Goal: Contribute content: Contribute content

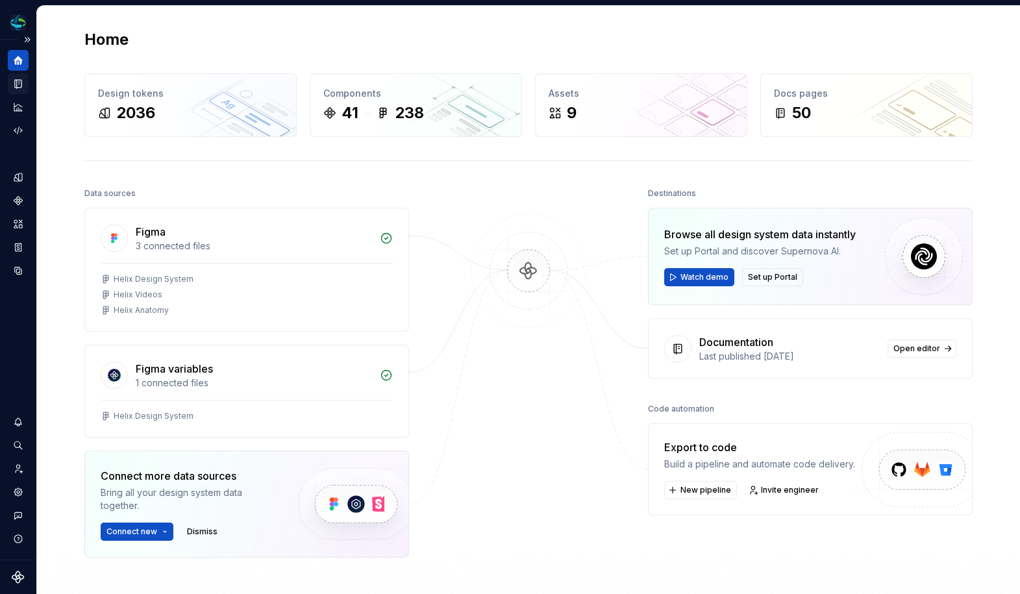
click at [19, 80] on icon "Documentation" at bounding box center [19, 83] width 5 height 7
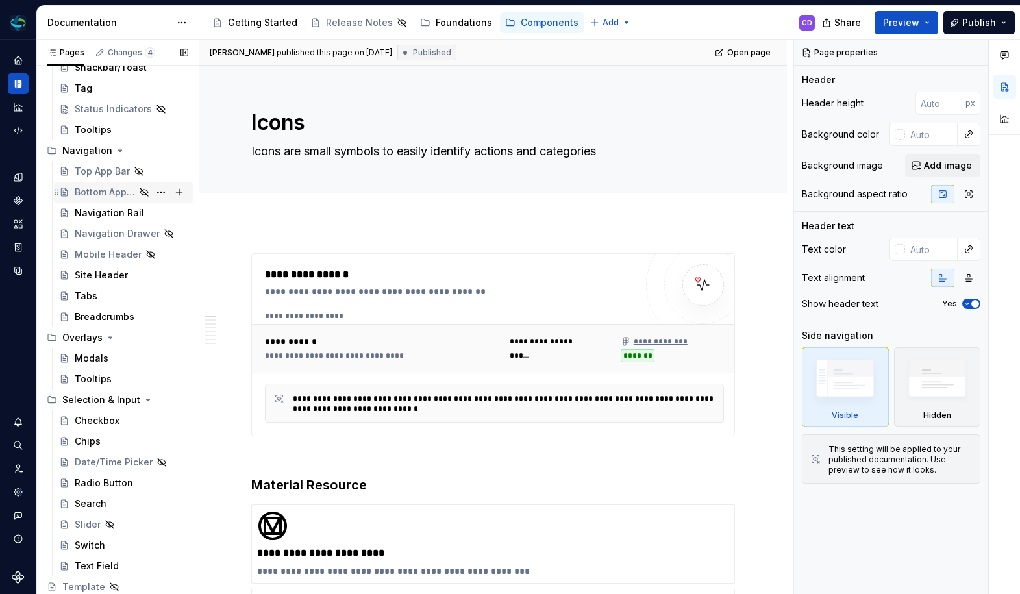
scroll to position [344, 0]
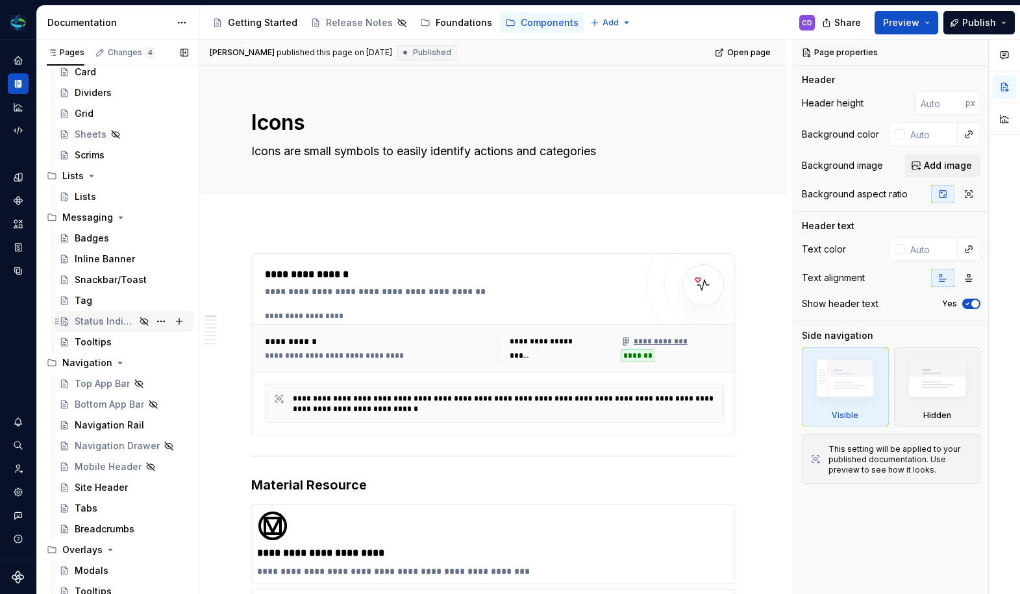
click at [99, 312] on div "Status Indicators" at bounding box center [124, 321] width 140 height 21
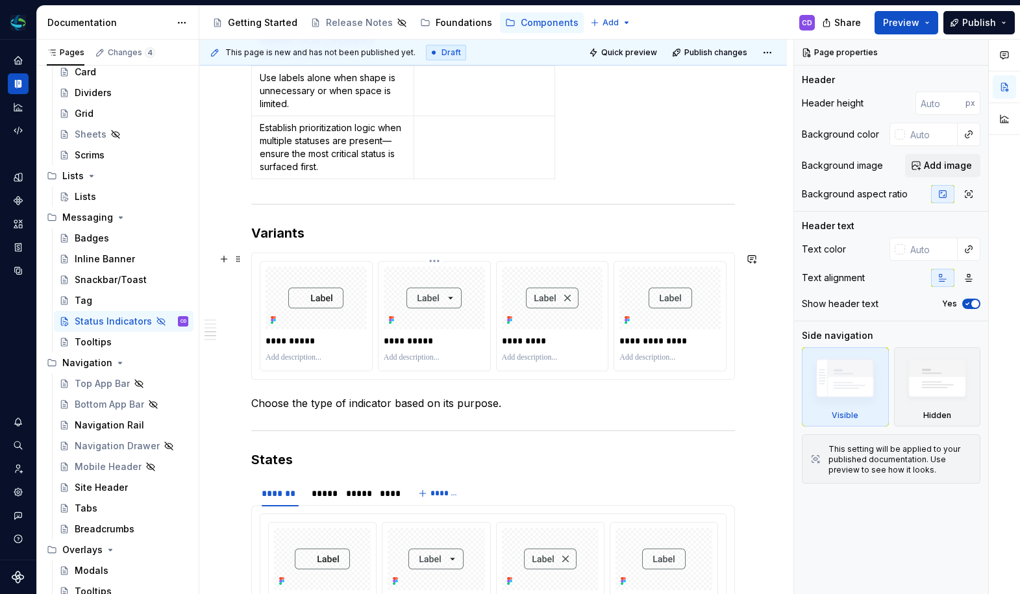
scroll to position [1689, 0]
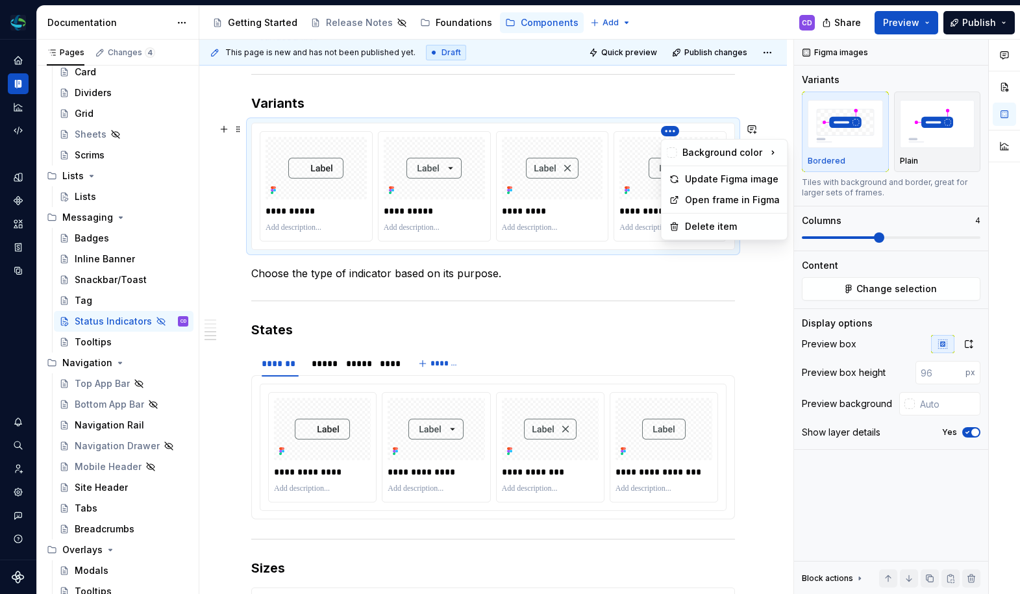
click at [672, 132] on html "Helix CD Design system data Documentation Accessibility guide for tree Page tre…" at bounding box center [510, 297] width 1020 height 594
click at [691, 219] on div "Delete item" at bounding box center [724, 226] width 121 height 21
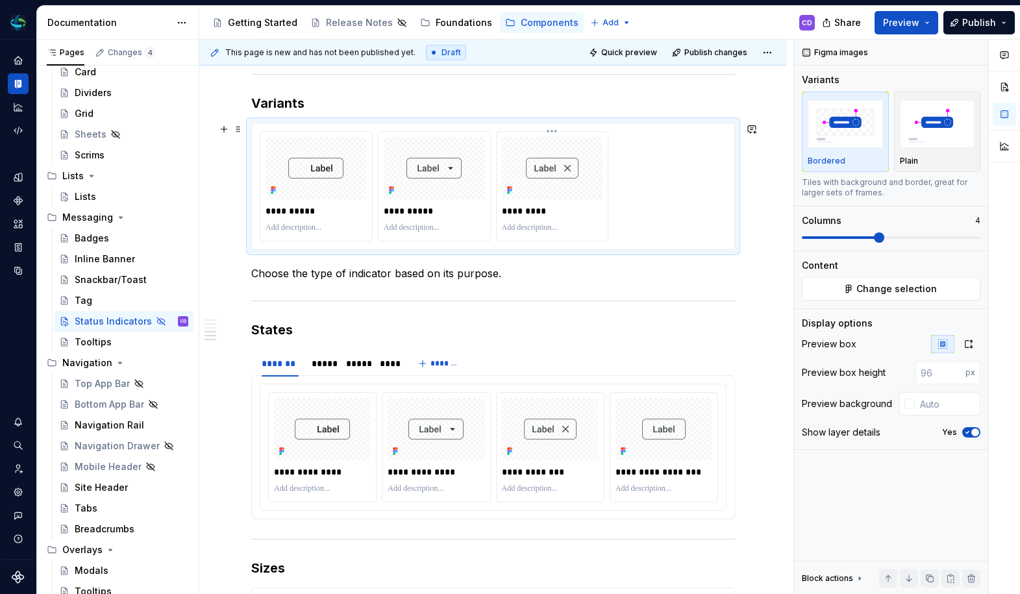
click at [551, 134] on html "Helix CD Design system data Documentation Accessibility guide for tree Page tre…" at bounding box center [510, 297] width 1020 height 594
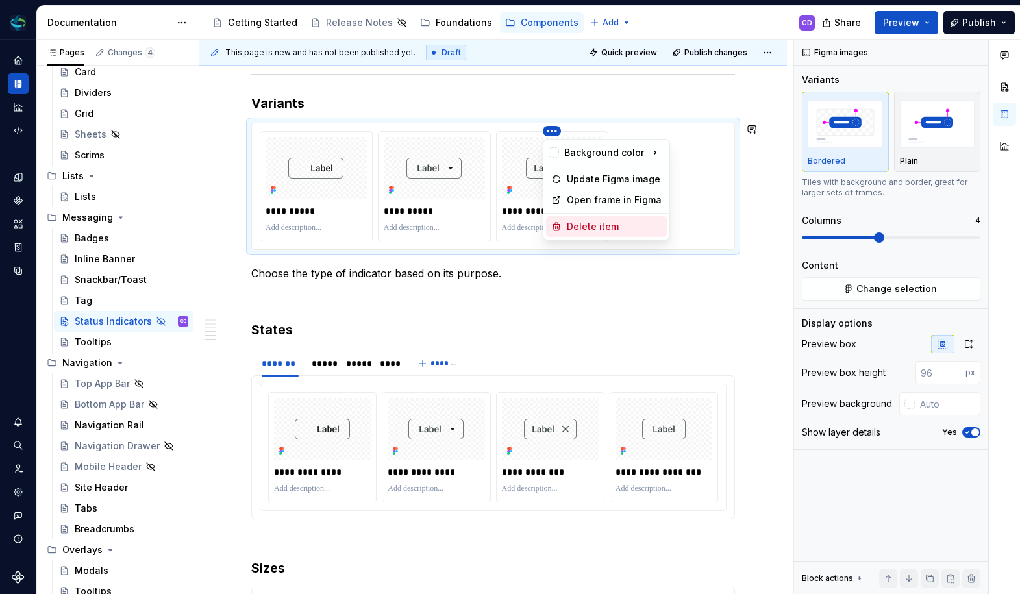
click at [580, 226] on div "Delete item" at bounding box center [614, 226] width 95 height 13
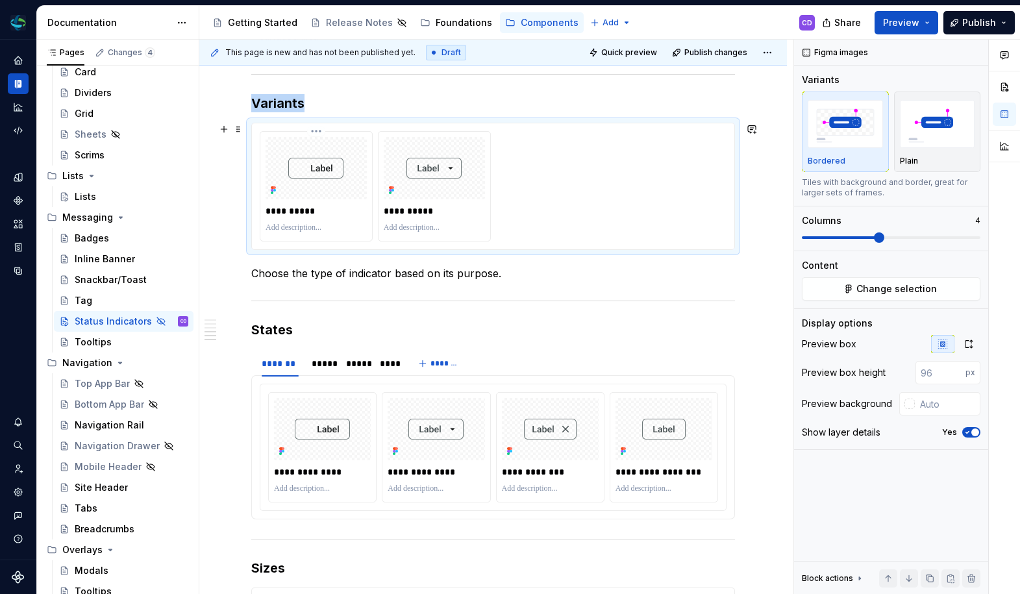
click at [337, 177] on img at bounding box center [315, 168] width 55 height 21
click at [861, 297] on button "Change selection" at bounding box center [891, 288] width 178 height 23
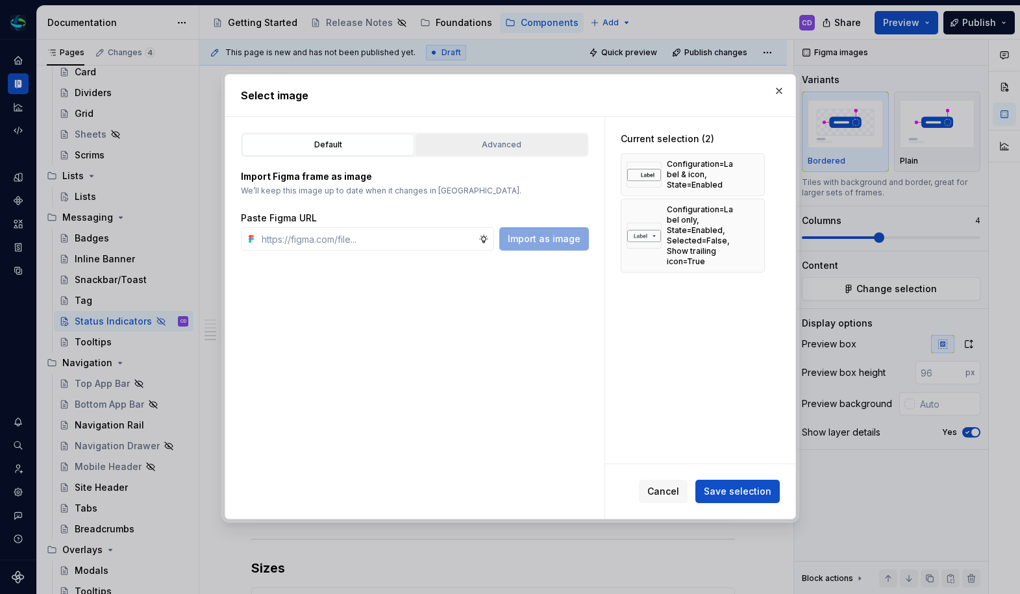
click at [512, 143] on div "Advanced" at bounding box center [501, 144] width 163 height 13
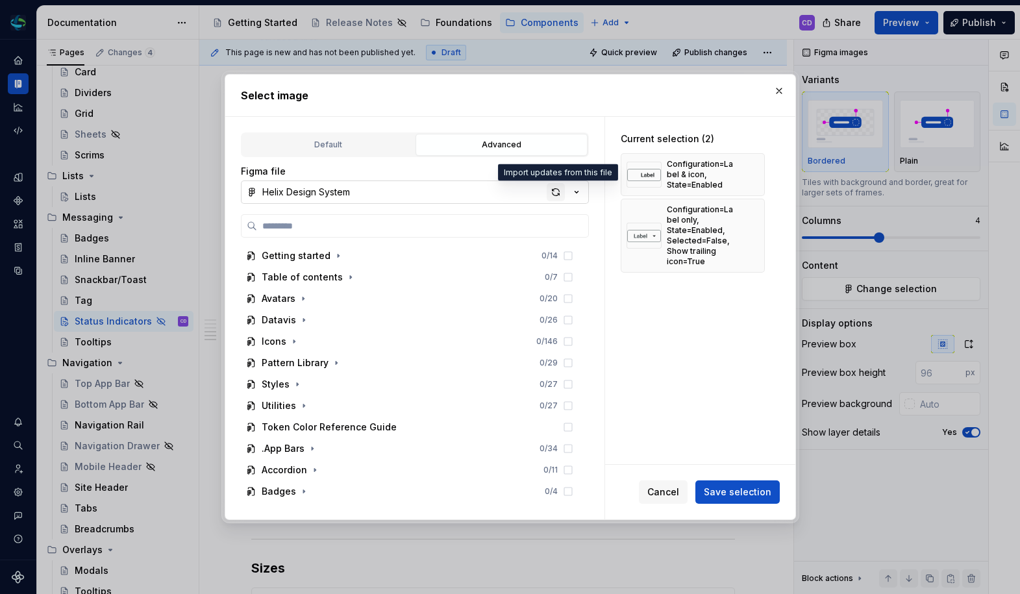
click at [548, 192] on div "button" at bounding box center [555, 192] width 18 height 18
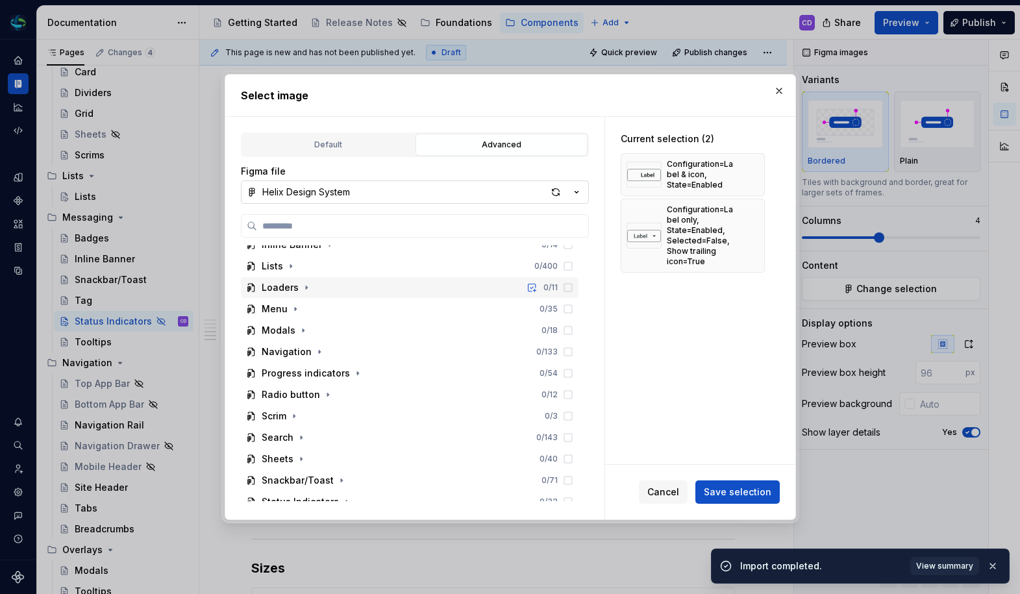
scroll to position [556, 0]
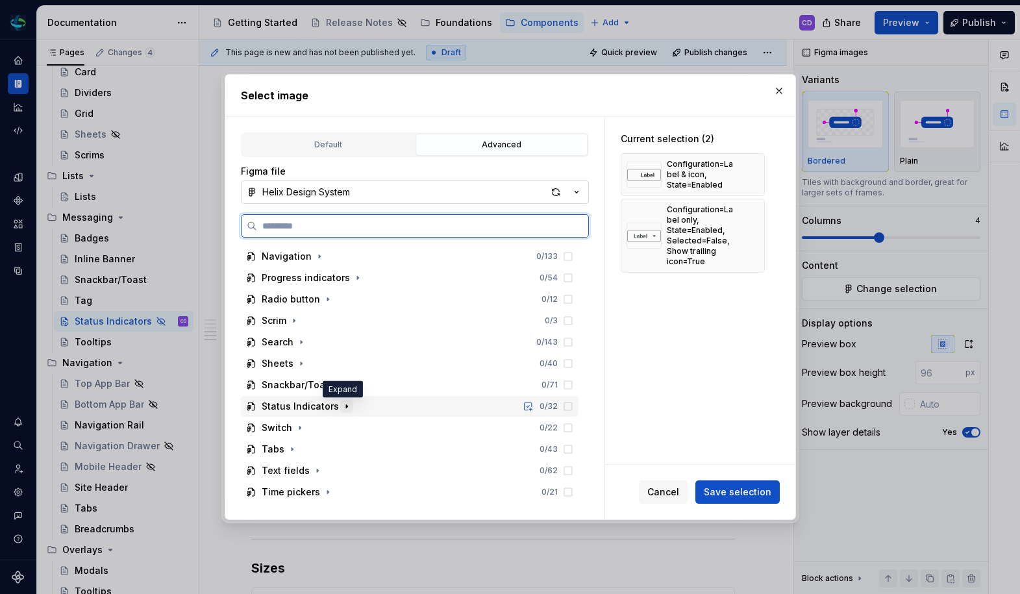
click at [344, 408] on icon "button" at bounding box center [346, 406] width 10 height 10
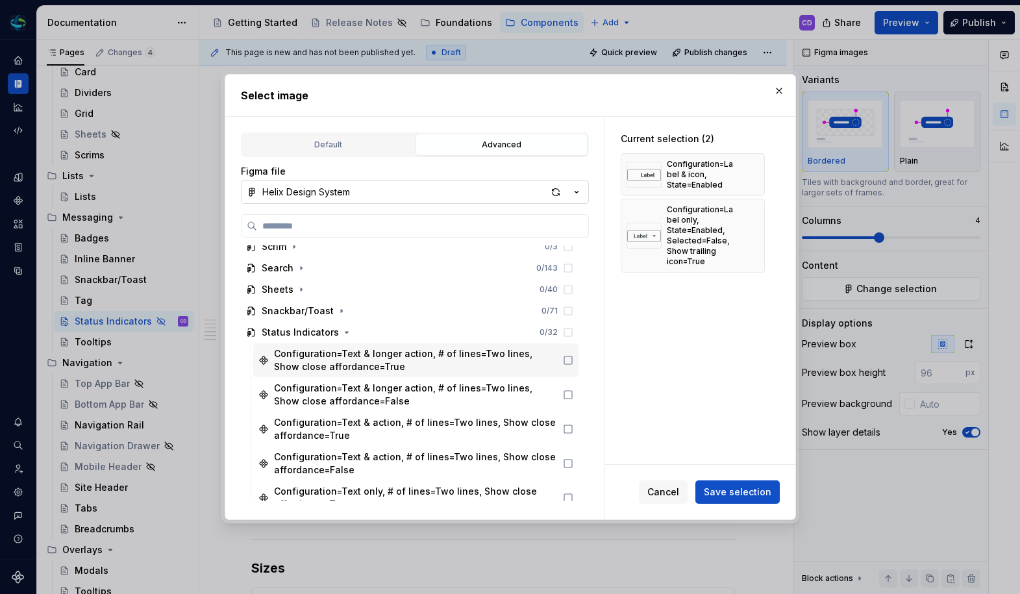
scroll to position [949, 0]
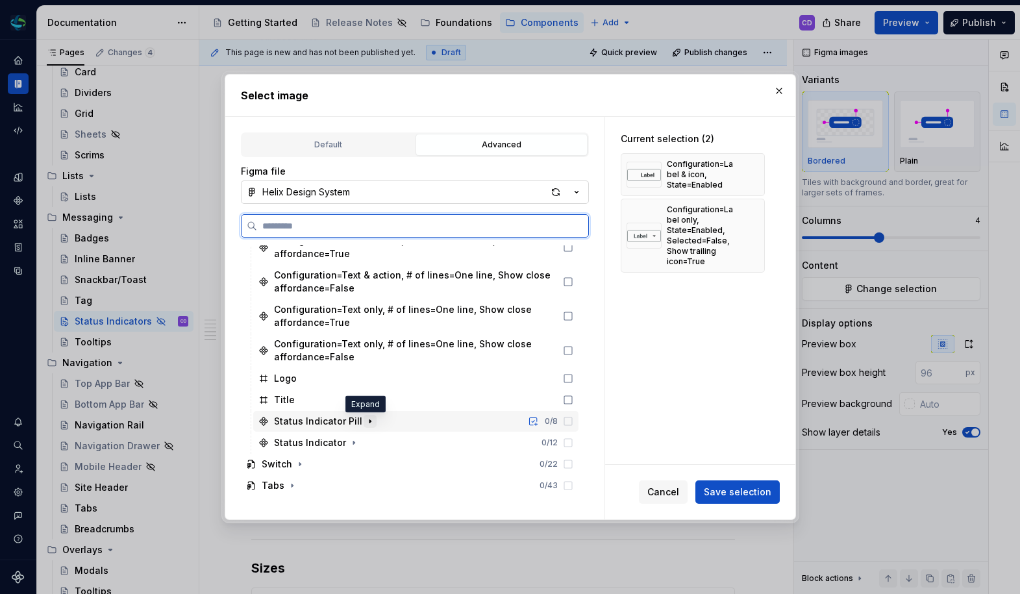
click at [367, 422] on icon "button" at bounding box center [370, 421] width 10 height 10
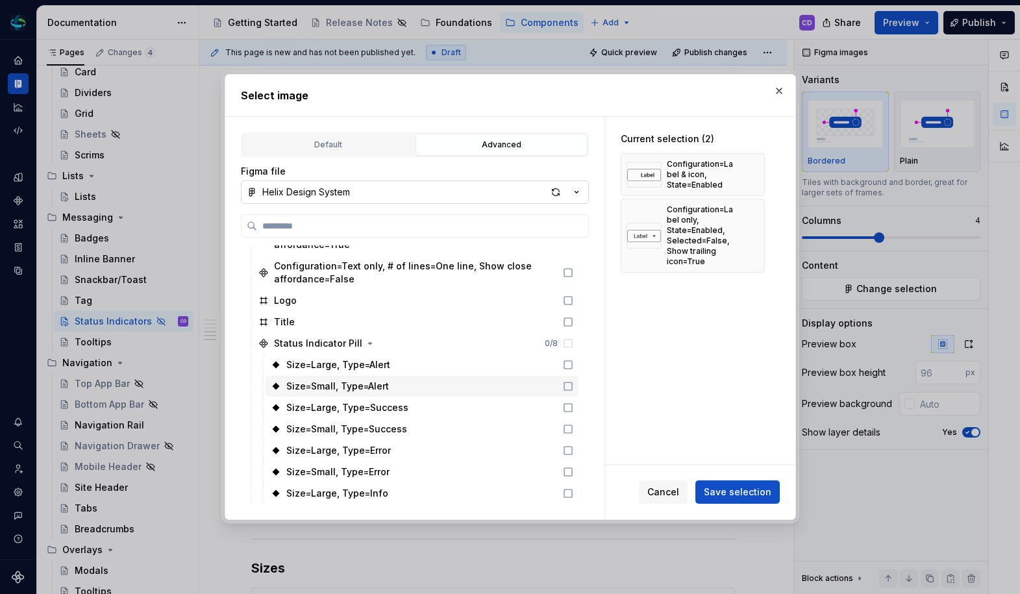
scroll to position [1067, 0]
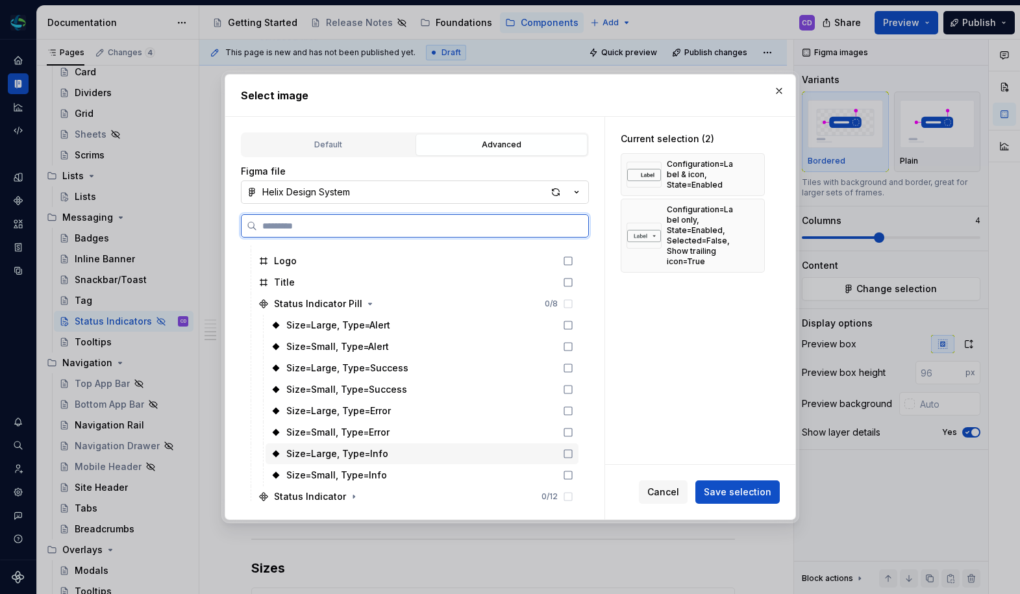
click at [563, 455] on icon at bounding box center [568, 453] width 10 height 10
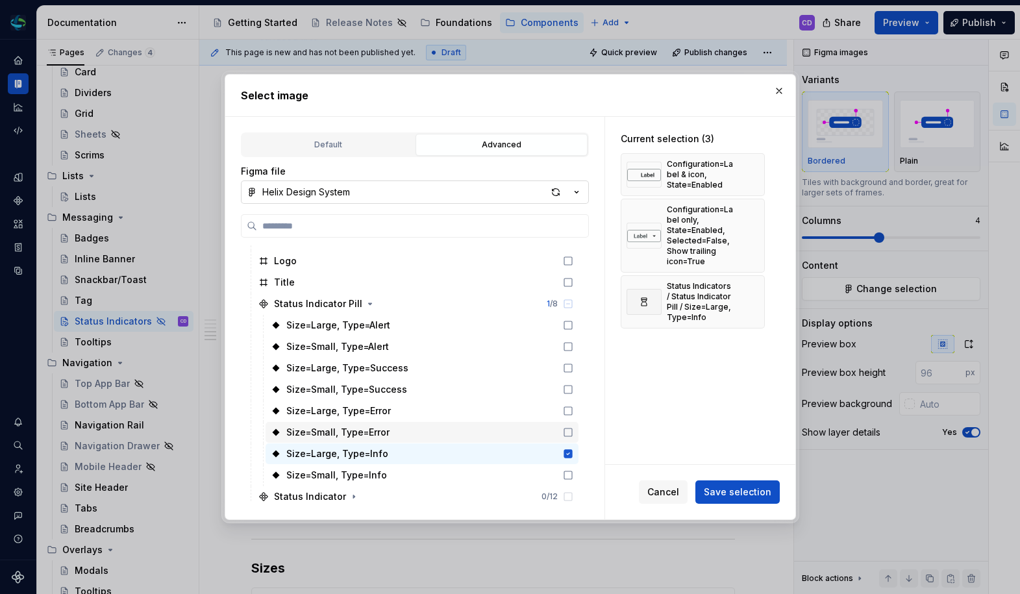
scroll to position [1085, 0]
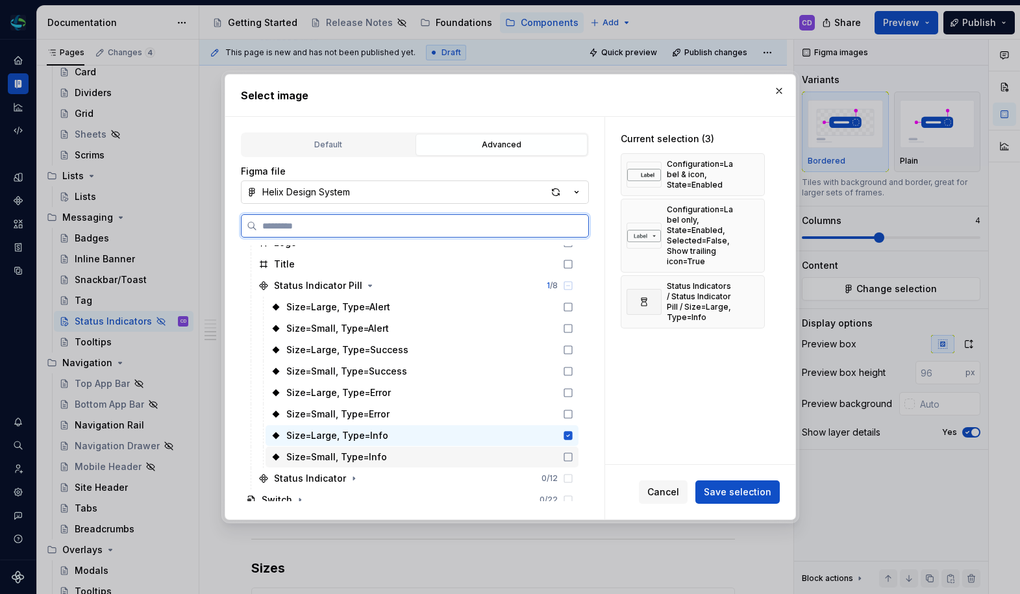
click at [563, 457] on icon at bounding box center [568, 457] width 10 height 10
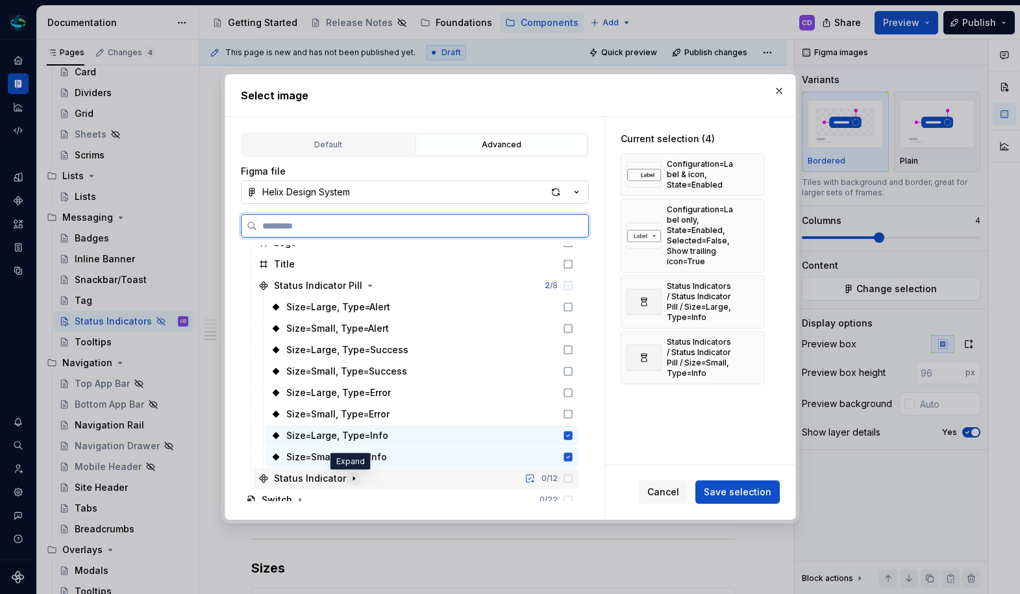
click at [353, 477] on icon "button" at bounding box center [353, 478] width 1 height 3
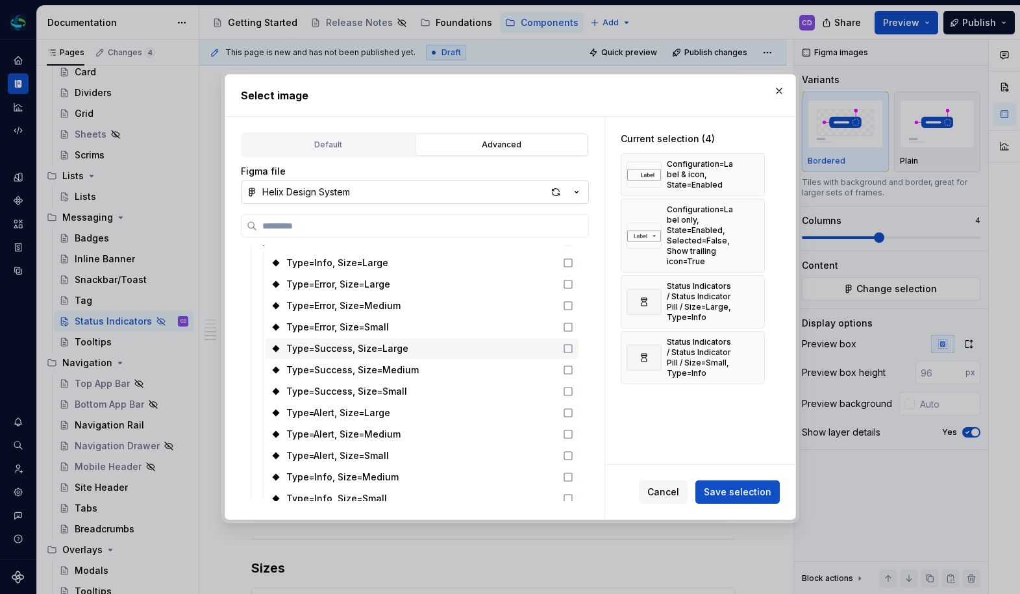
scroll to position [1444, 0]
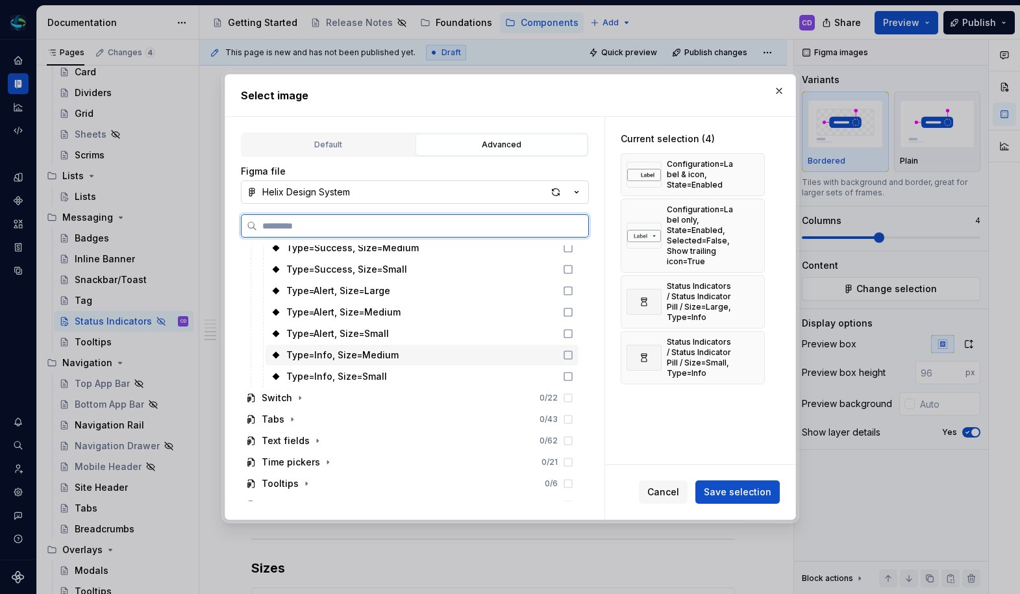
click at [541, 358] on div "Type=Info, Size=Medium" at bounding box center [421, 355] width 313 height 21
click at [538, 371] on div "Type=Info, Size=Small" at bounding box center [421, 376] width 313 height 21
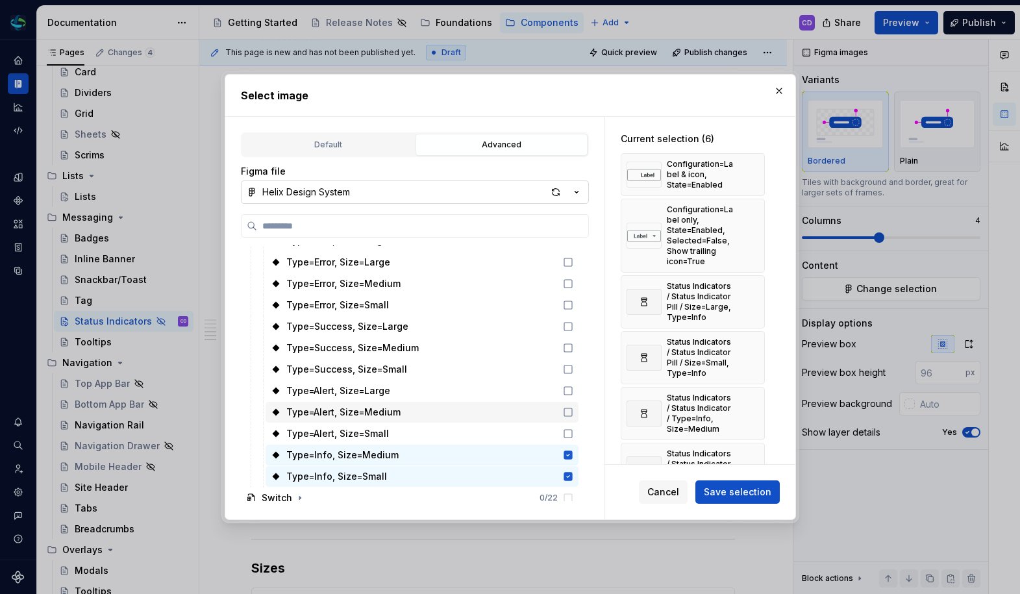
scroll to position [1275, 0]
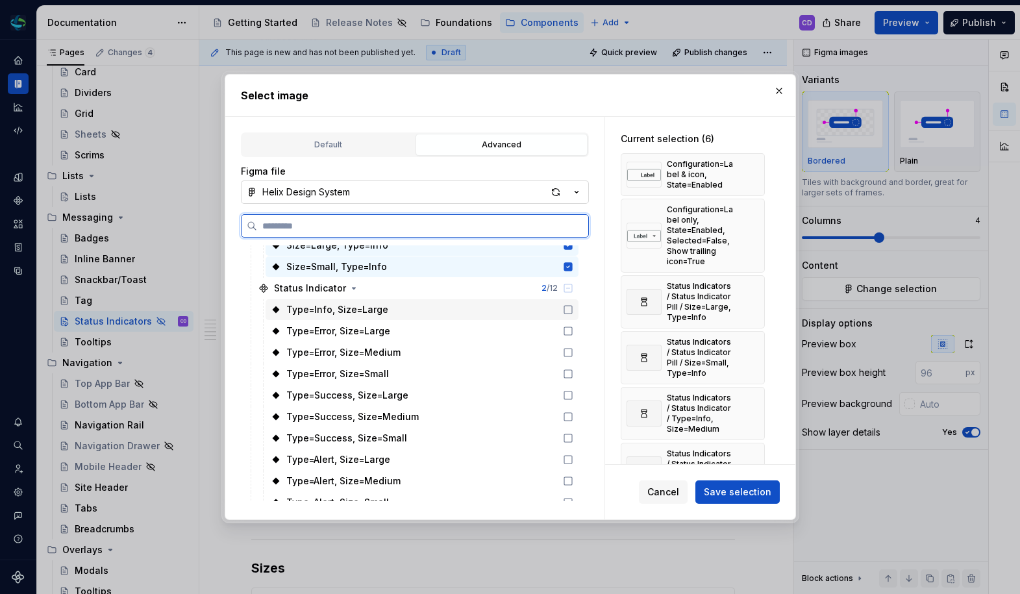
click at [458, 317] on div "Type=Info, Size=Large" at bounding box center [421, 309] width 313 height 21
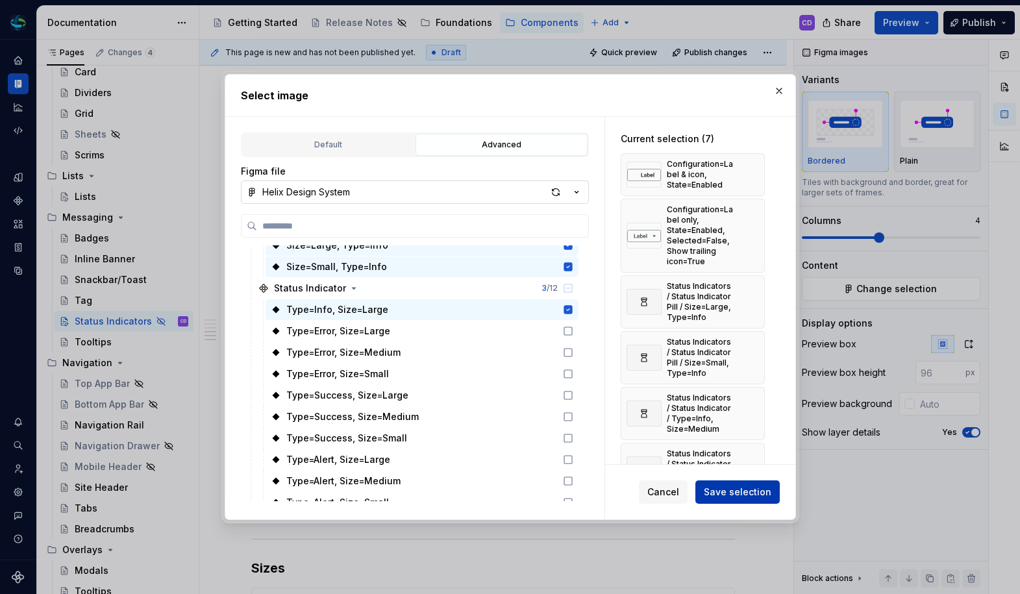
click at [730, 495] on span "Save selection" at bounding box center [737, 491] width 67 height 13
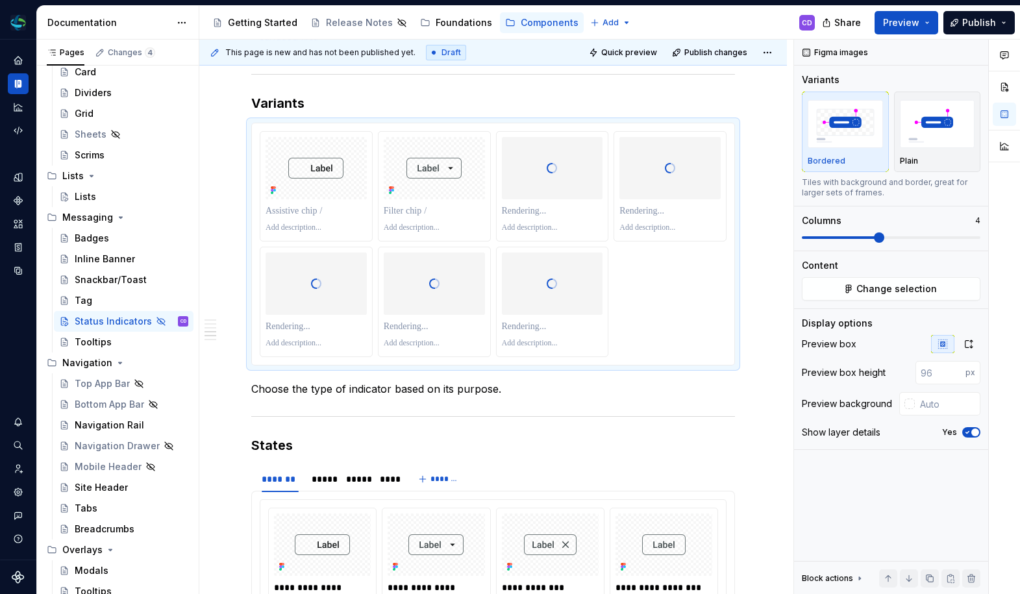
type textarea "*"
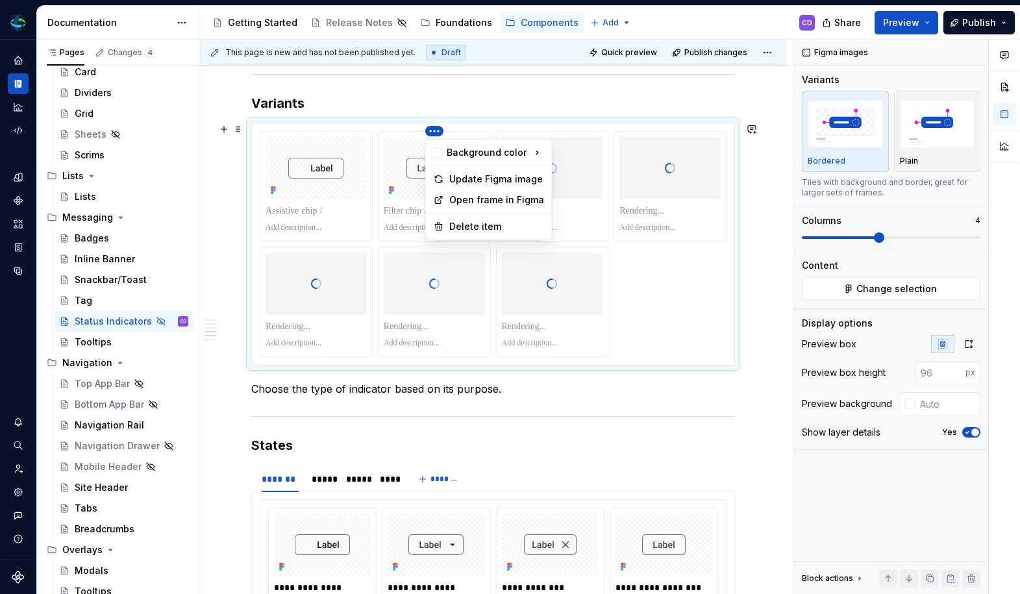
click at [434, 132] on html "Helix CD Design system data Documentation Accessibility guide for tree Page tre…" at bounding box center [510, 297] width 1020 height 594
click at [460, 223] on div "Delete item" at bounding box center [496, 226] width 95 height 13
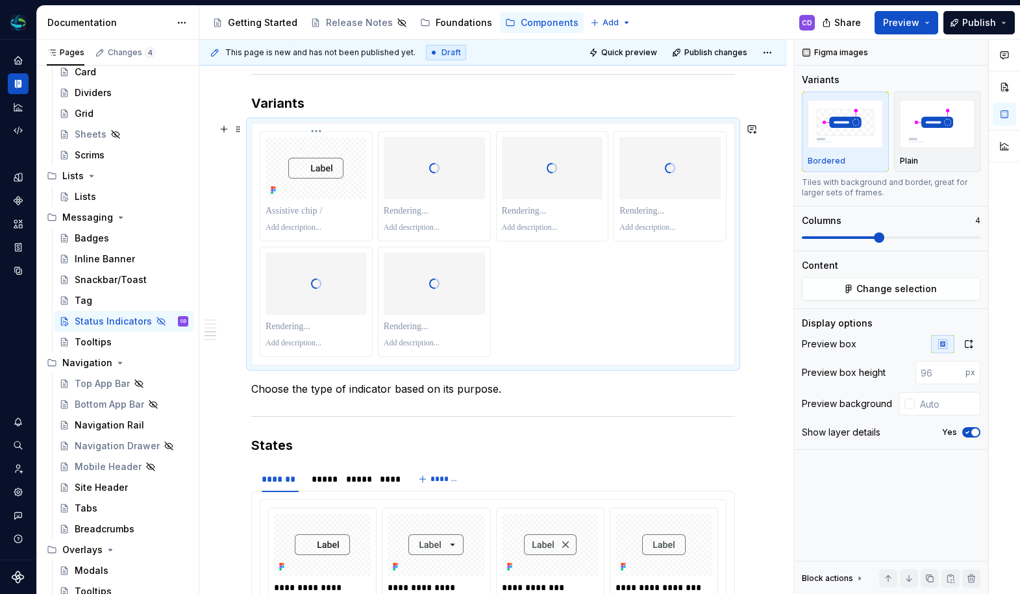
click at [318, 132] on html "Helix CD Design system data Documentation Accessibility guide for tree Page tre…" at bounding box center [510, 297] width 1020 height 594
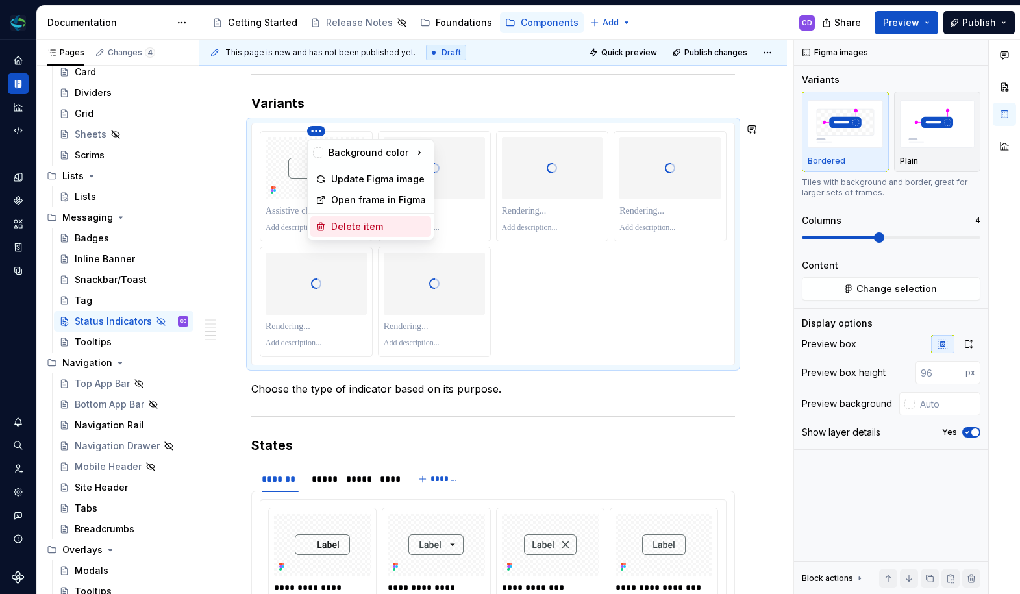
click at [332, 222] on div "Delete item" at bounding box center [378, 226] width 95 height 13
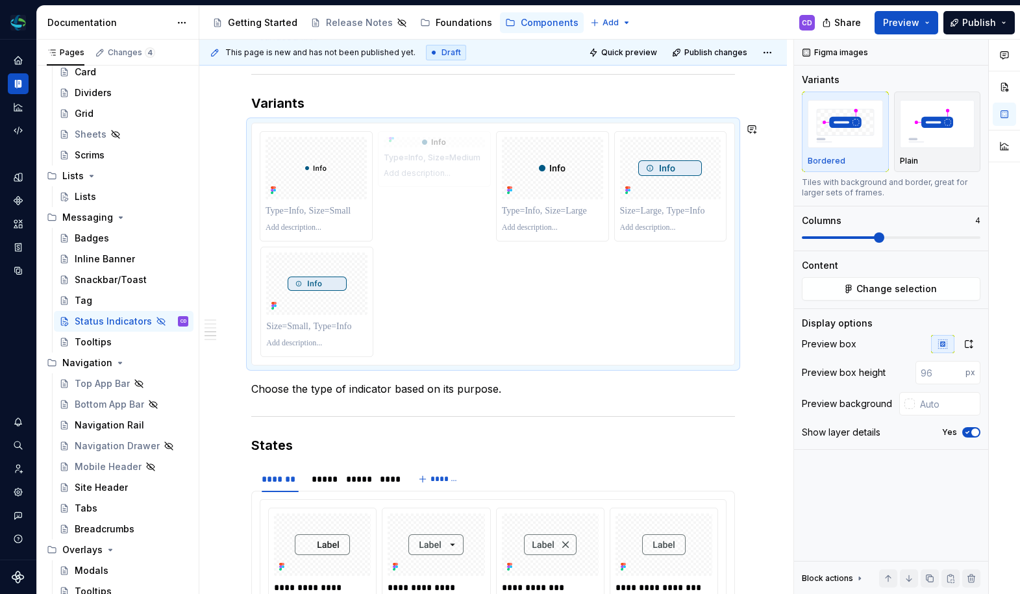
drag, startPoint x: 324, startPoint y: 303, endPoint x: 461, endPoint y: 202, distance: 170.3
click at [461, 202] on body "Helix CD Design system data Documentation Accessibility guide for tree Page tre…" at bounding box center [510, 297] width 1020 height 594
click at [479, 280] on div at bounding box center [493, 244] width 467 height 226
click at [332, 212] on p at bounding box center [315, 210] width 101 height 13
click at [409, 211] on p at bounding box center [434, 210] width 101 height 13
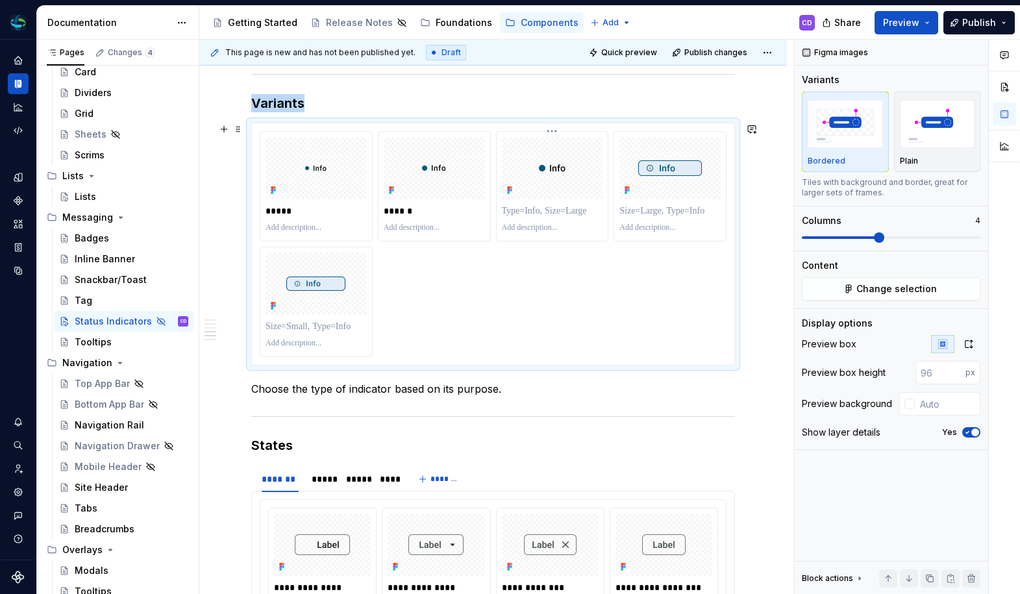
click at [538, 202] on div at bounding box center [552, 211] width 101 height 18
click at [538, 207] on p at bounding box center [552, 210] width 101 height 13
click at [650, 208] on p at bounding box center [669, 210] width 101 height 13
click at [304, 323] on p at bounding box center [315, 326] width 101 height 13
click at [871, 238] on span at bounding box center [891, 237] width 178 height 10
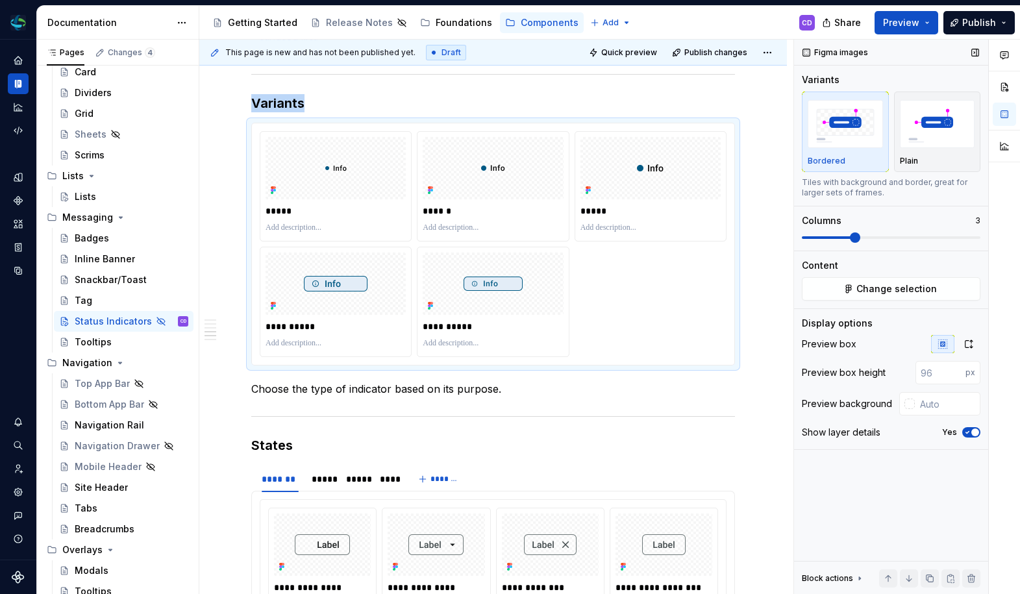
click at [853, 240] on span at bounding box center [855, 237] width 10 height 10
click at [853, 238] on span at bounding box center [855, 237] width 10 height 10
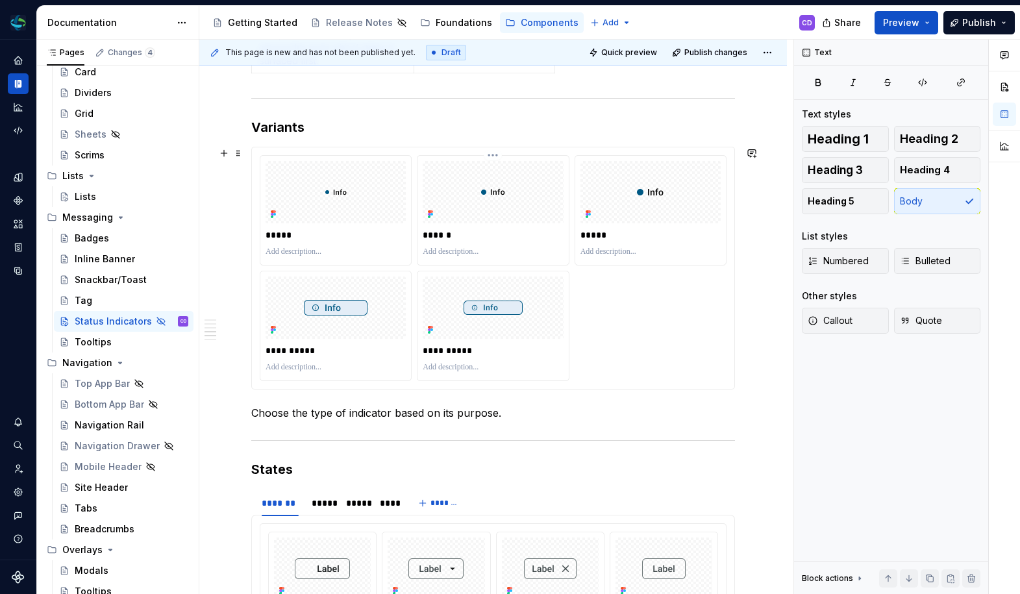
scroll to position [1649, 0]
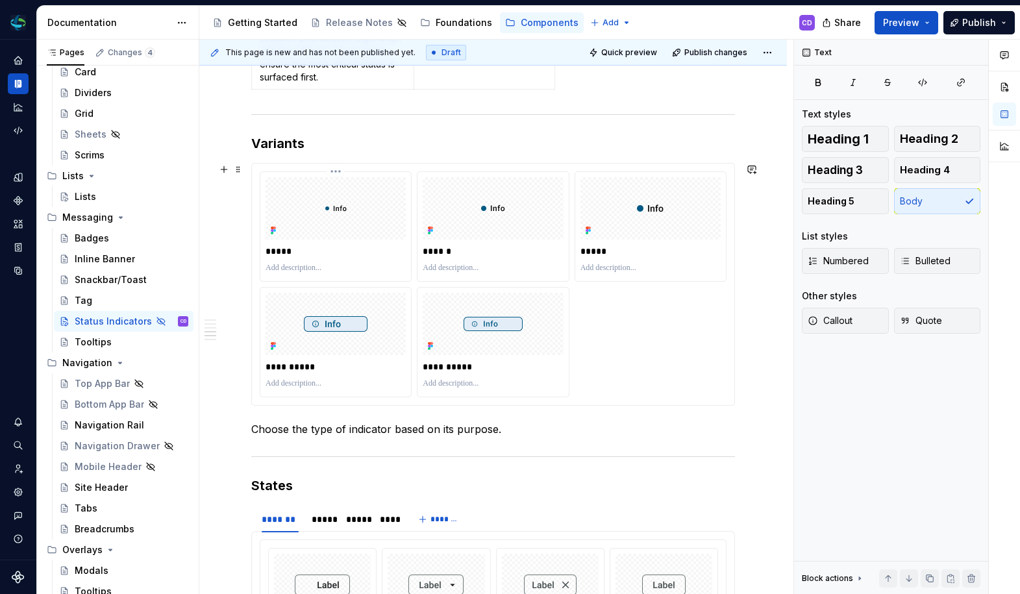
click at [336, 171] on html "Helix CD Design system data Documentation Accessibility guide for tree Page tre…" at bounding box center [510, 297] width 1020 height 594
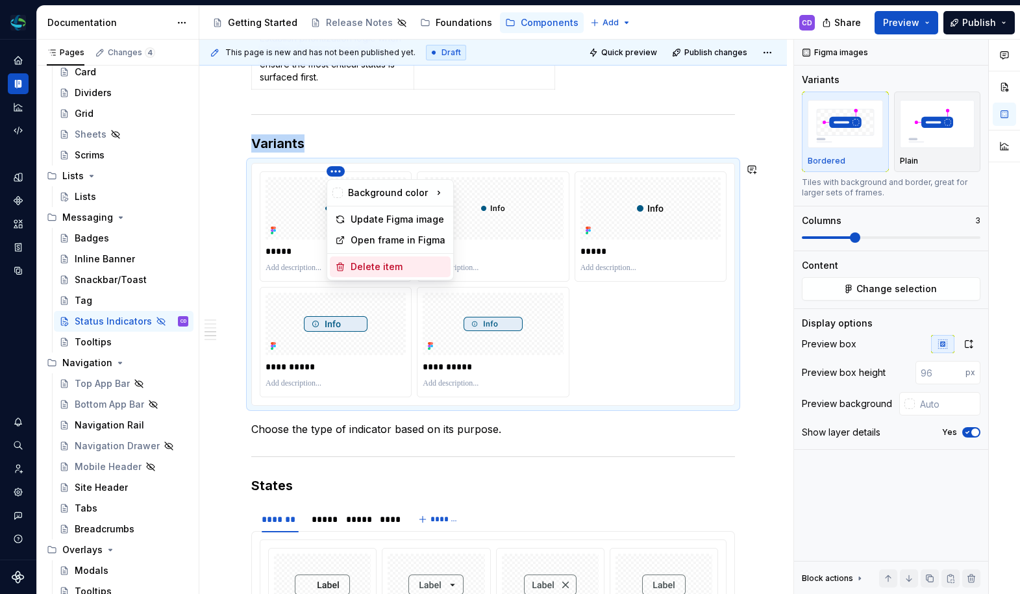
click at [370, 265] on div "Delete item" at bounding box center [397, 266] width 95 height 13
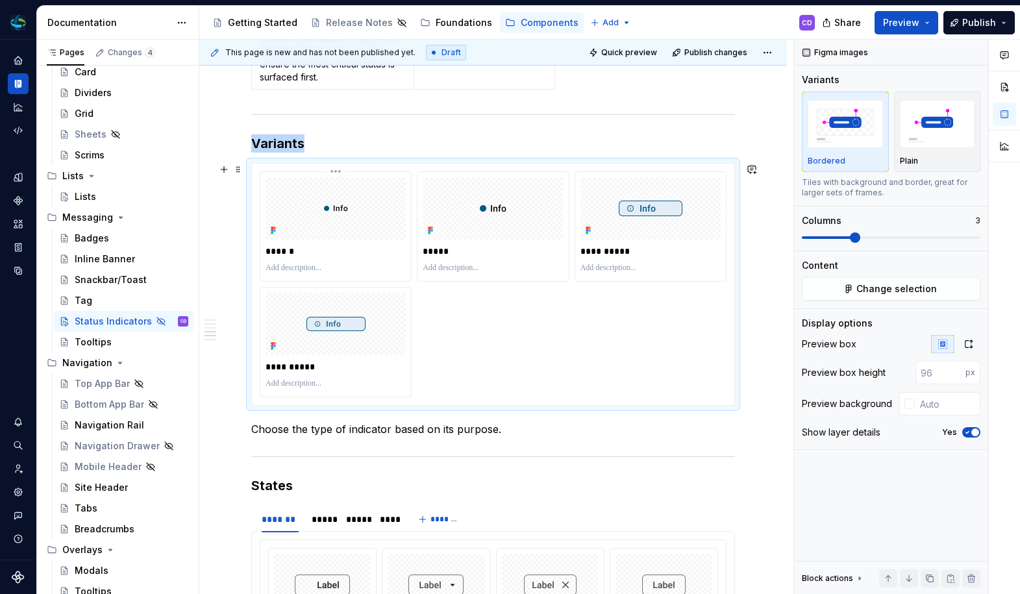
click at [337, 173] on html "Helix CD Design system data Documentation Accessibility guide for tree Page tre…" at bounding box center [510, 297] width 1020 height 594
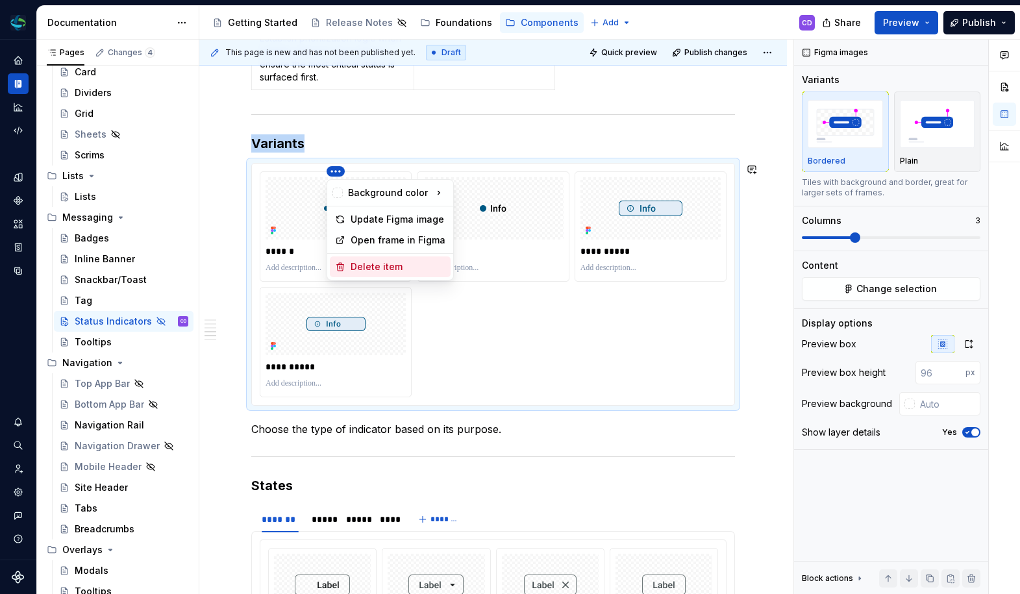
click at [345, 257] on div "Delete item" at bounding box center [390, 266] width 121 height 21
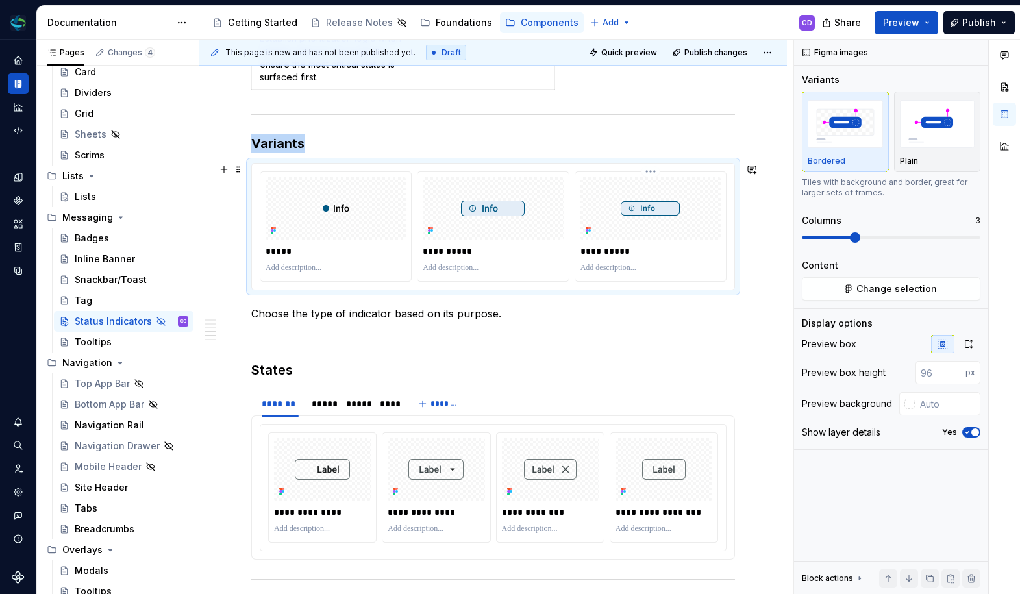
click at [655, 175] on html "Helix CD Design system data Documentation Accessibility guide for tree Page tre…" at bounding box center [510, 297] width 1020 height 594
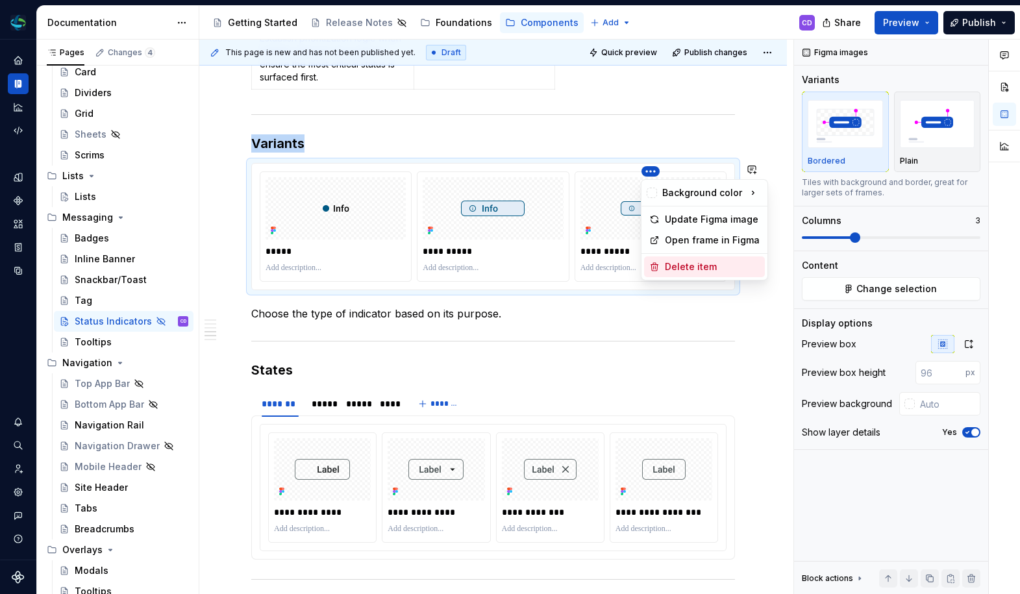
click at [666, 262] on div "Delete item" at bounding box center [712, 266] width 95 height 13
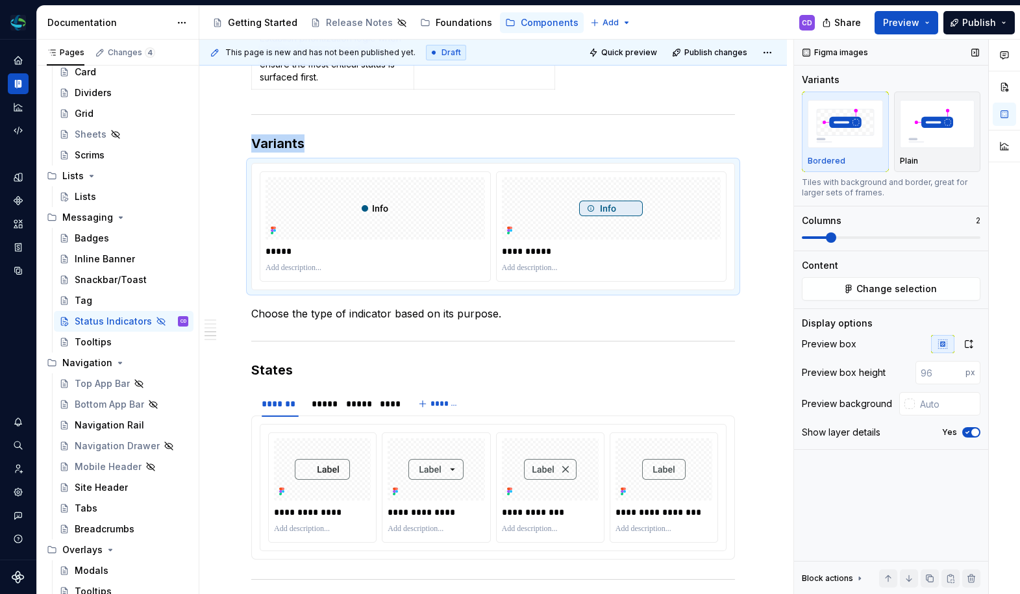
click at [829, 239] on span at bounding box center [831, 237] width 10 height 10
click at [310, 252] on p "*****" at bounding box center [374, 251] width 219 height 13
click at [517, 248] on p "**********" at bounding box center [611, 251] width 219 height 13
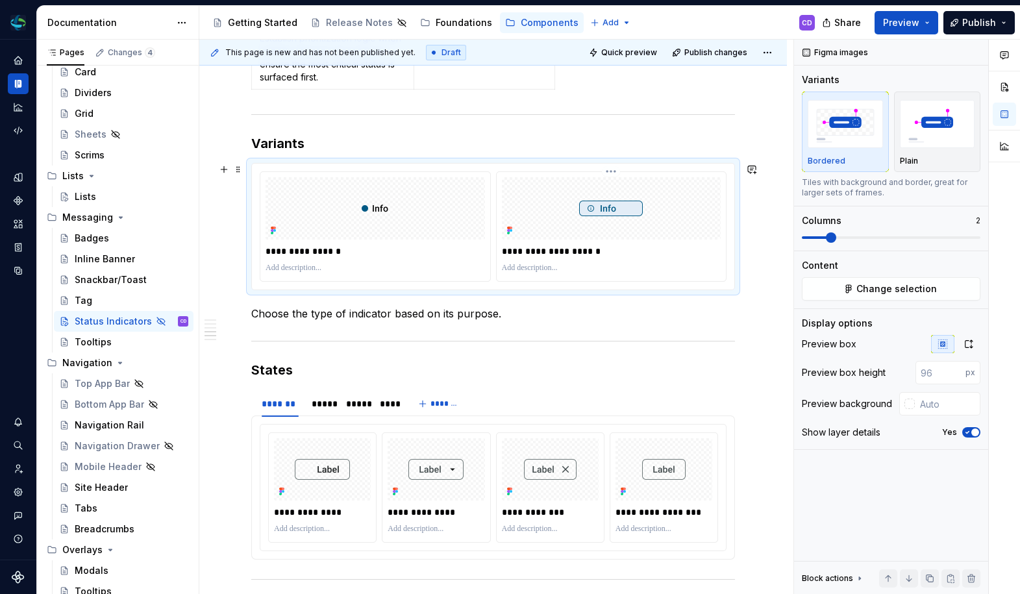
click at [508, 250] on p "**********" at bounding box center [611, 251] width 219 height 13
click at [636, 255] on p "**********" at bounding box center [611, 251] width 219 height 13
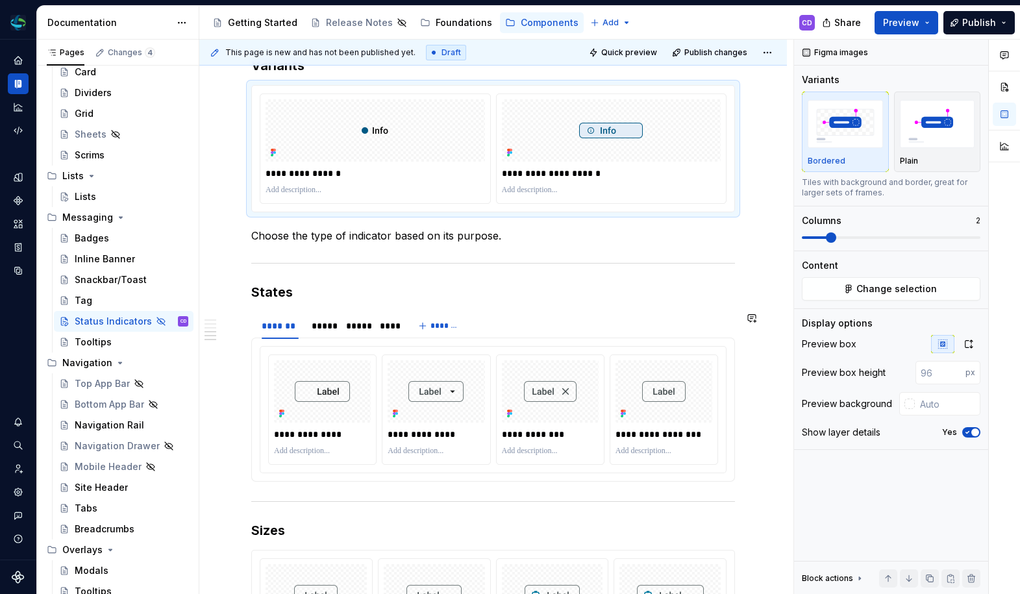
scroll to position [1746, 0]
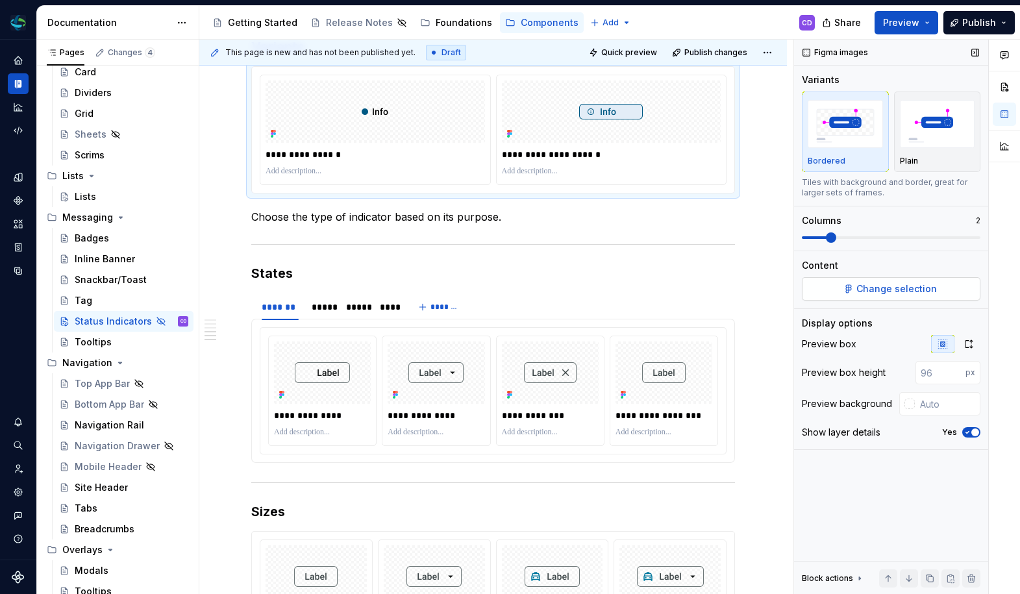
click at [900, 282] on button "Change selection" at bounding box center [891, 288] width 178 height 23
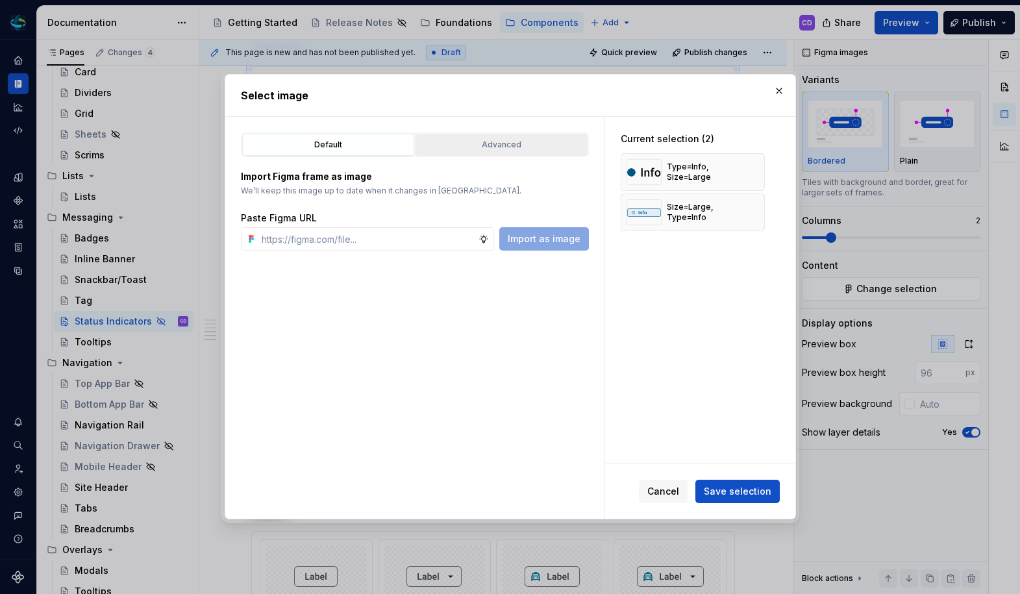
click at [489, 144] on div "Advanced" at bounding box center [501, 144] width 163 height 13
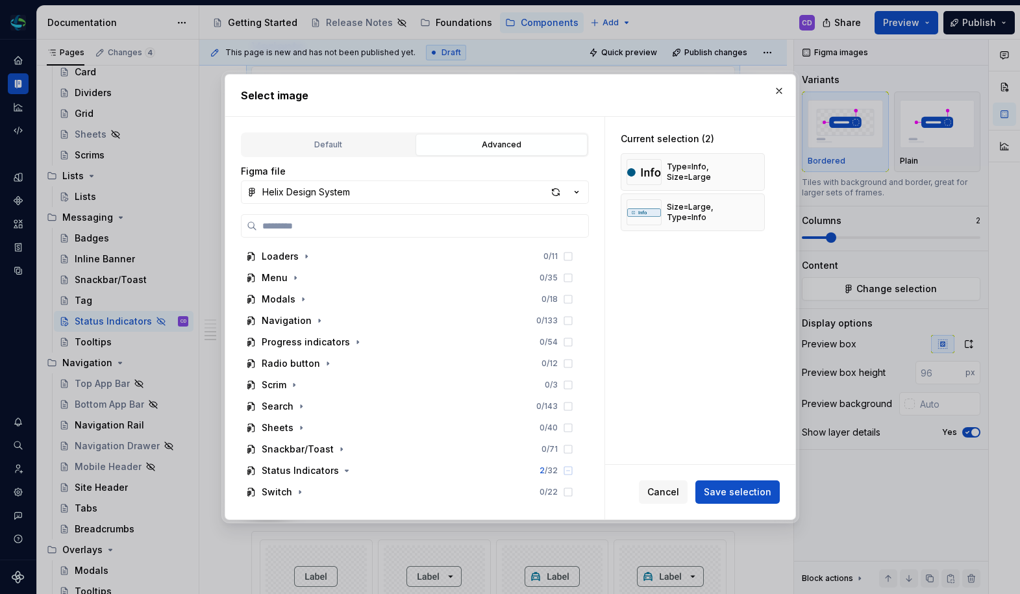
scroll to position [652, 0]
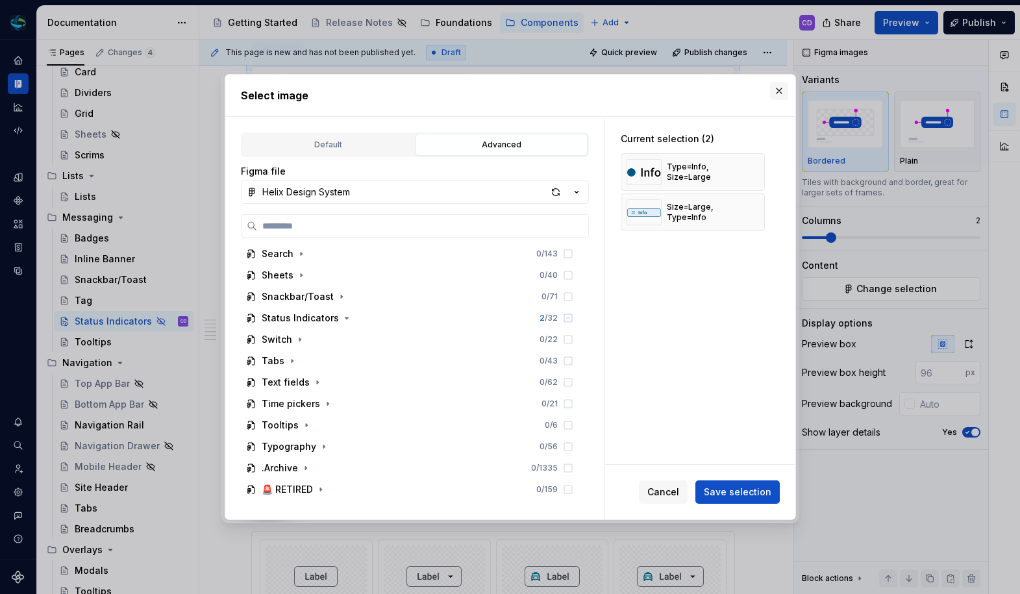
click at [772, 92] on button "button" at bounding box center [779, 91] width 18 height 18
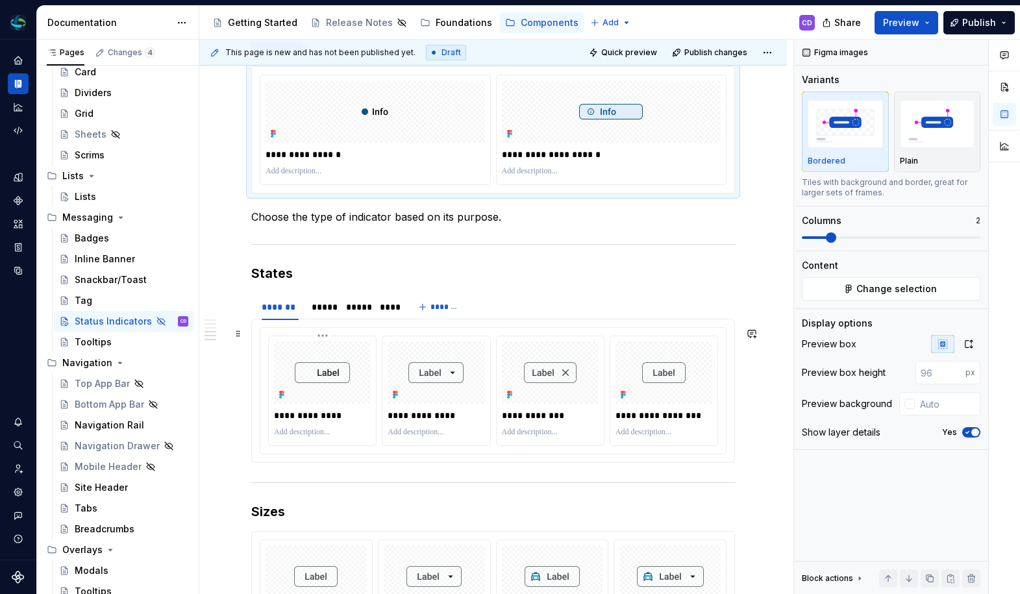
click at [361, 336] on div "**********" at bounding box center [322, 391] width 108 height 110
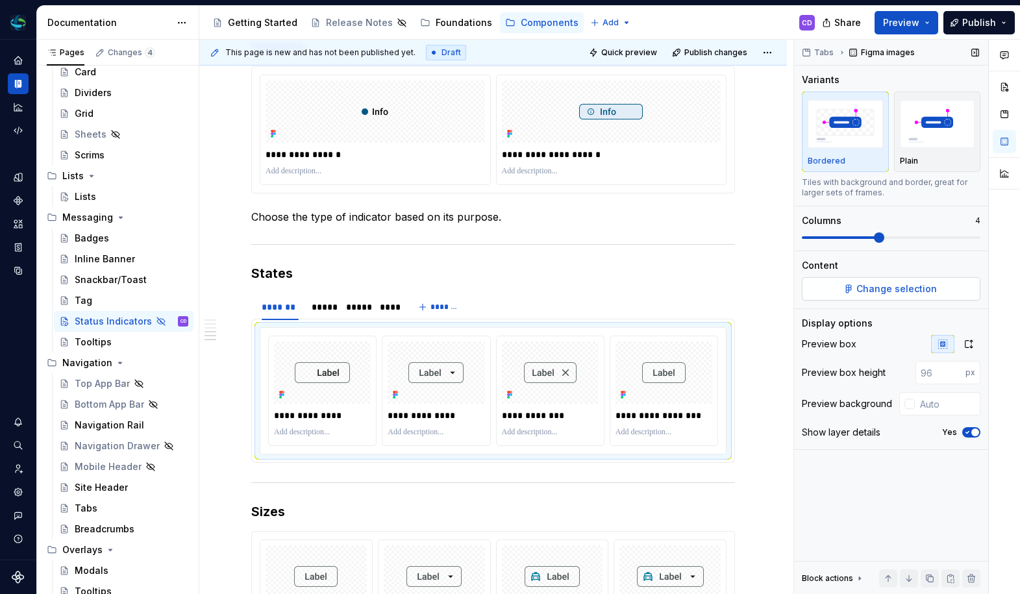
click at [894, 291] on span "Change selection" at bounding box center [896, 288] width 80 height 13
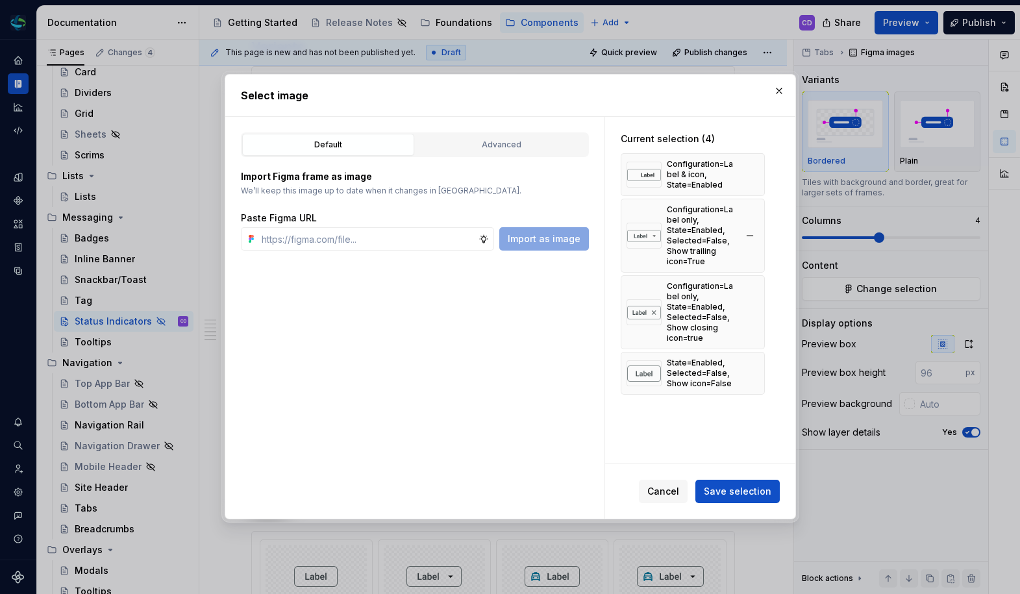
click at [750, 177] on button "button" at bounding box center [749, 174] width 18 height 18
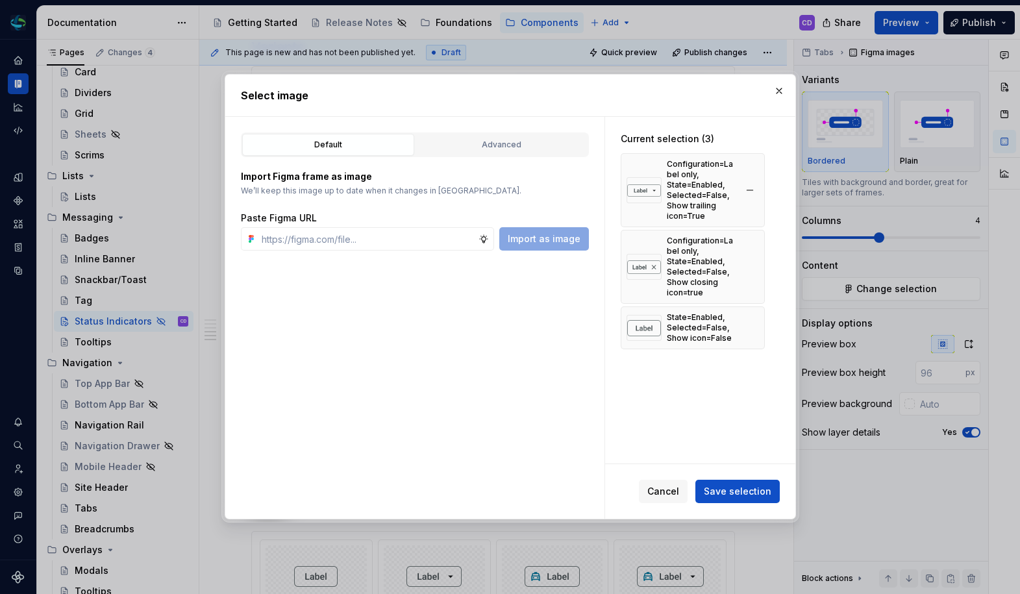
click at [750, 175] on div "Configuration=Label only, State=Enabled, Selected=False, Show trailing icon=True" at bounding box center [692, 190] width 144 height 74
click at [748, 186] on button "button" at bounding box center [749, 190] width 18 height 18
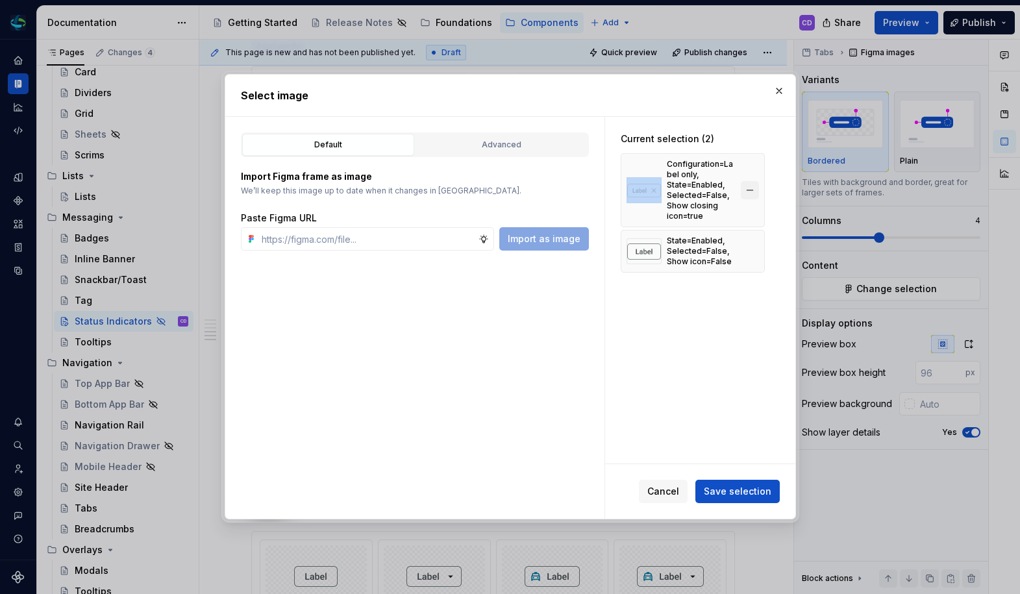
click at [748, 189] on button "button" at bounding box center [749, 190] width 18 height 18
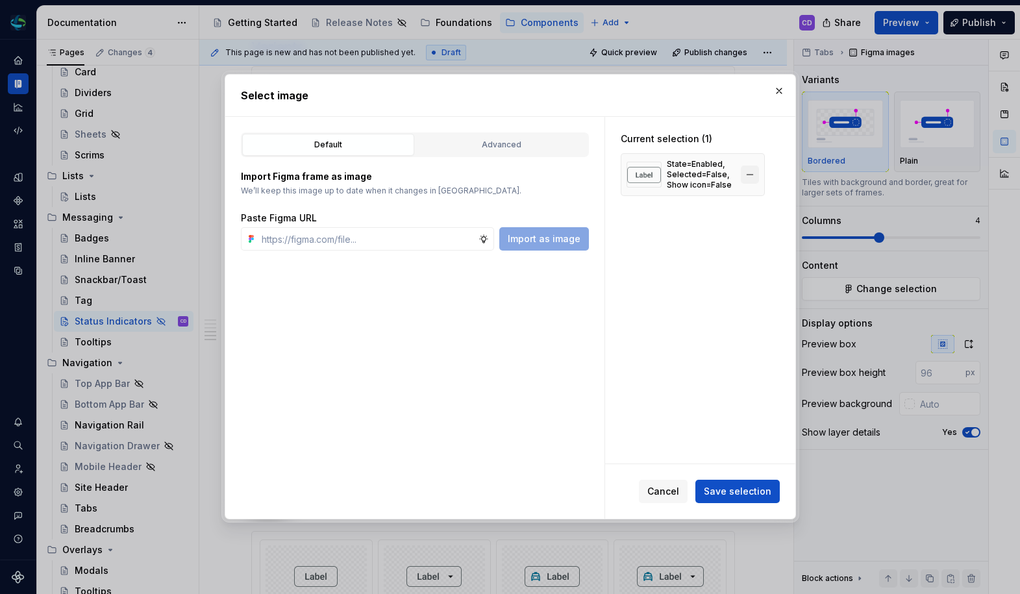
click at [751, 181] on button "button" at bounding box center [749, 174] width 18 height 18
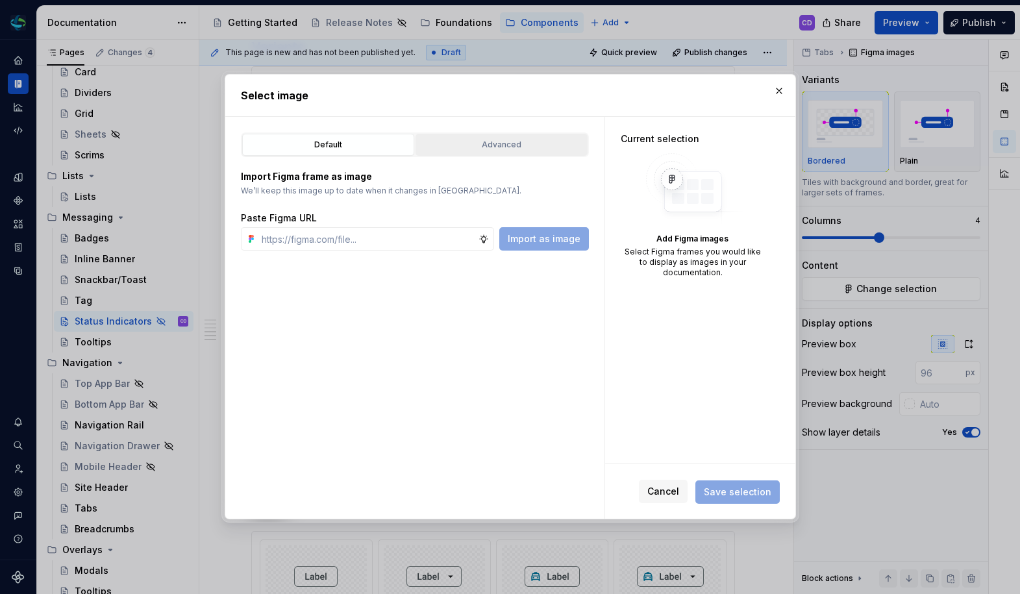
click at [530, 154] on button "Advanced" at bounding box center [501, 145] width 172 height 22
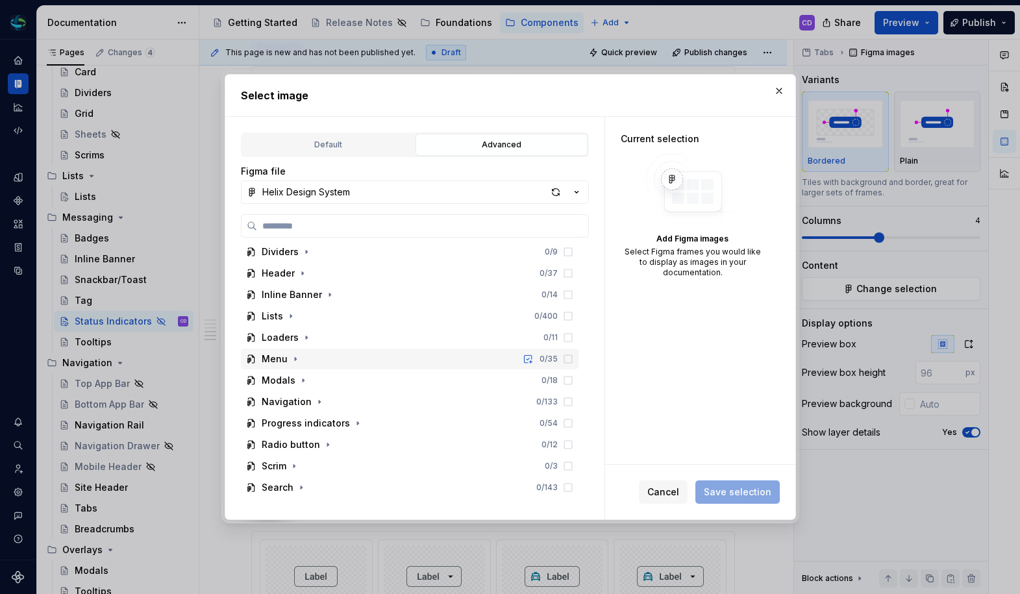
scroll to position [510, 0]
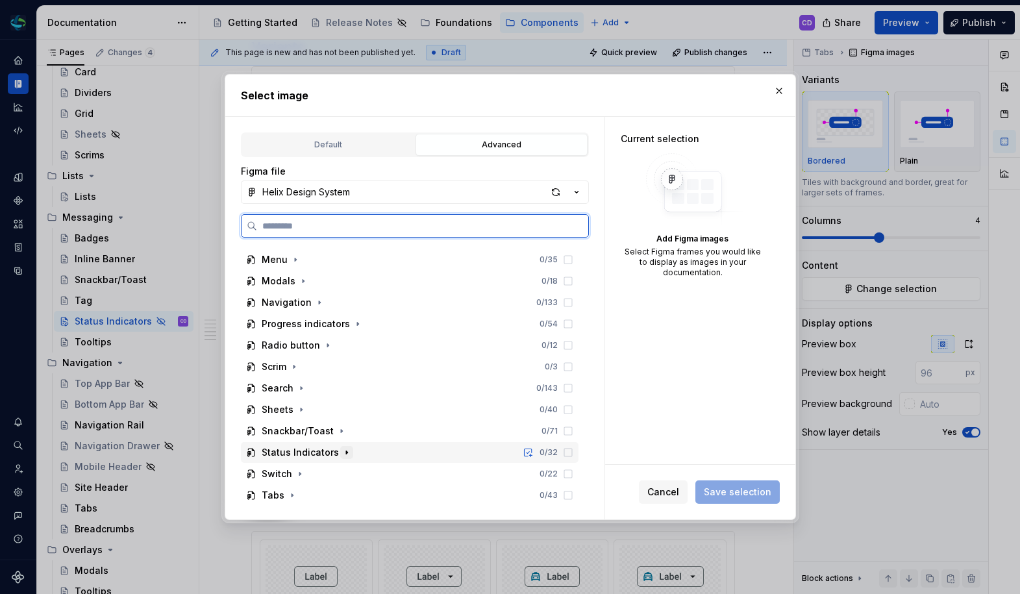
click at [346, 452] on icon "button" at bounding box center [346, 452] width 10 height 10
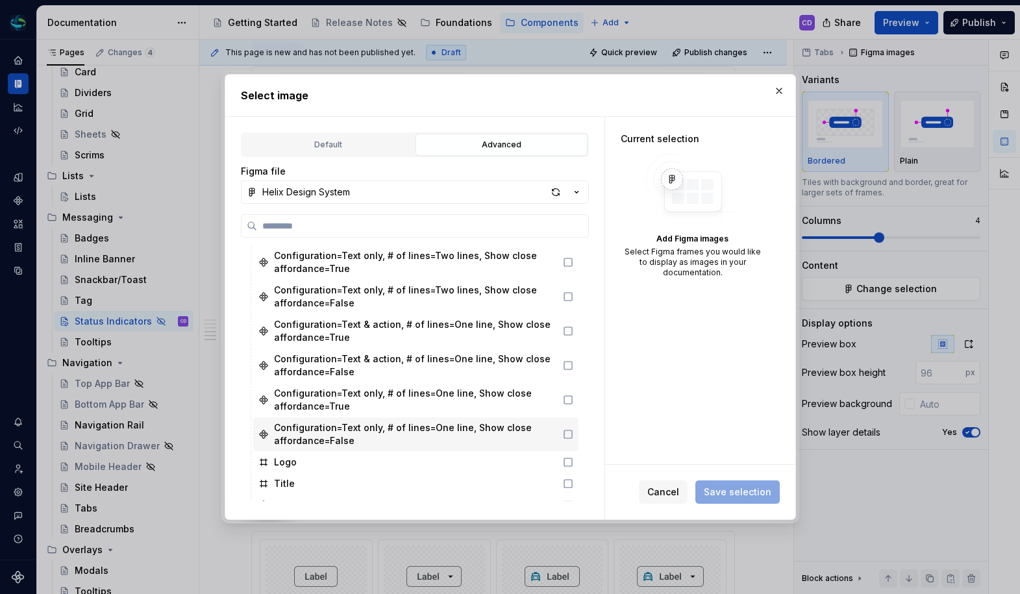
scroll to position [965, 0]
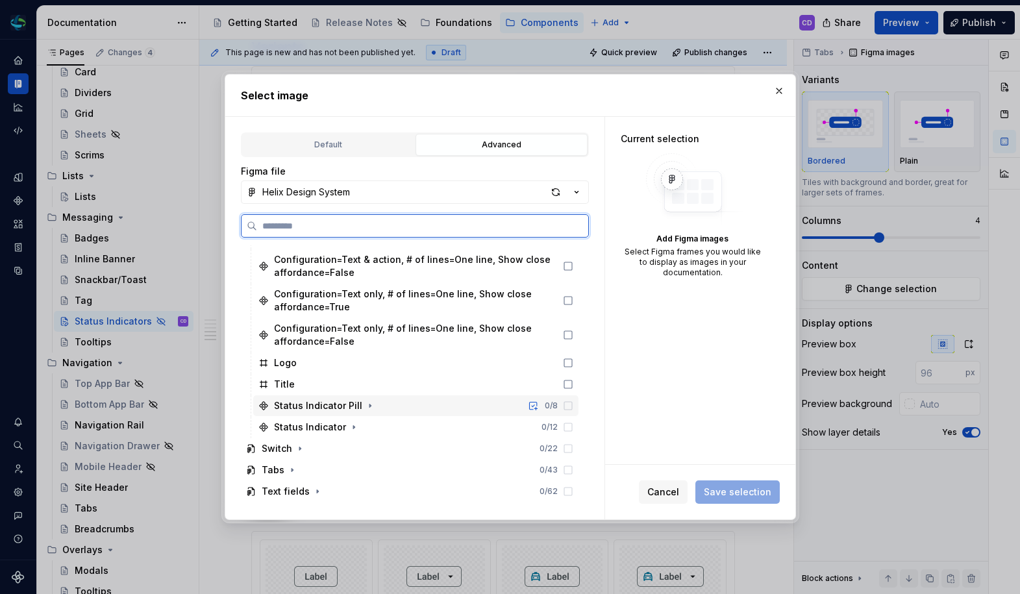
click at [386, 406] on div "Status Indicator Pill 0 / 8" at bounding box center [415, 405] width 325 height 21
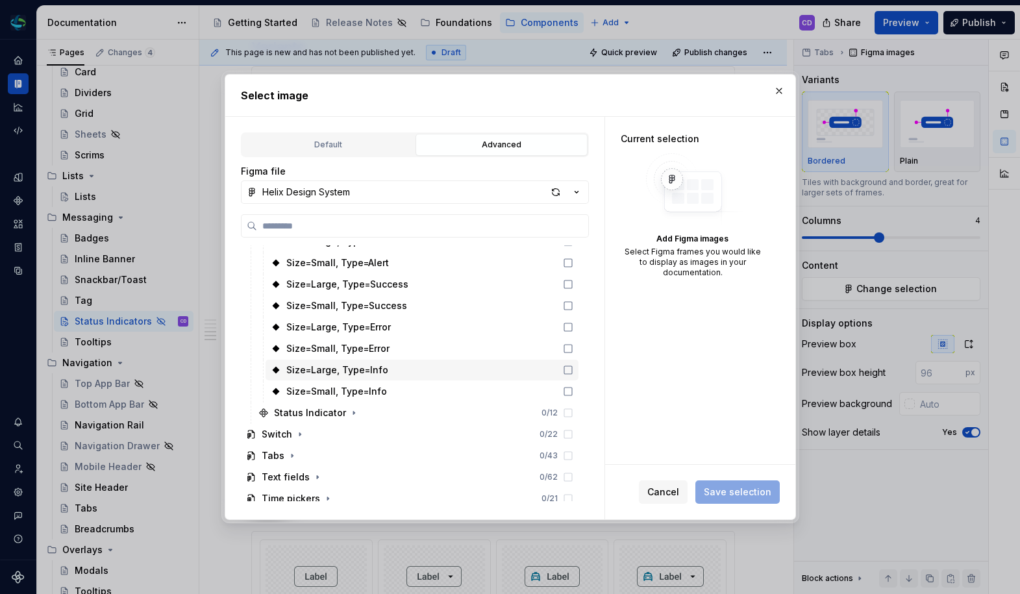
scroll to position [1118, 0]
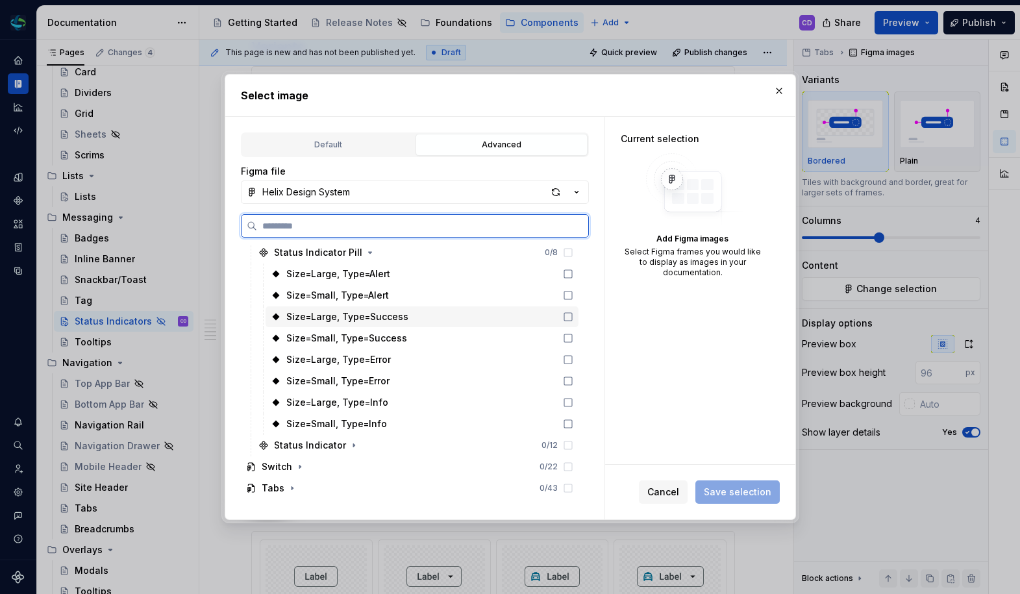
click at [428, 317] on div "Size=Large, Type=Success" at bounding box center [421, 316] width 313 height 21
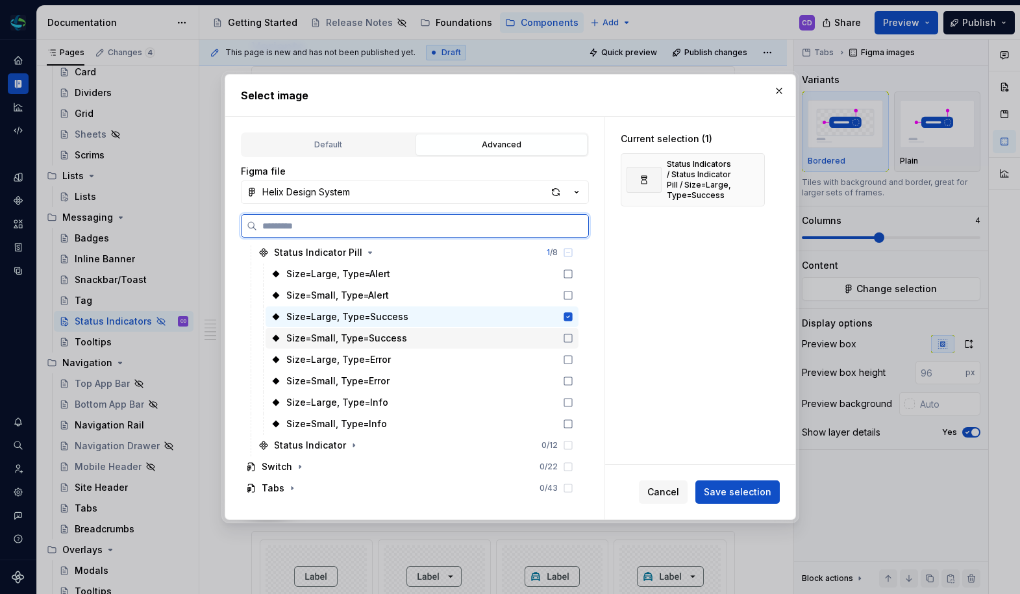
click at [424, 331] on div "Size=Small, Type=Success" at bounding box center [421, 338] width 313 height 21
click at [365, 253] on icon "button" at bounding box center [370, 252] width 10 height 10
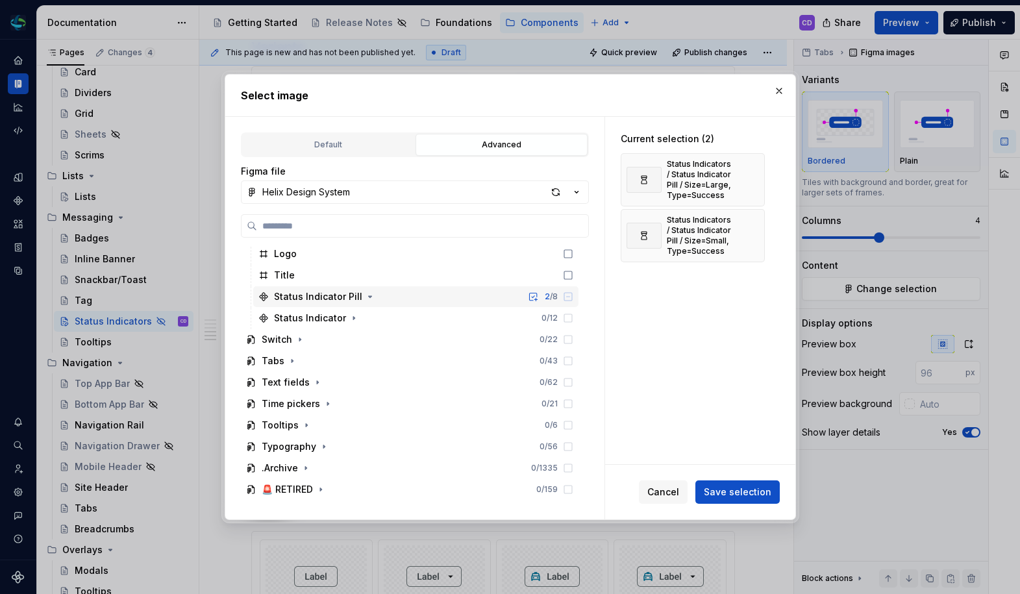
scroll to position [1081, 0]
click at [347, 312] on button "button" at bounding box center [353, 318] width 13 height 13
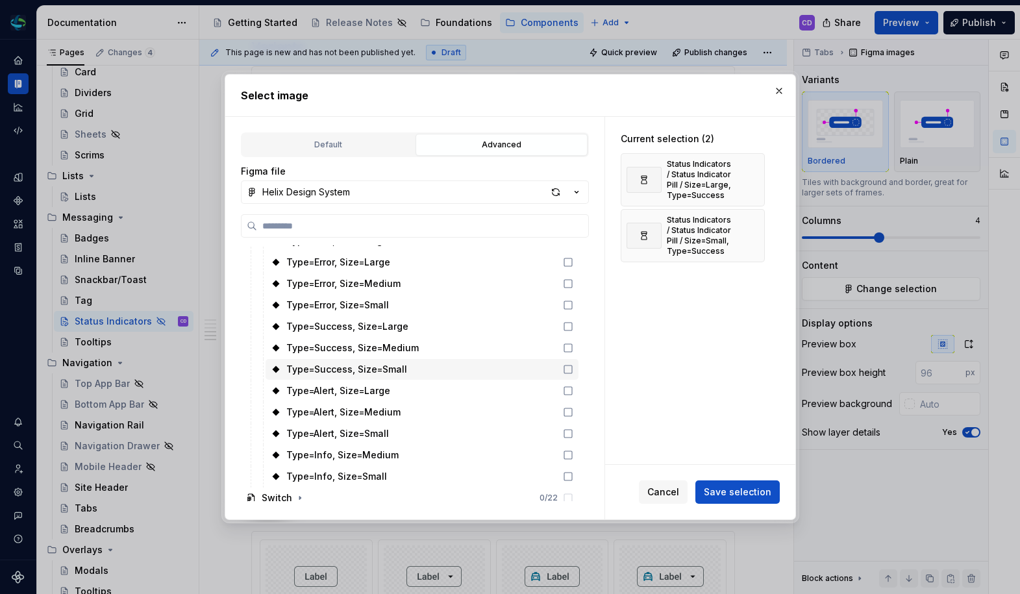
scroll to position [1169, 0]
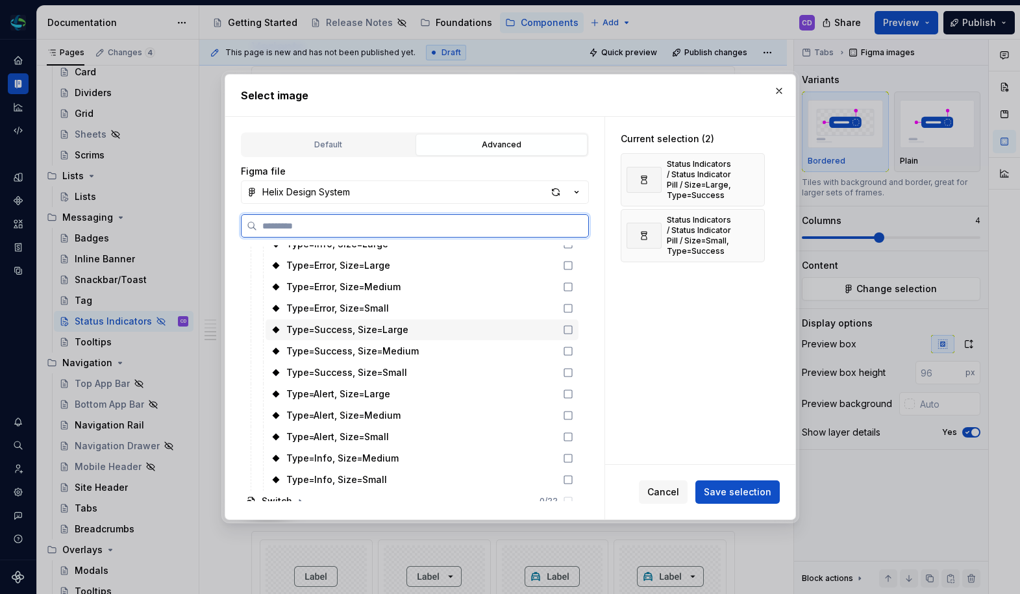
click at [431, 331] on div "Type=Success, Size=Large" at bounding box center [421, 329] width 313 height 21
click at [426, 350] on div "Type=Success, Size=Medium" at bounding box center [421, 351] width 313 height 21
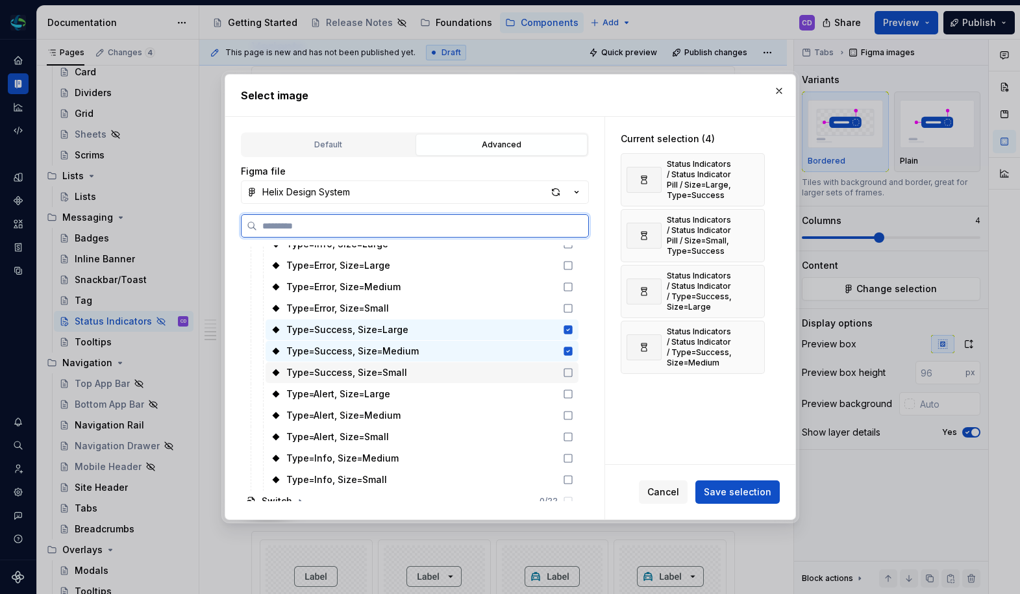
click at [424, 367] on div "Type=Success, Size=Small" at bounding box center [421, 372] width 313 height 21
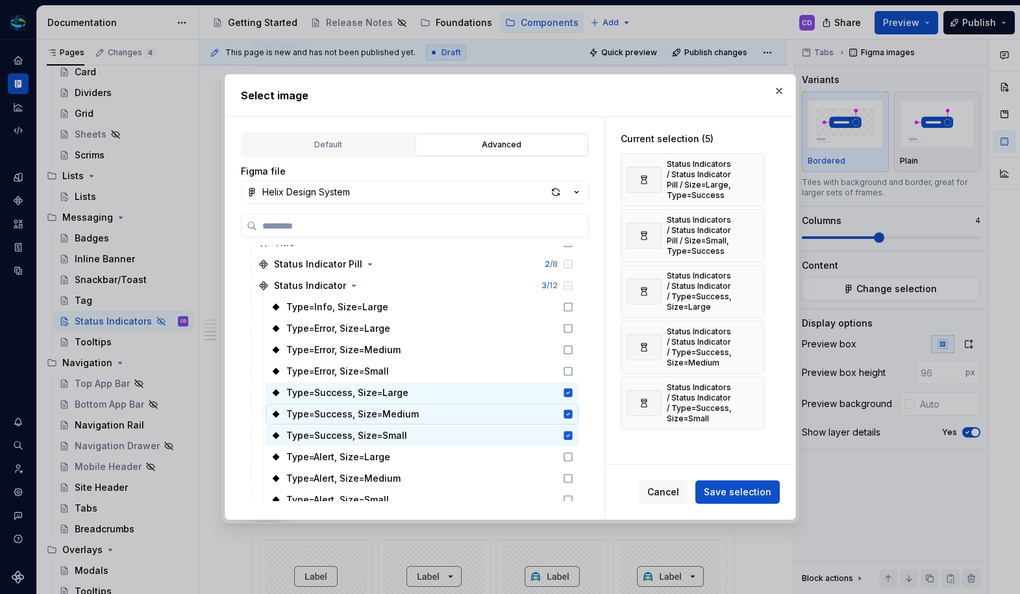
scroll to position [1123, 0]
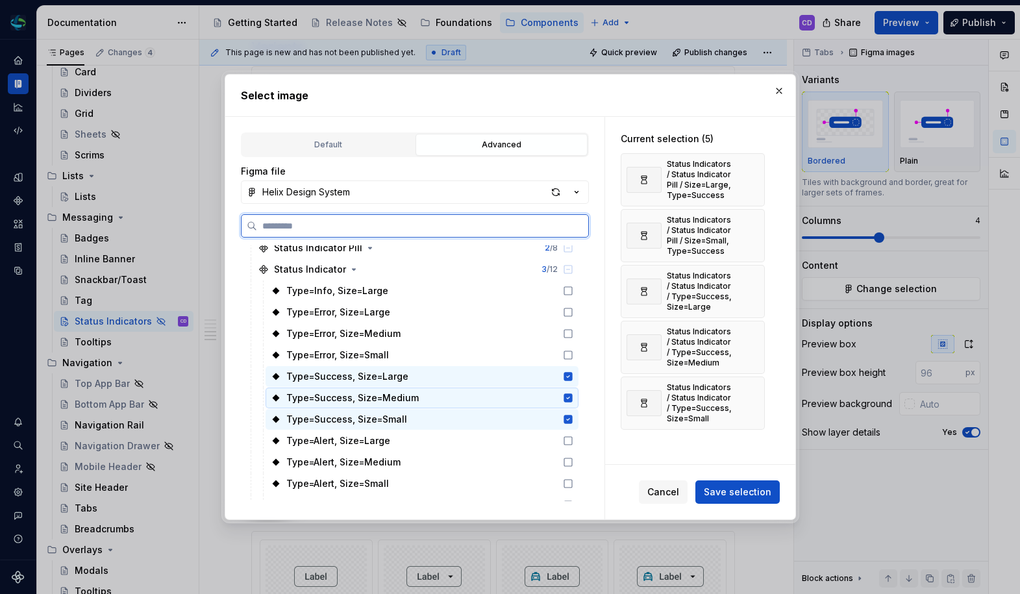
click at [447, 400] on div "Type=Success, Size=Medium" at bounding box center [421, 397] width 313 height 21
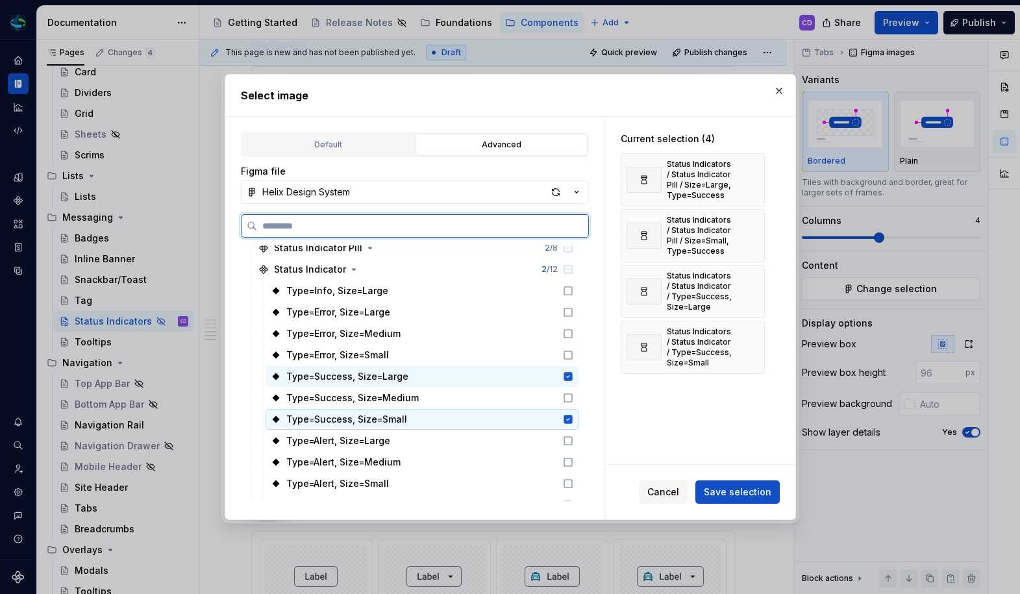
click at [441, 413] on div "Type=Success, Size=Small" at bounding box center [421, 419] width 313 height 21
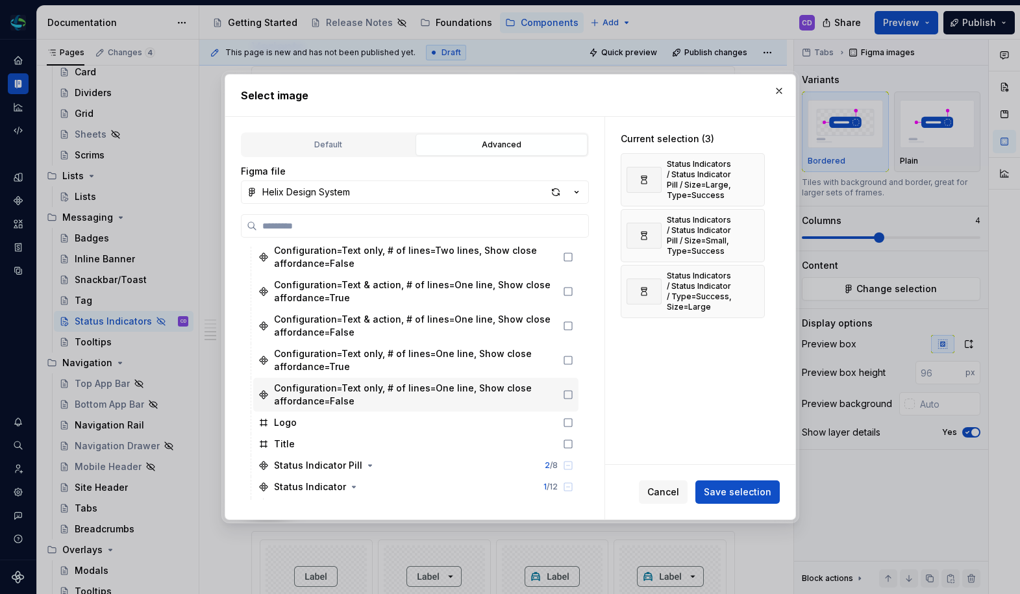
scroll to position [1006, 0]
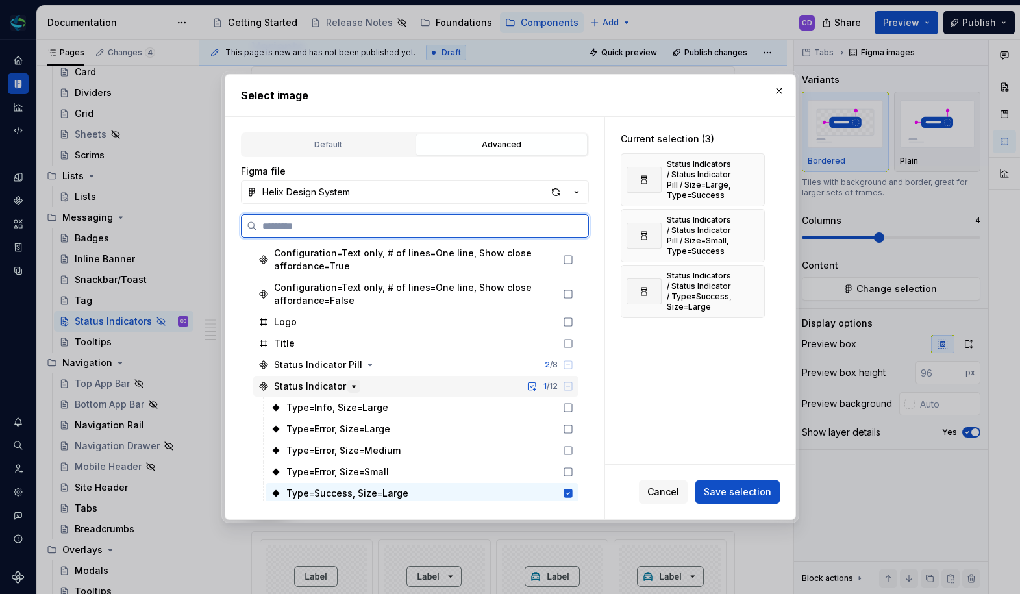
click at [354, 386] on icon "button" at bounding box center [354, 386] width 10 height 10
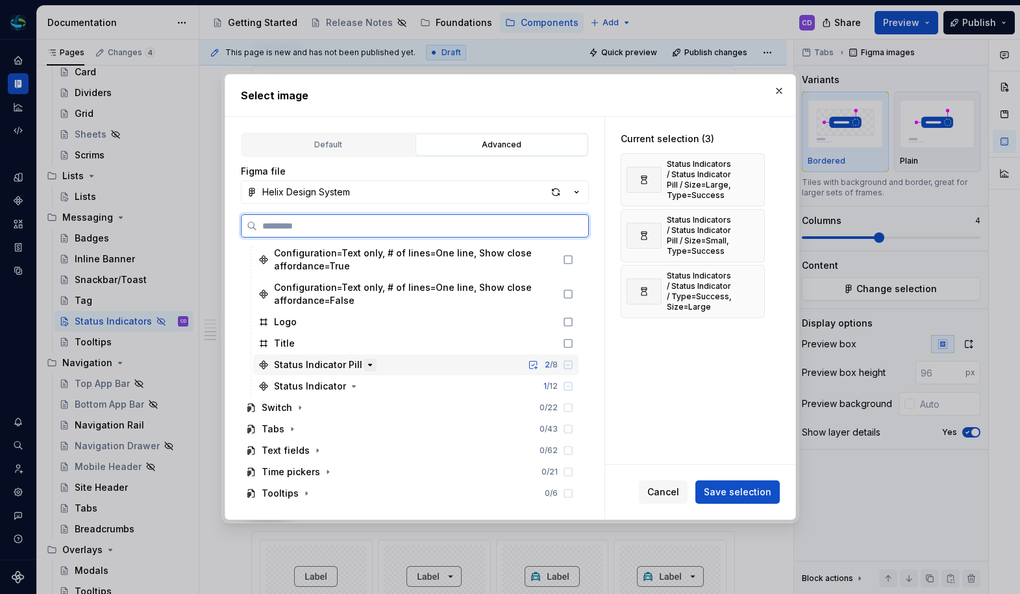
click at [365, 361] on icon "button" at bounding box center [370, 365] width 10 height 10
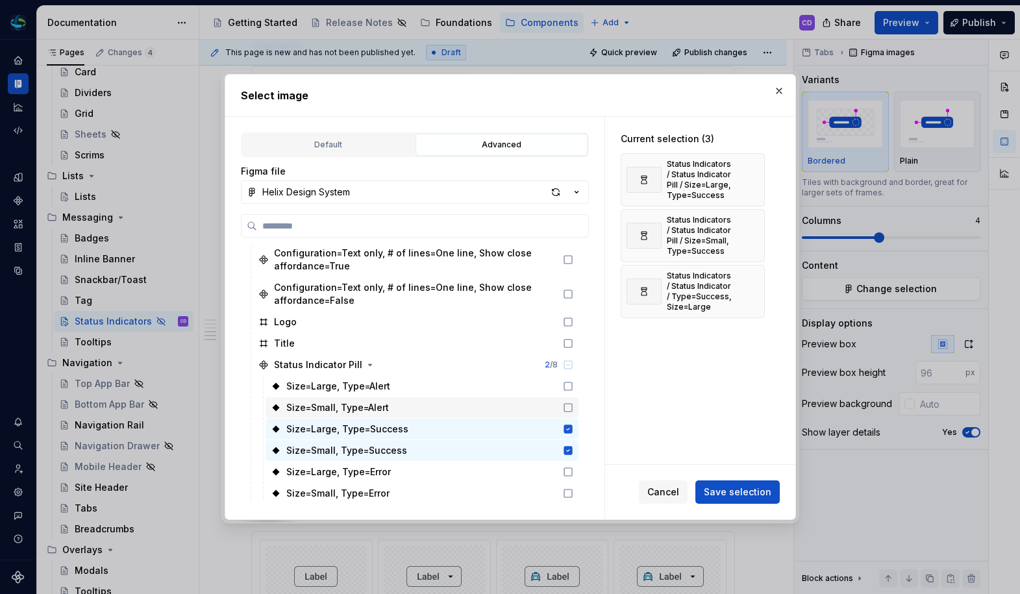
scroll to position [1019, 0]
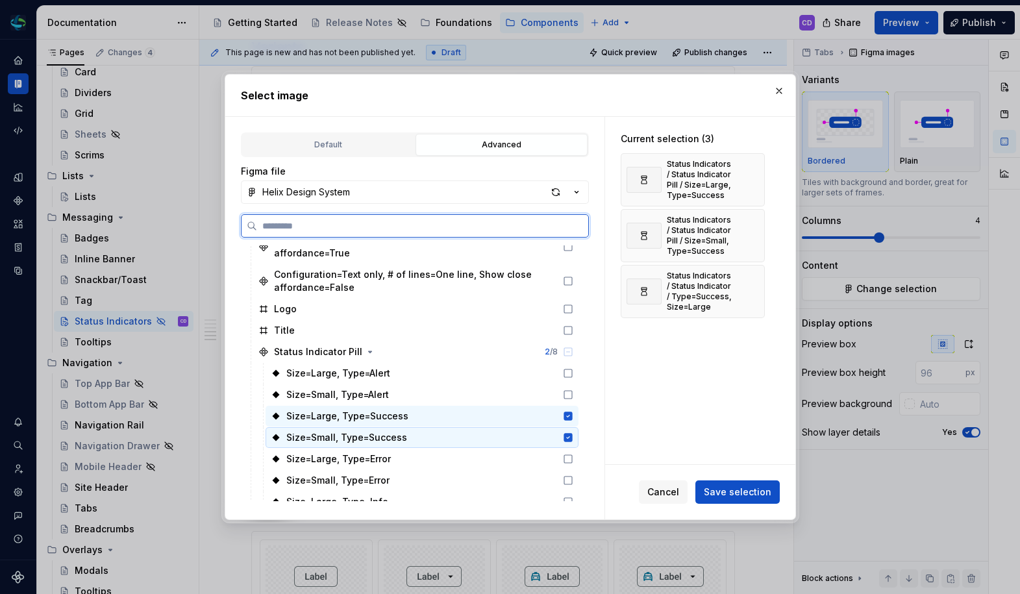
click at [421, 433] on div "Size=Small, Type=Success" at bounding box center [421, 437] width 313 height 21
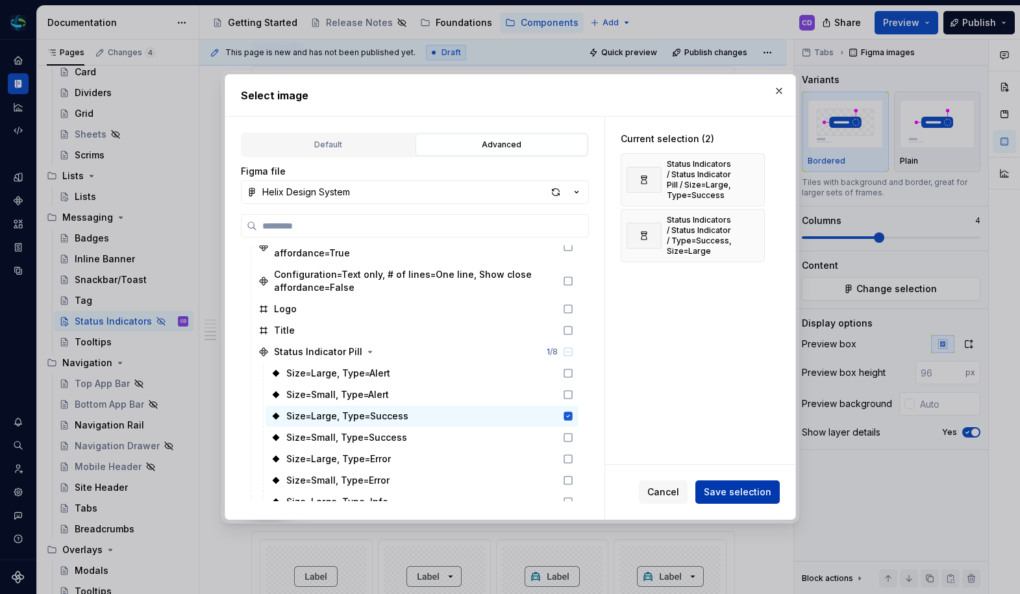
click at [736, 495] on span "Save selection" at bounding box center [737, 491] width 67 height 13
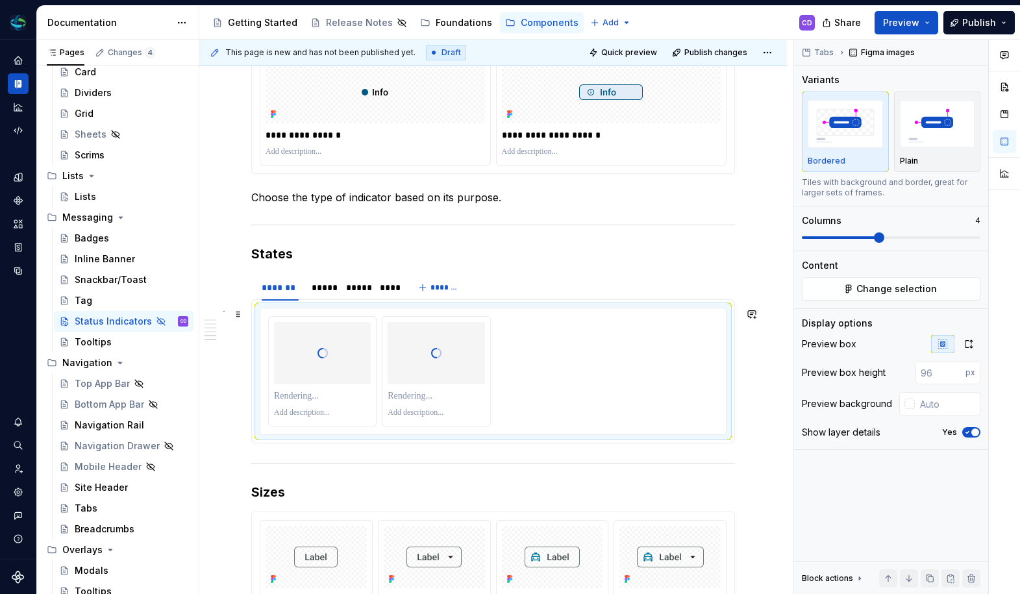
scroll to position [1857, 0]
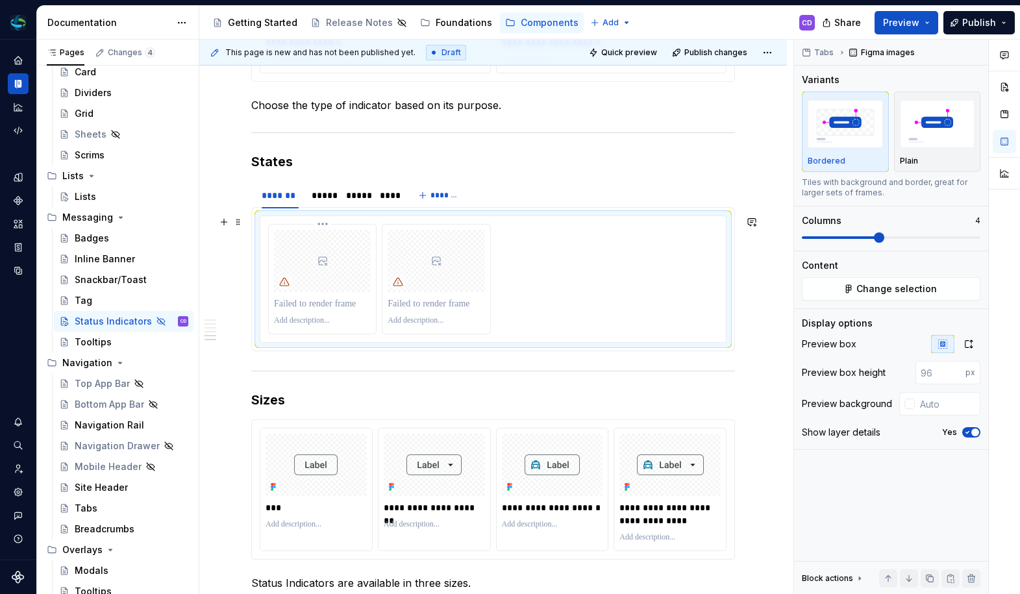
click at [344, 249] on div at bounding box center [322, 261] width 97 height 62
click at [833, 291] on button "Change selection" at bounding box center [891, 288] width 178 height 23
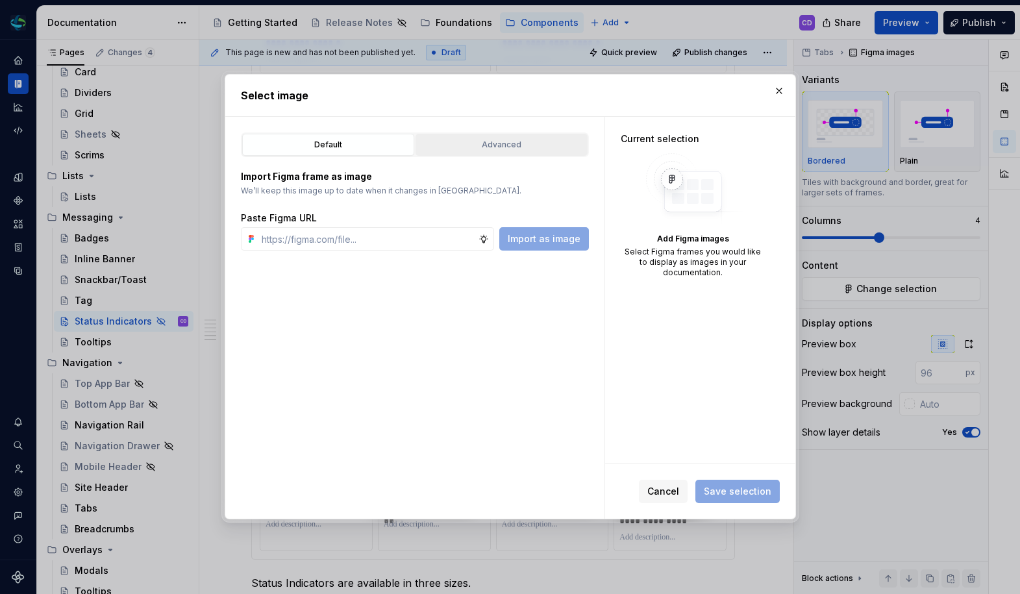
click at [522, 145] on div "Advanced" at bounding box center [501, 144] width 163 height 13
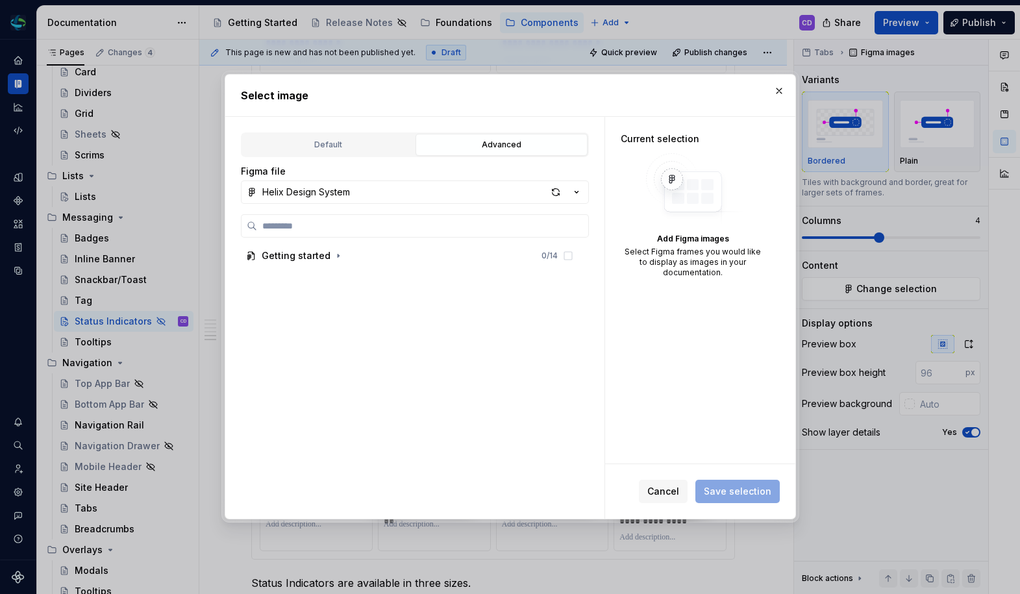
type textarea "*"
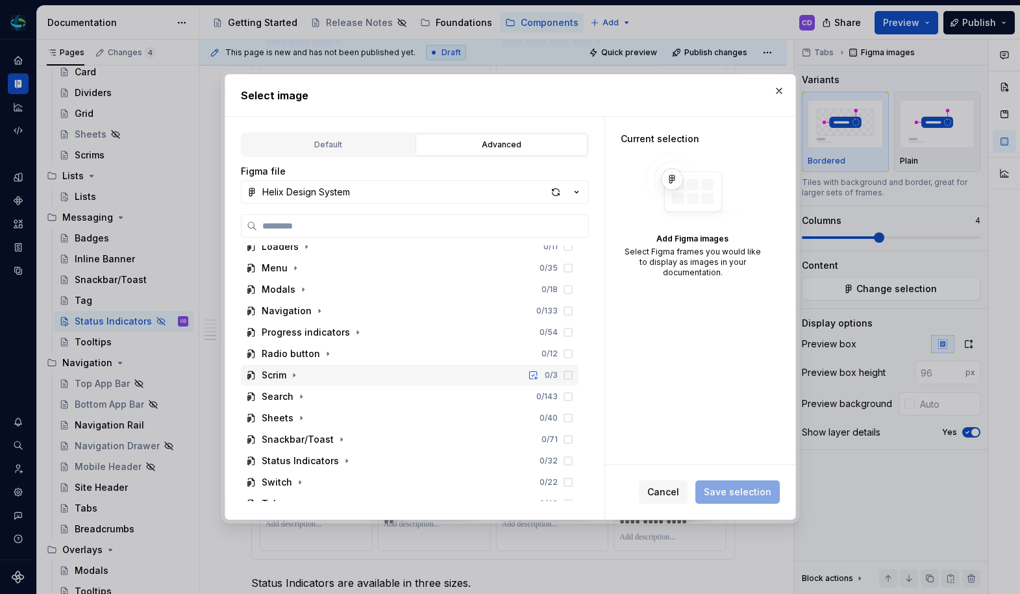
scroll to position [605, 0]
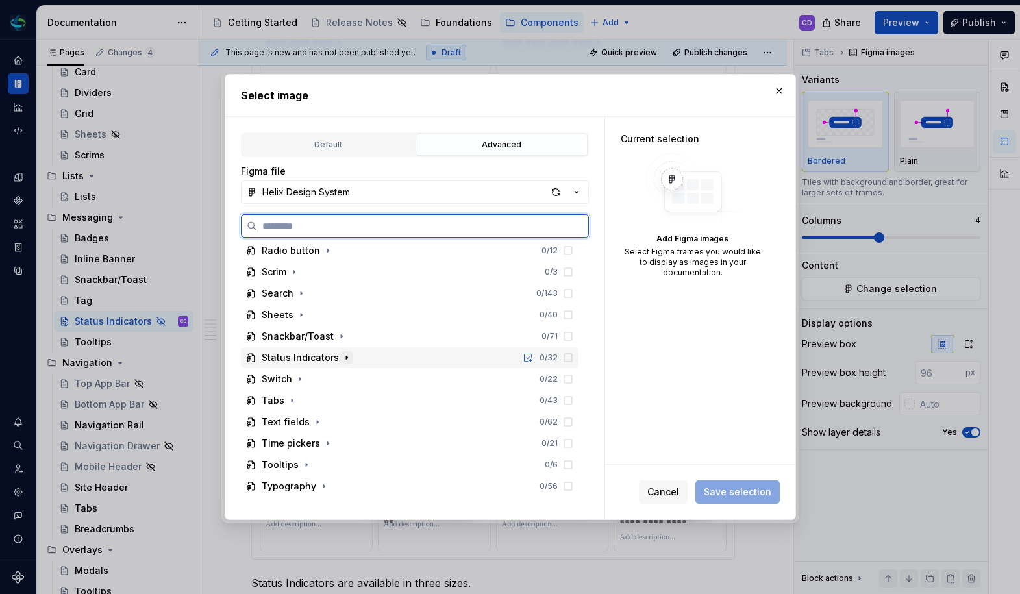
click at [341, 355] on icon "button" at bounding box center [346, 357] width 10 height 10
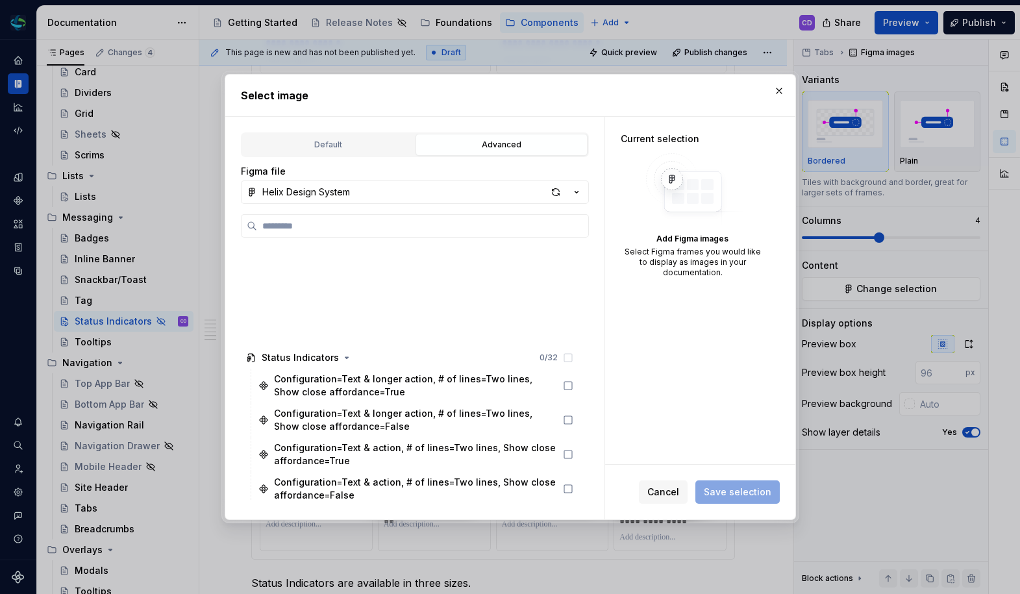
scroll to position [1025, 0]
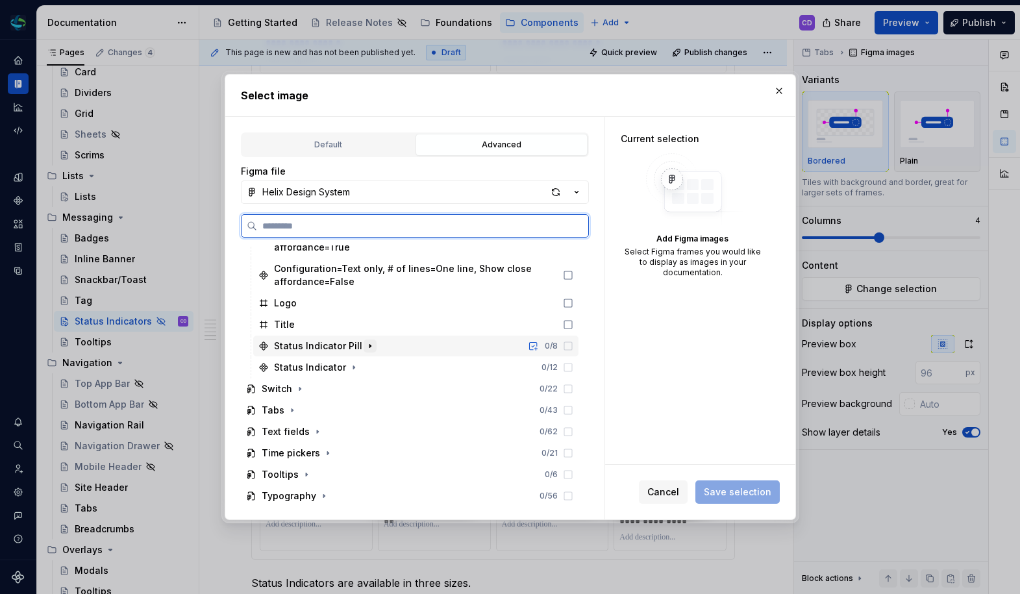
click at [365, 348] on icon "button" at bounding box center [370, 346] width 10 height 10
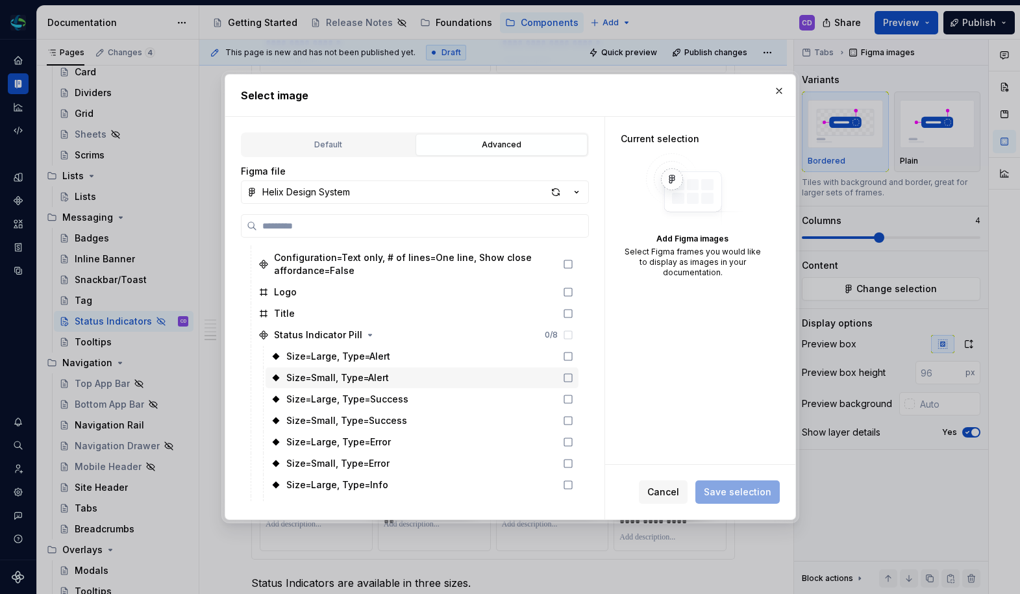
scroll to position [1058, 0]
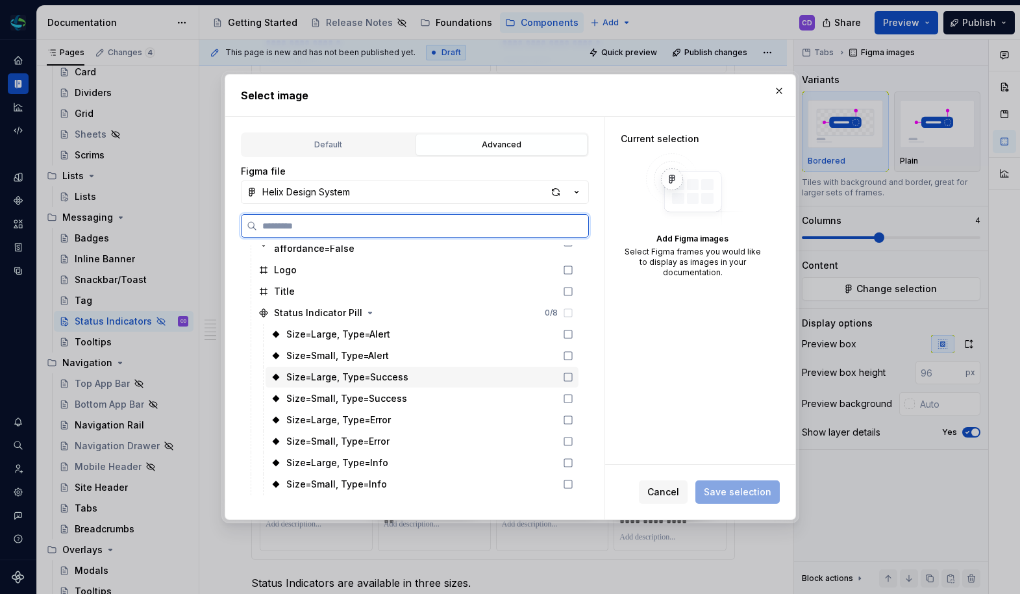
click at [418, 374] on div "Size=Large, Type=Success" at bounding box center [421, 377] width 313 height 21
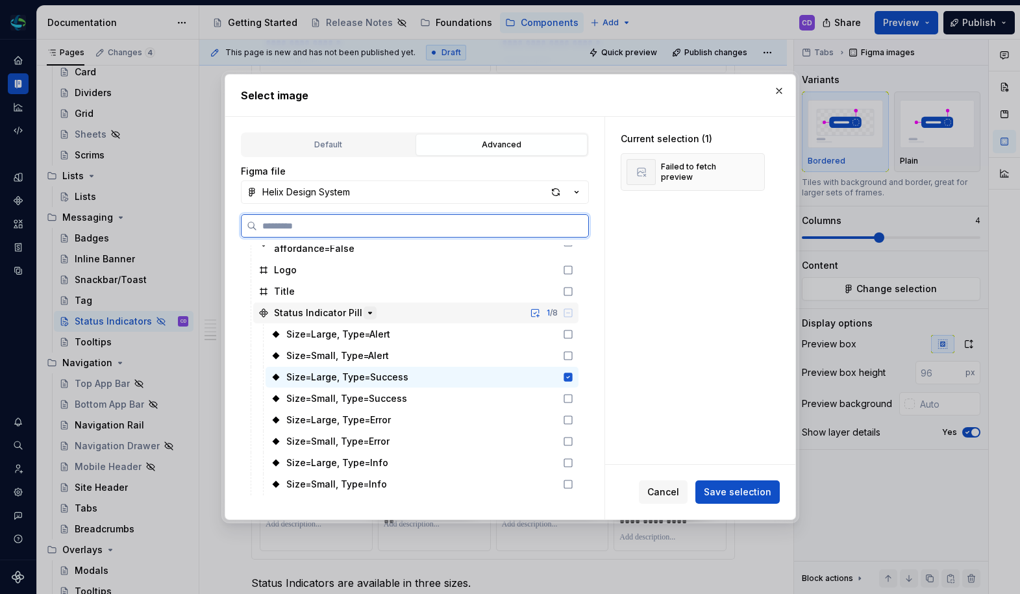
click at [368, 313] on icon "button" at bounding box center [369, 313] width 3 height 1
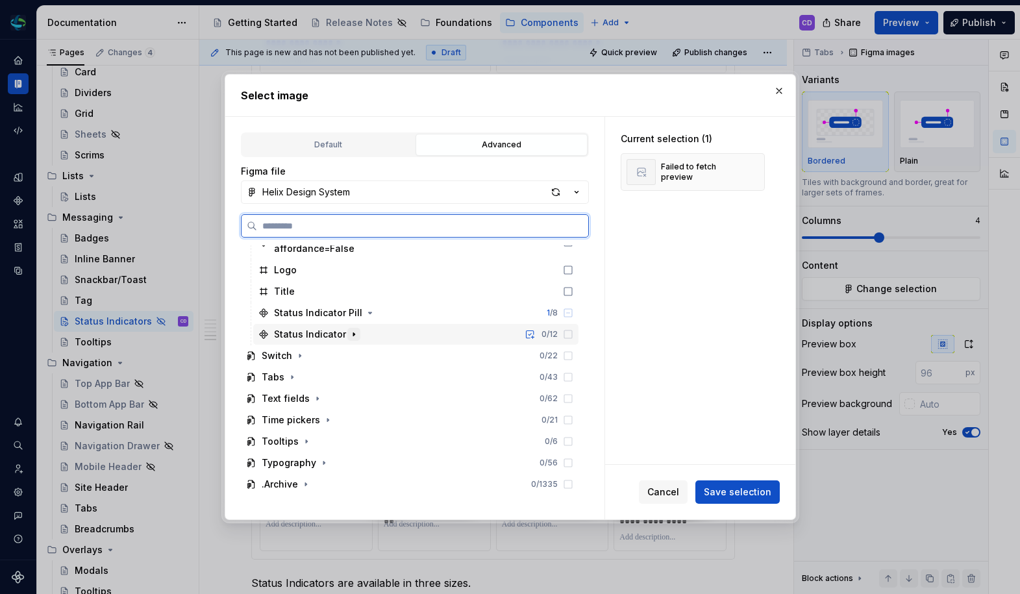
click at [353, 336] on icon "button" at bounding box center [354, 334] width 10 height 10
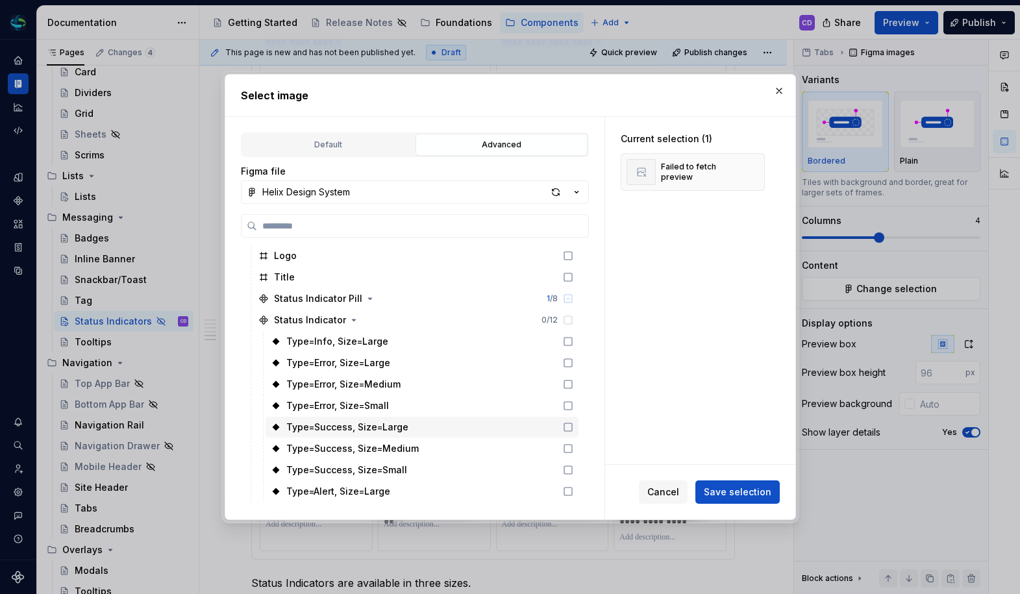
scroll to position [1106, 0]
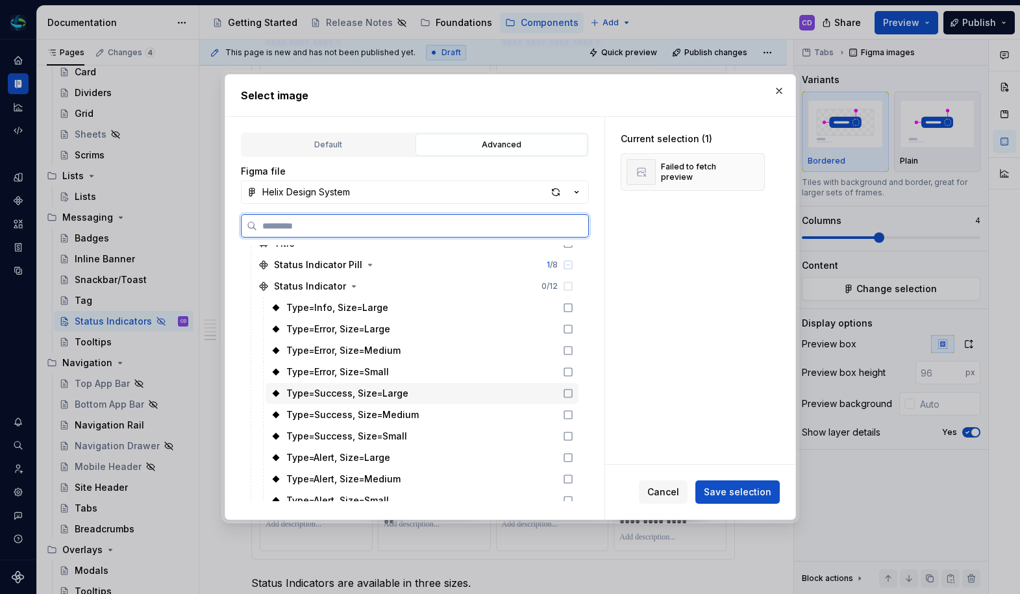
click at [435, 396] on div "Type=Success, Size=Large" at bounding box center [421, 393] width 313 height 21
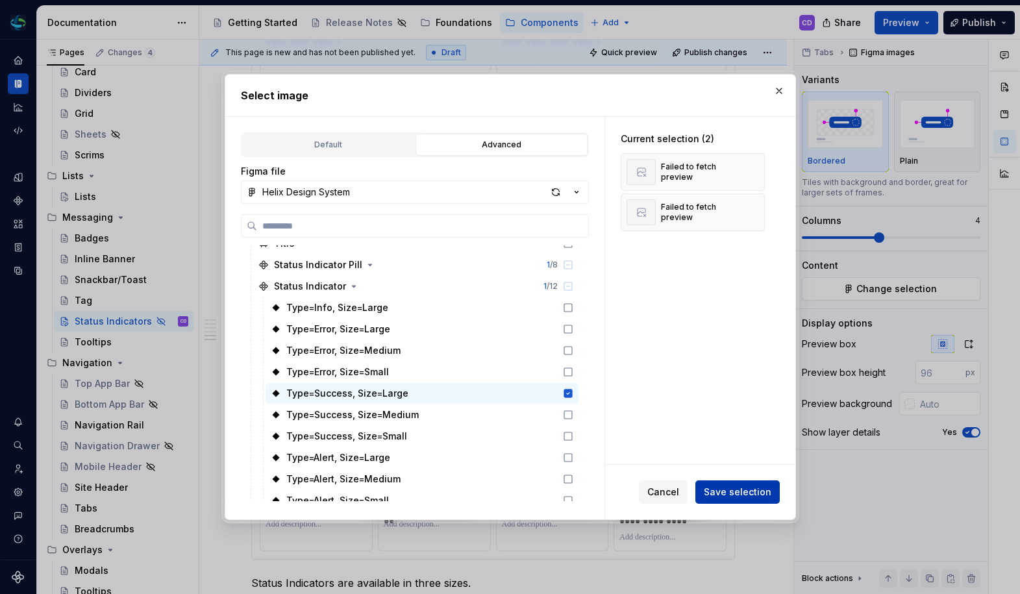
click at [750, 491] on span "Save selection" at bounding box center [737, 491] width 67 height 13
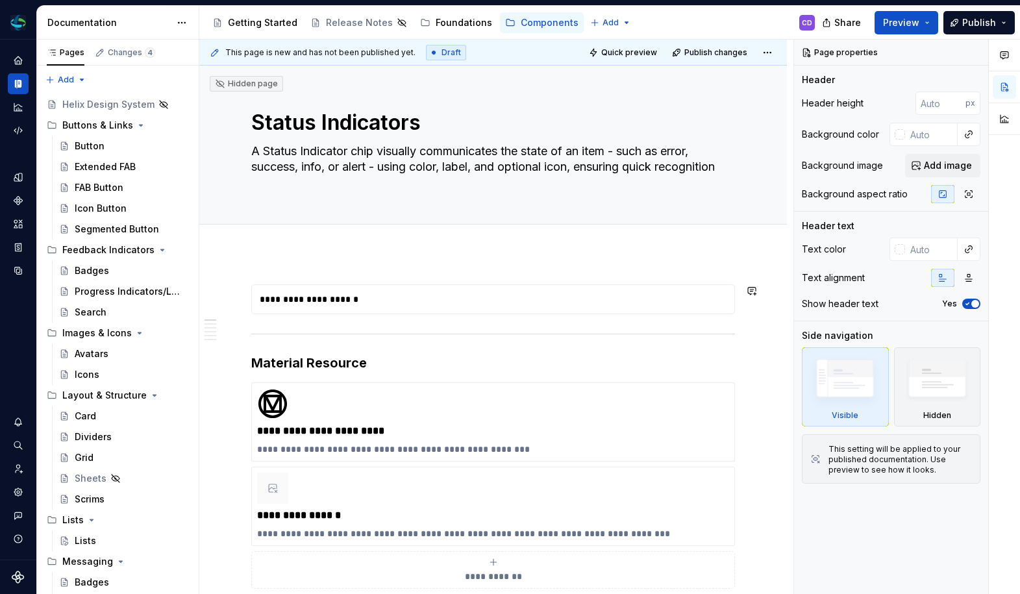
type textarea "*"
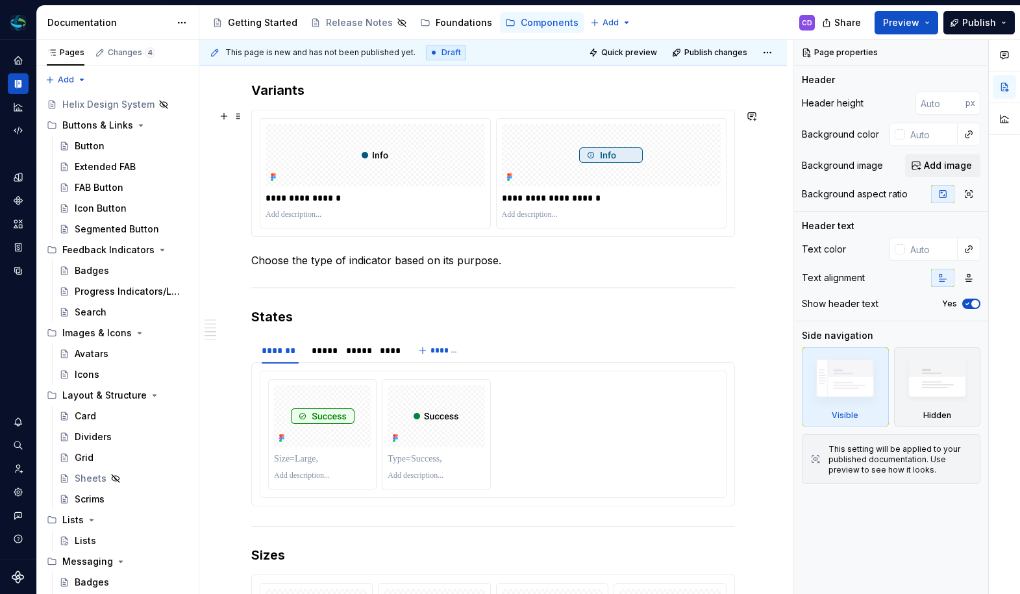
scroll to position [1815, 0]
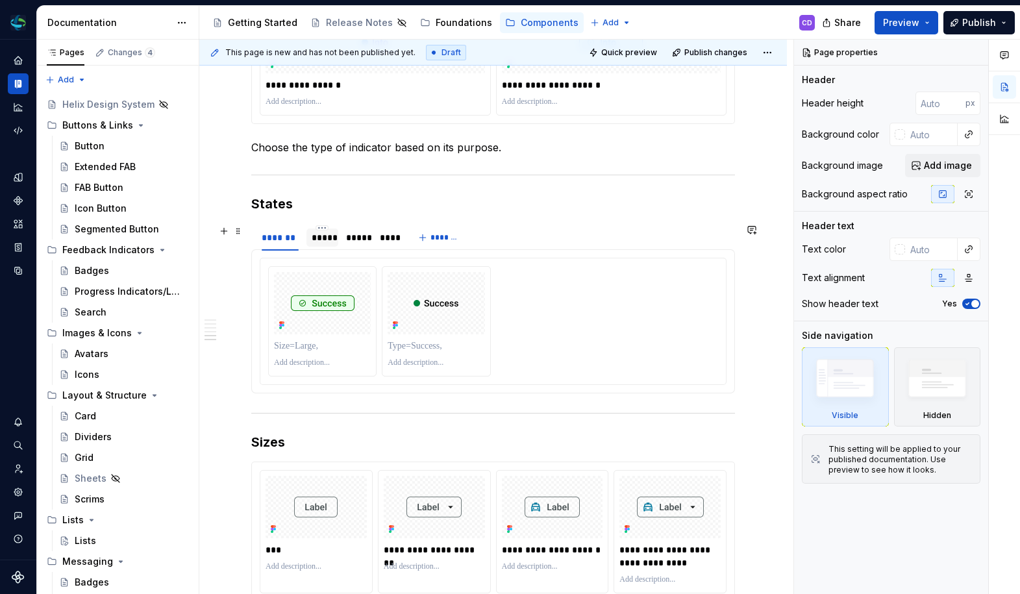
click at [321, 238] on div "*****" at bounding box center [322, 237] width 21 height 13
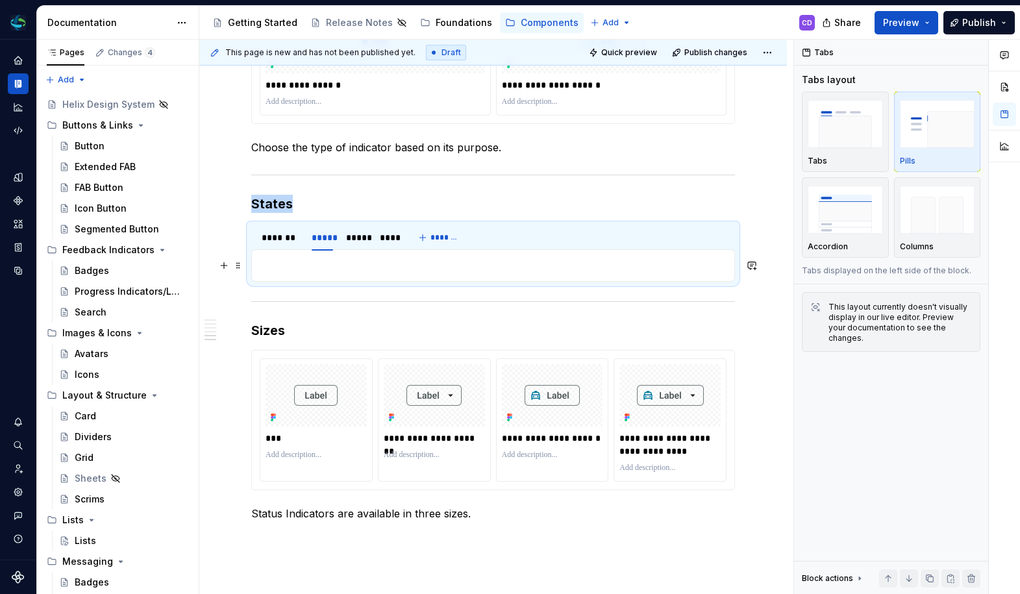
click at [391, 263] on p at bounding box center [493, 266] width 467 height 16
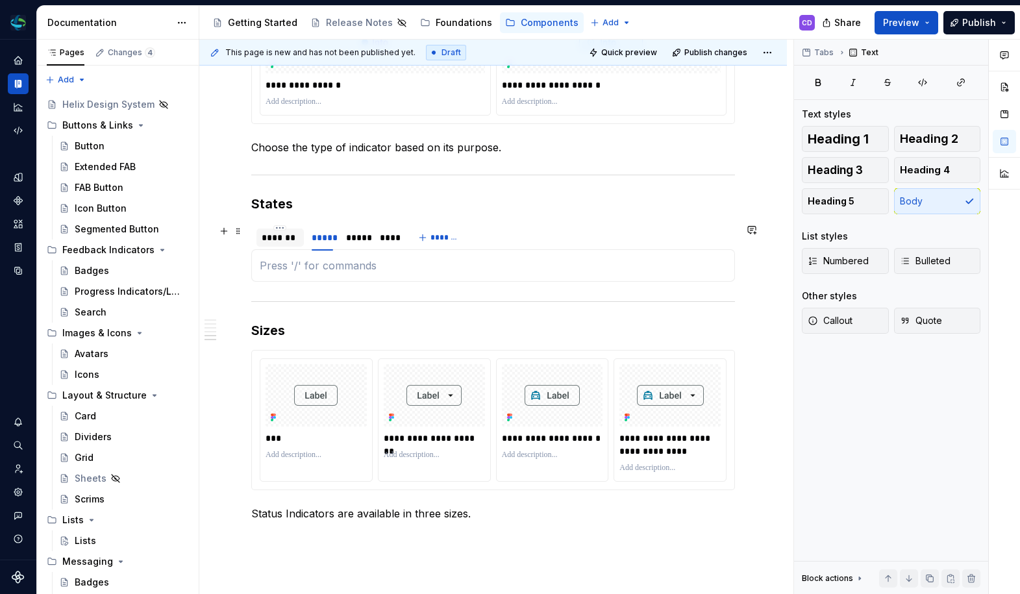
click at [294, 241] on div "*******" at bounding box center [280, 237] width 37 height 13
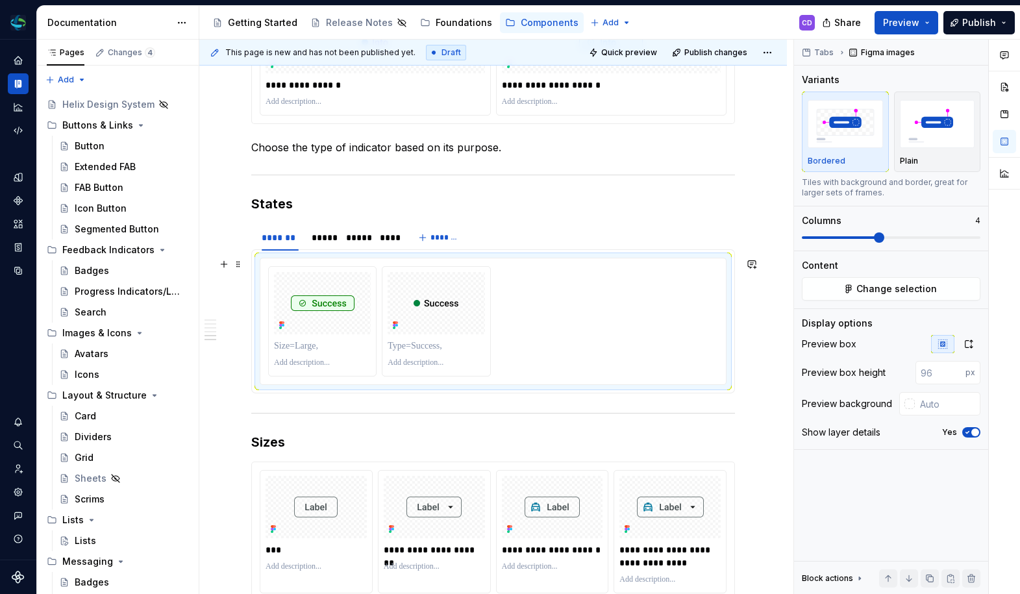
click at [508, 312] on div at bounding box center [493, 321] width 450 height 110
click at [332, 243] on div "*****" at bounding box center [322, 237] width 21 height 13
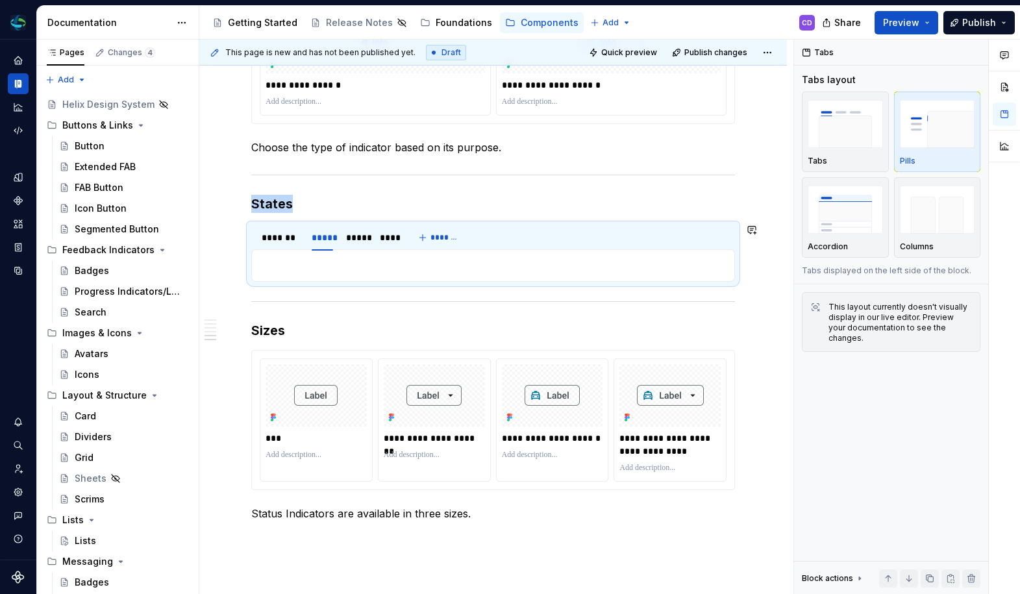
click at [407, 279] on div "**********" at bounding box center [492, 265] width 483 height 32
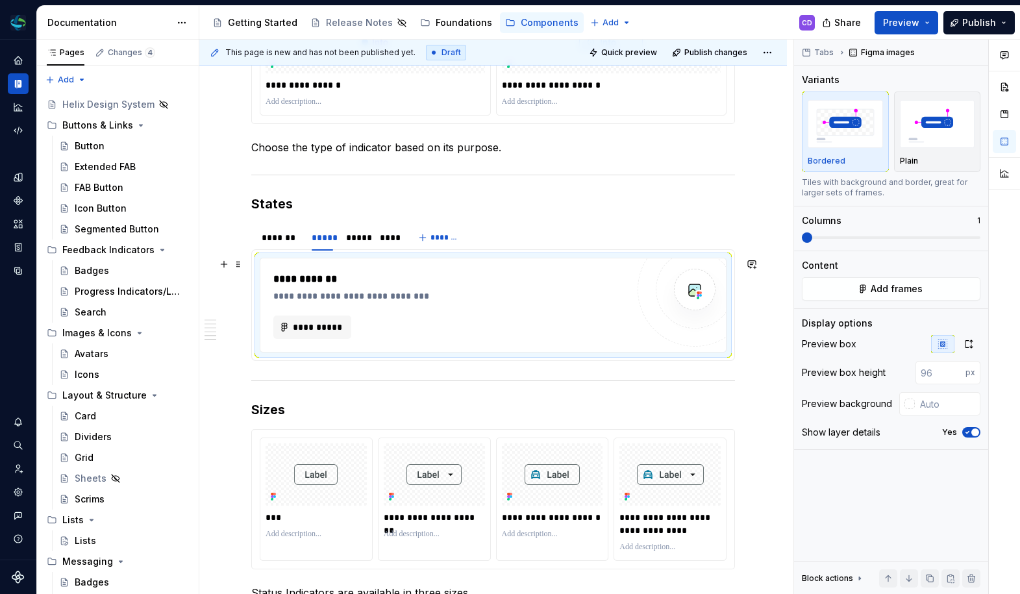
click at [293, 347] on div "**********" at bounding box center [492, 304] width 465 height 93
click at [295, 334] on button "**********" at bounding box center [312, 326] width 78 height 23
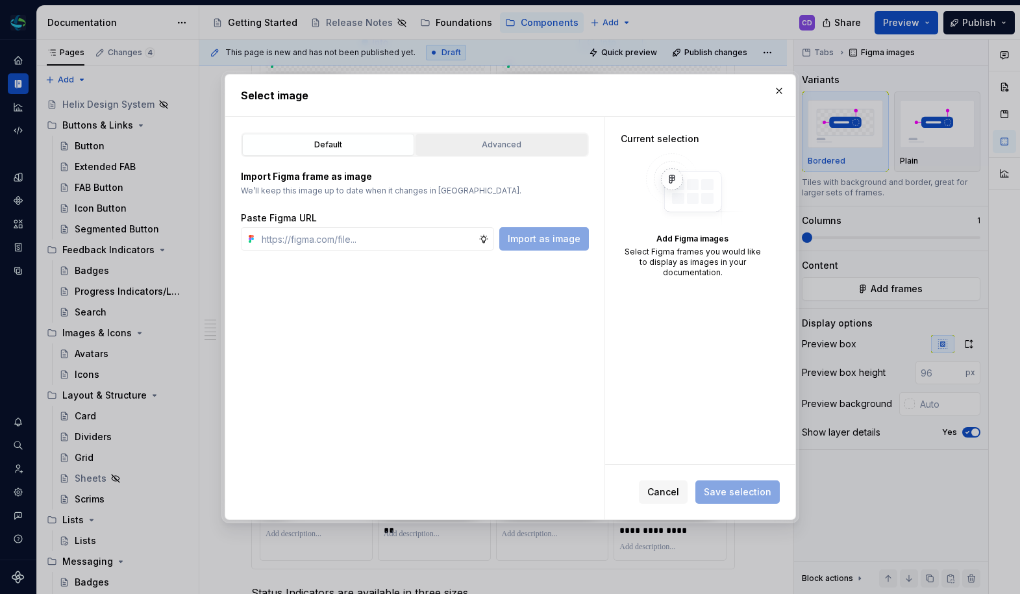
click at [498, 147] on div "Advanced" at bounding box center [501, 144] width 163 height 13
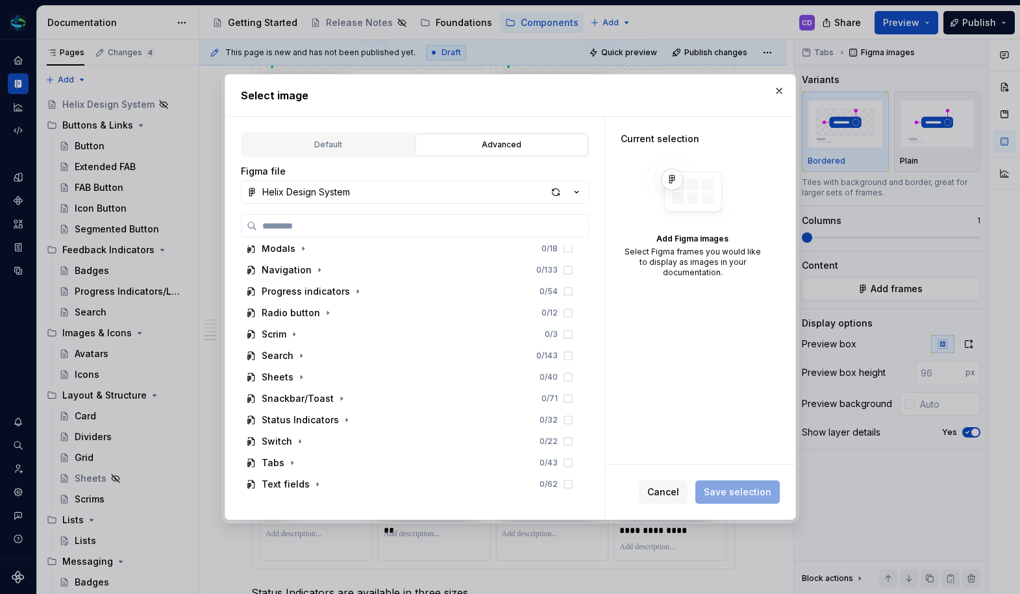
scroll to position [581, 0]
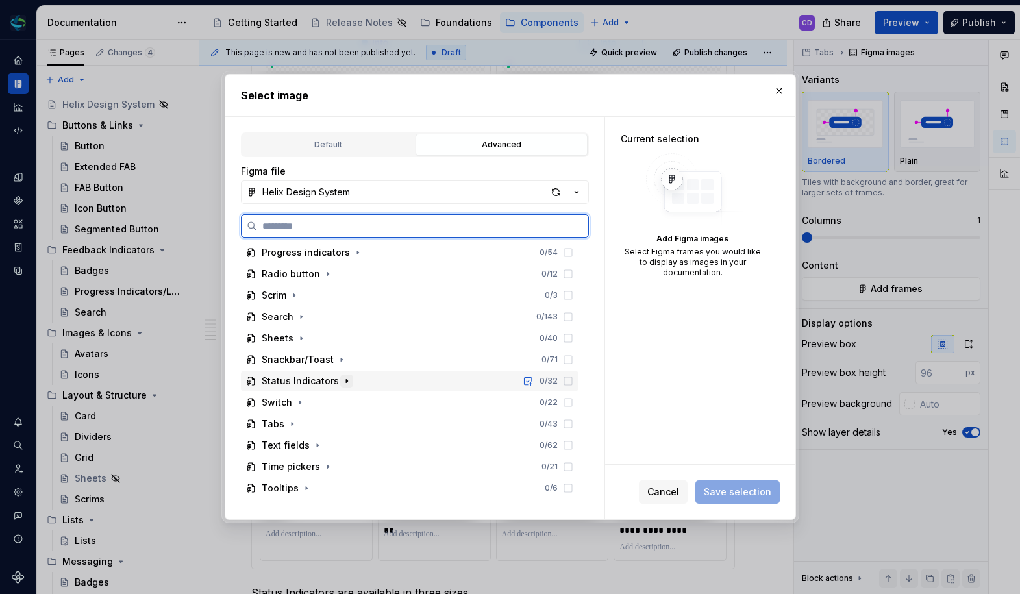
click at [345, 379] on icon "button" at bounding box center [346, 381] width 10 height 10
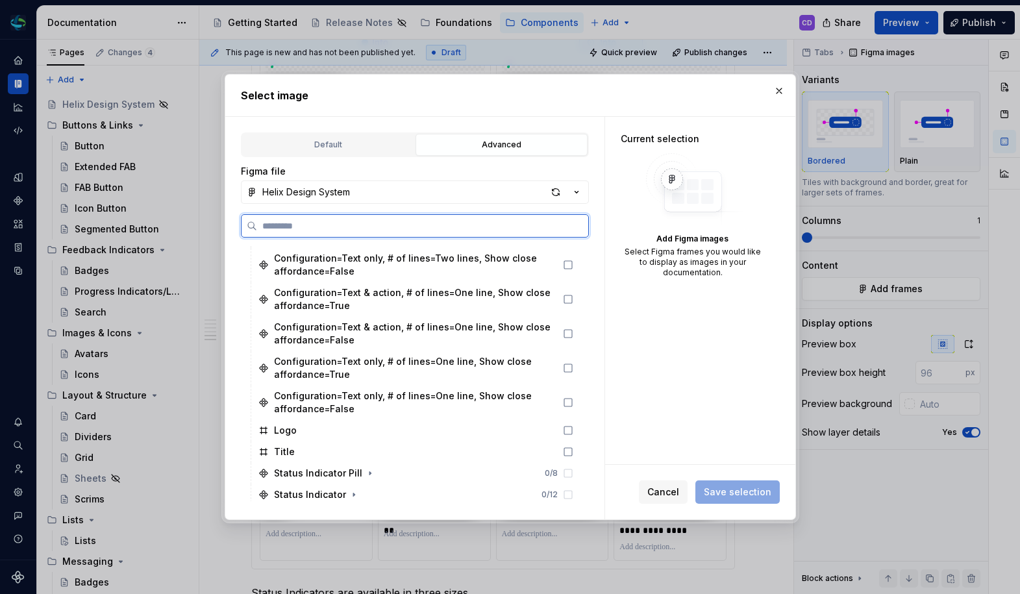
scroll to position [977, 0]
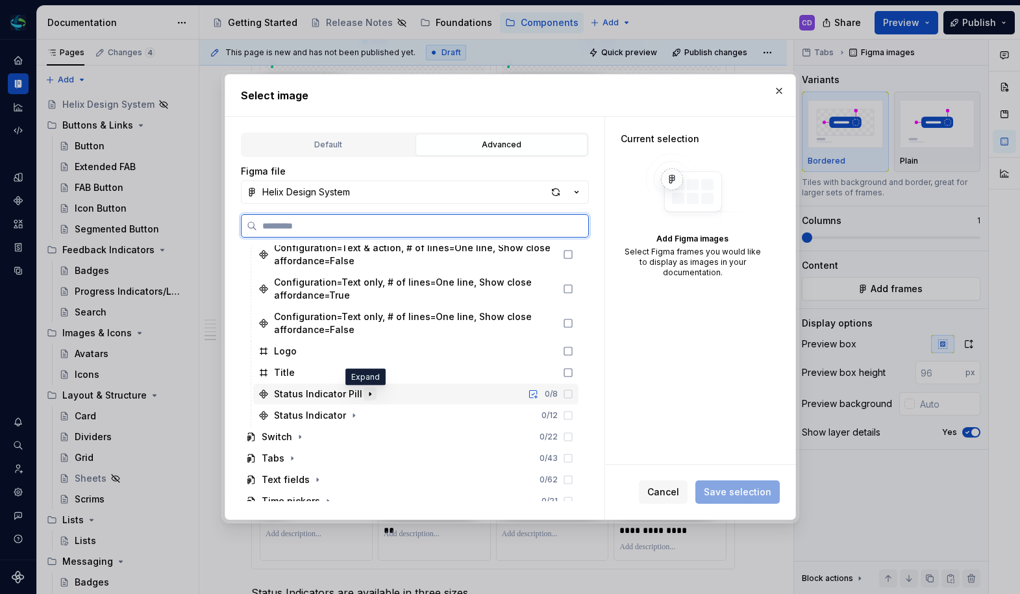
click at [365, 392] on icon "button" at bounding box center [370, 394] width 10 height 10
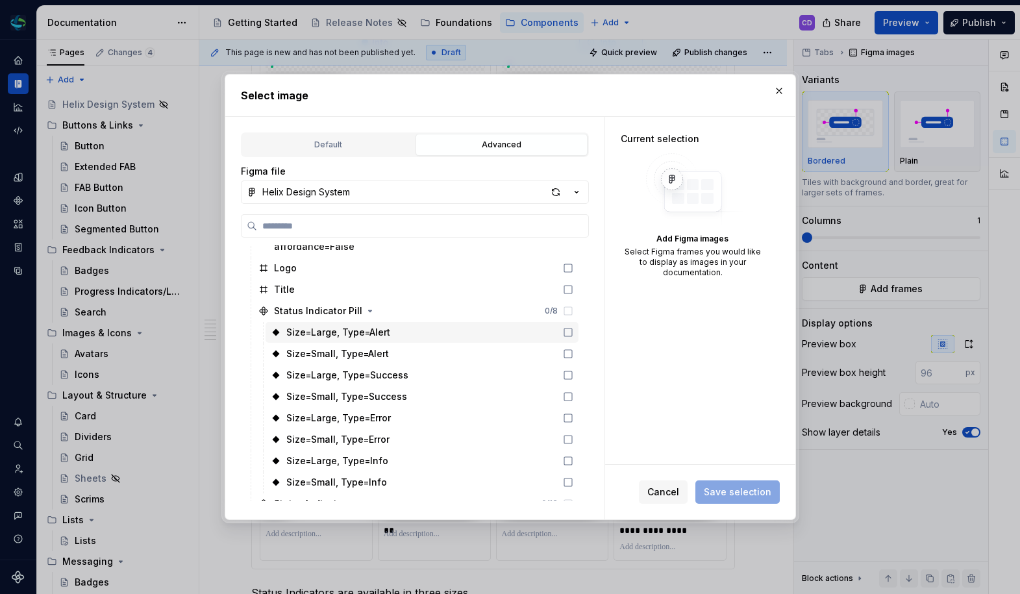
scroll to position [1153, 0]
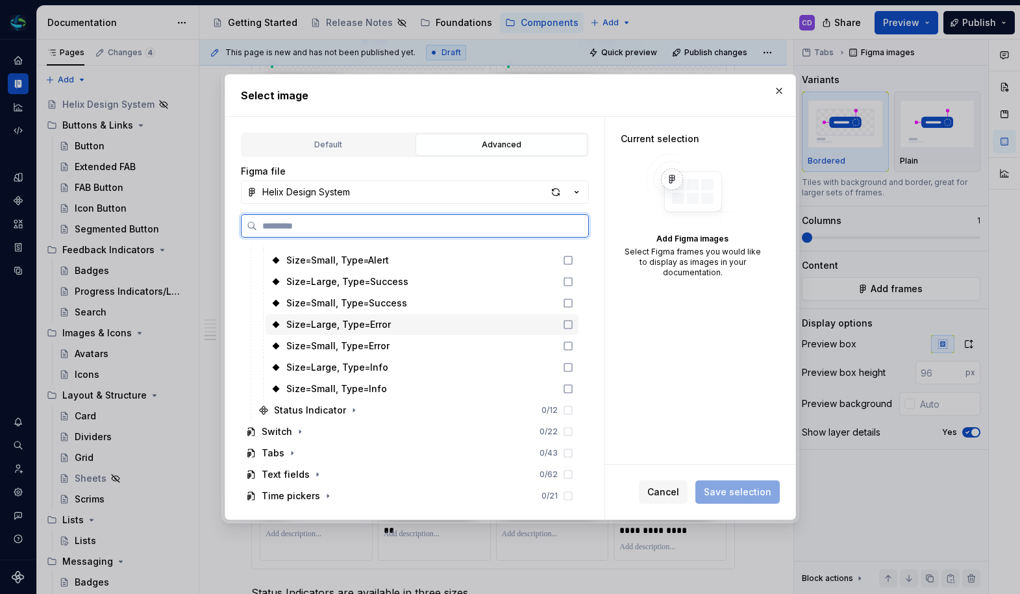
click at [432, 327] on div "Size=Large, Type=Error" at bounding box center [421, 324] width 313 height 21
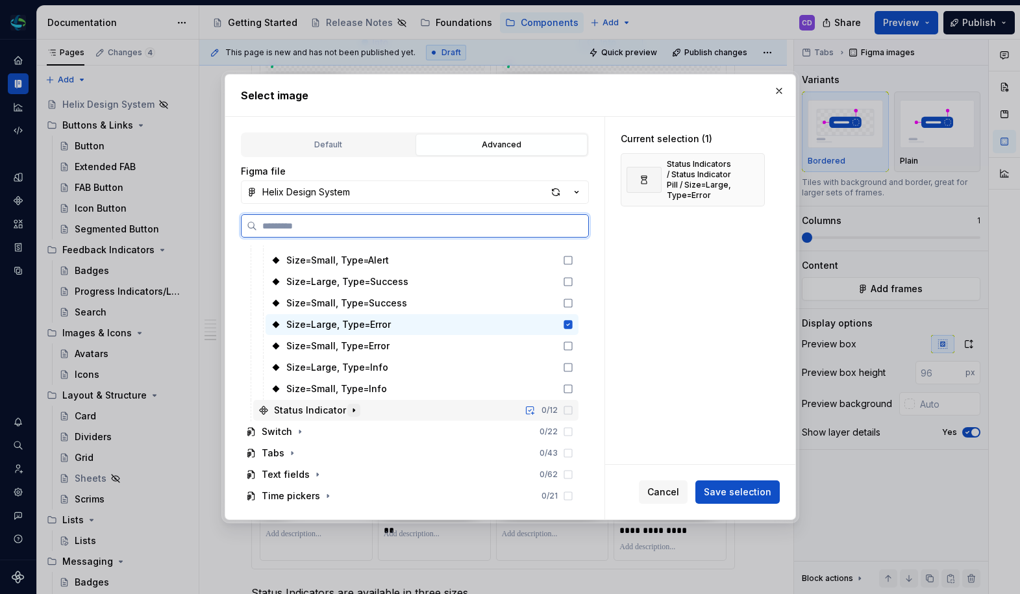
click at [349, 412] on icon "button" at bounding box center [354, 410] width 10 height 10
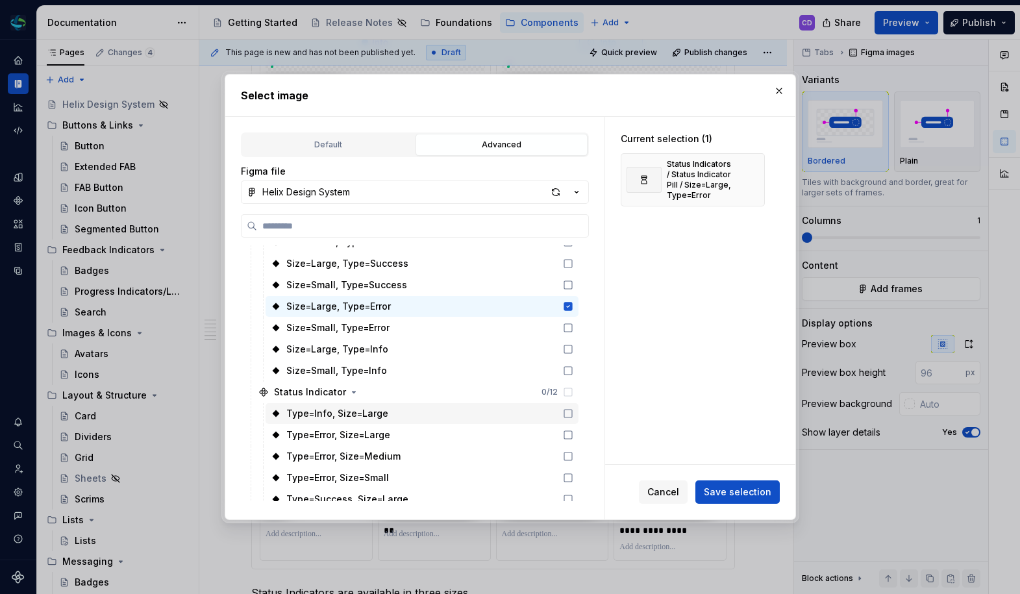
scroll to position [1267, 0]
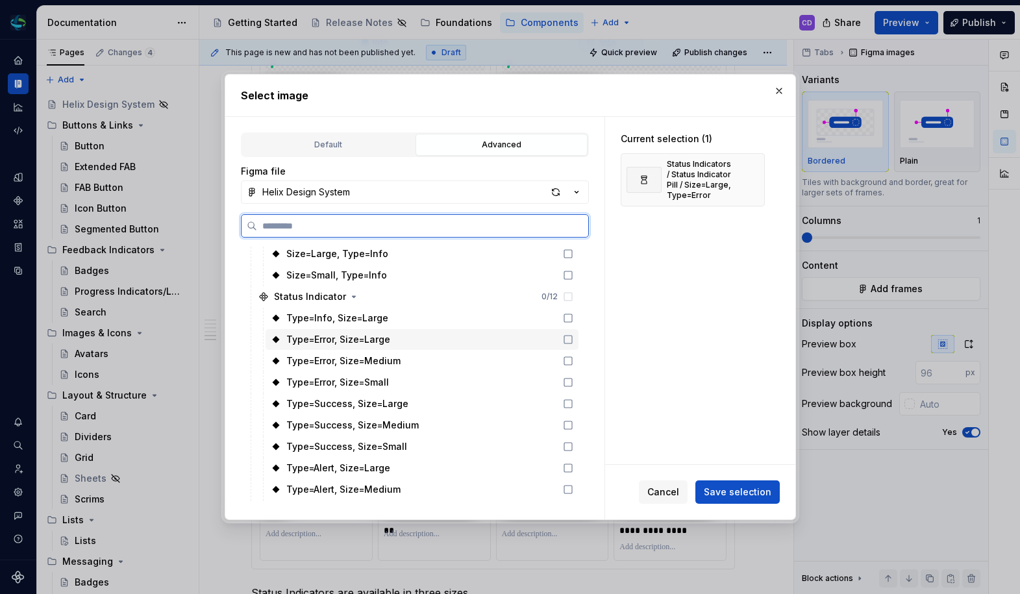
click at [438, 341] on div "Type=Error, Size=Large" at bounding box center [421, 339] width 313 height 21
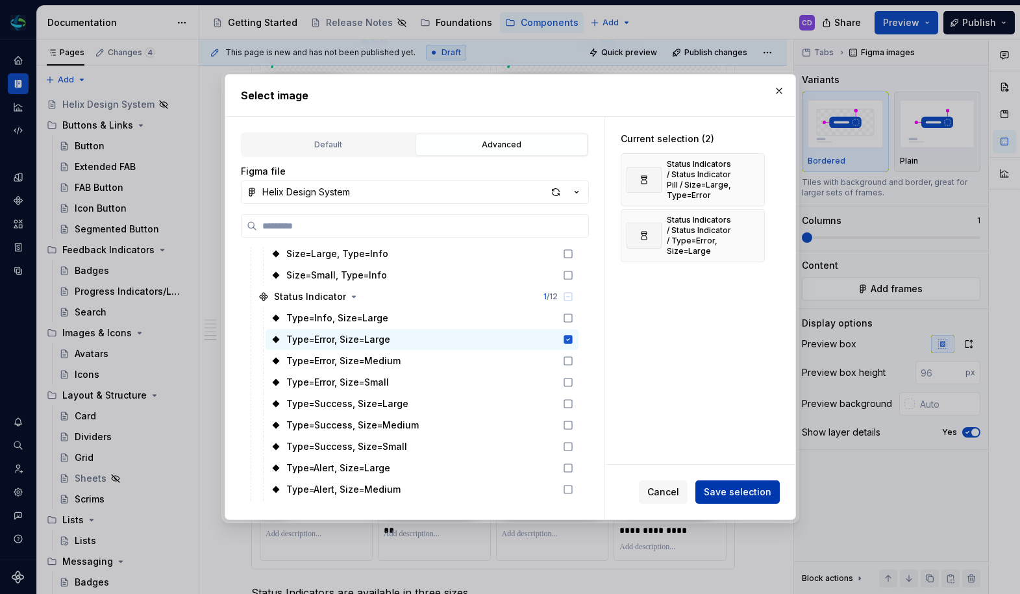
click at [739, 487] on span "Save selection" at bounding box center [737, 491] width 67 height 13
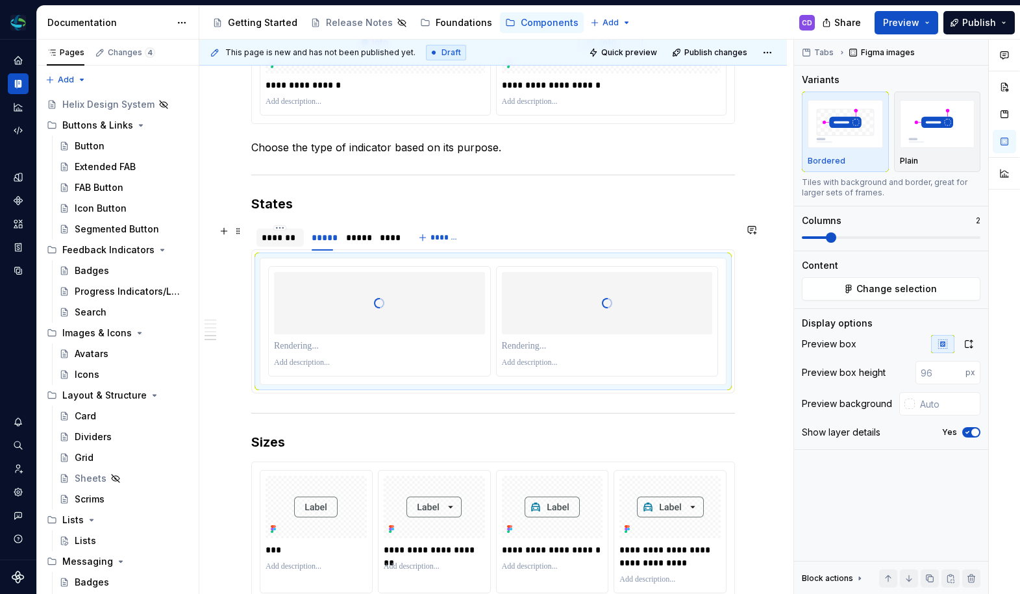
click at [286, 243] on div "*******" at bounding box center [280, 237] width 37 height 13
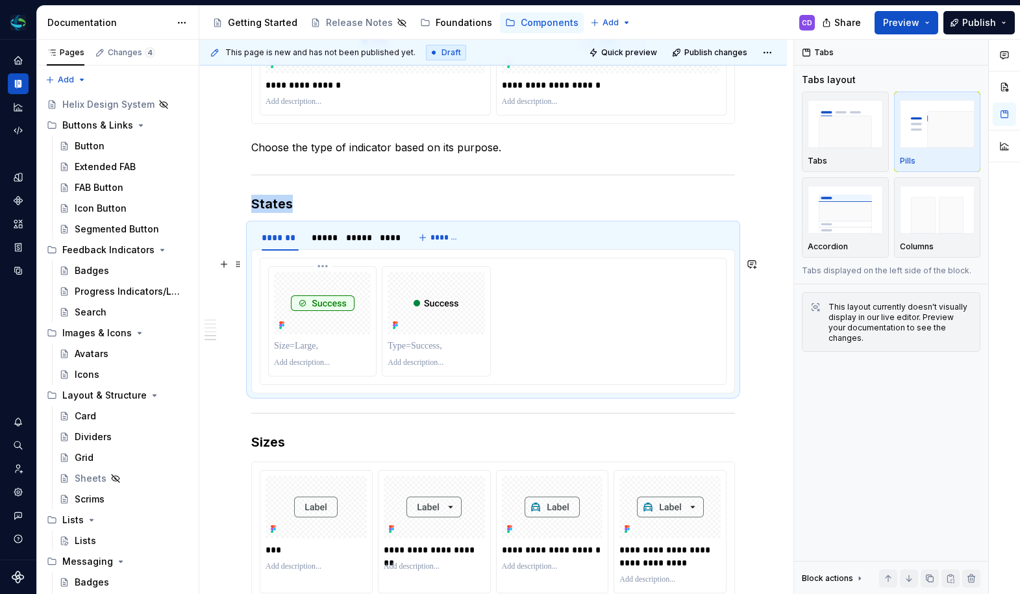
click at [312, 345] on p at bounding box center [322, 345] width 97 height 13
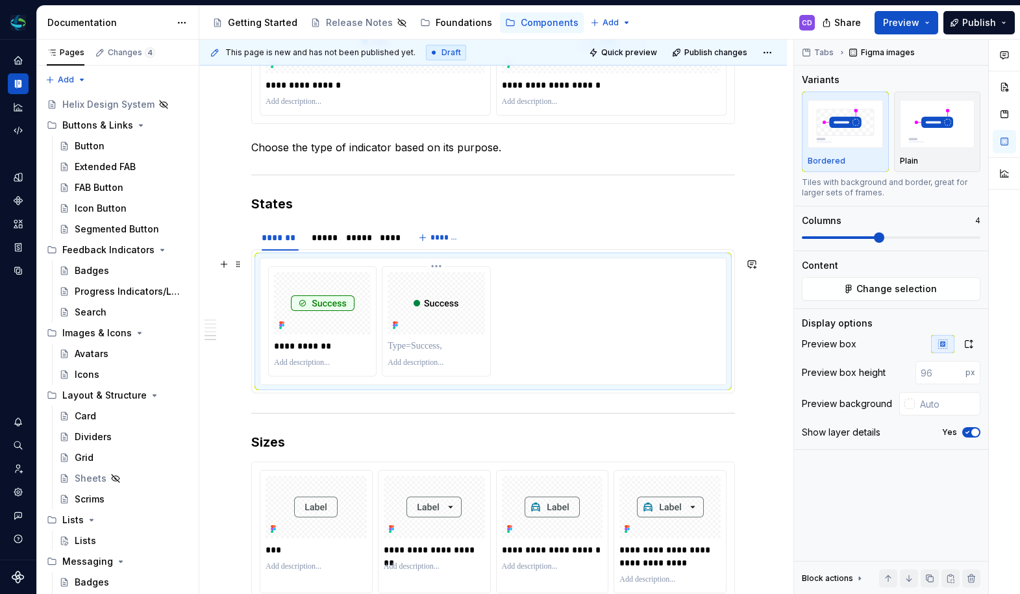
click at [397, 343] on p at bounding box center [435, 345] width 97 height 13
click at [332, 233] on div "*****" at bounding box center [322, 237] width 21 height 13
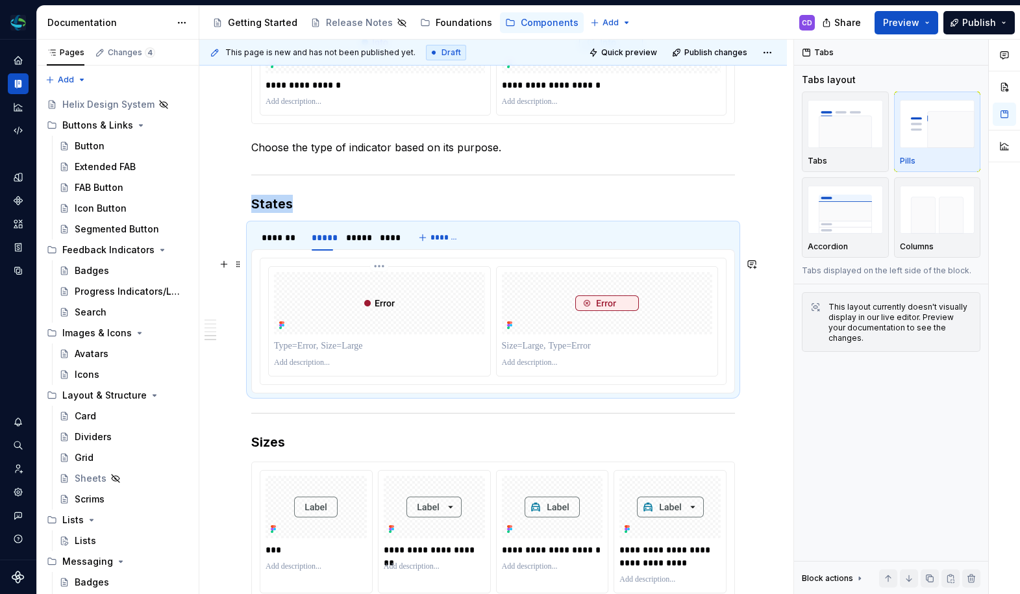
click at [371, 339] on p at bounding box center [379, 345] width 211 height 13
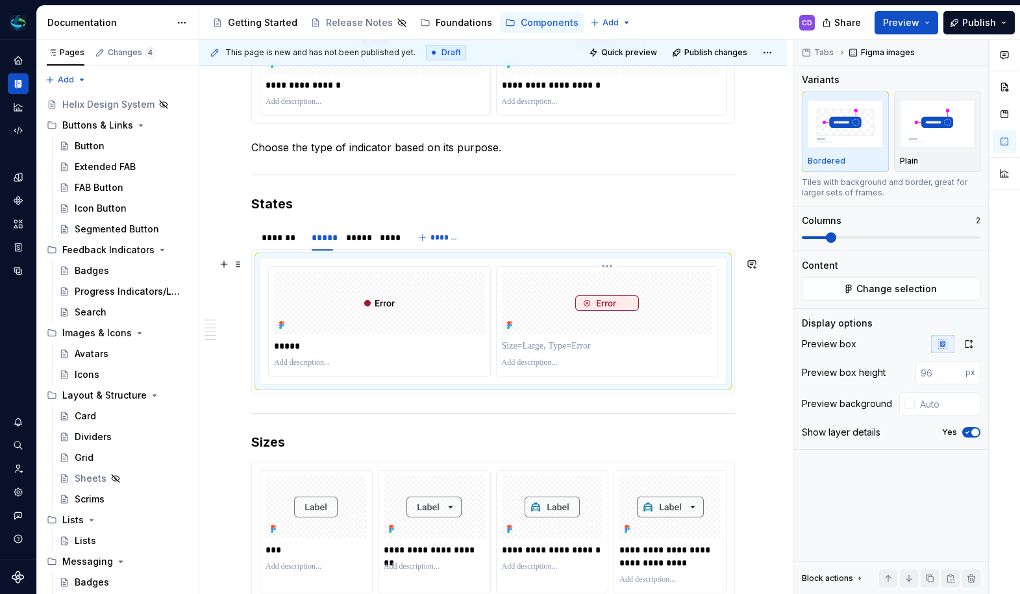
click at [581, 341] on p at bounding box center [607, 345] width 211 height 13
drag, startPoint x: 607, startPoint y: 289, endPoint x: 407, endPoint y: 294, distance: 200.0
click at [407, 294] on body "Helix CD Design system data Documentation Accessibility guide for tree Page tre…" at bounding box center [510, 297] width 1020 height 594
click at [275, 235] on div "*******" at bounding box center [280, 237] width 37 height 13
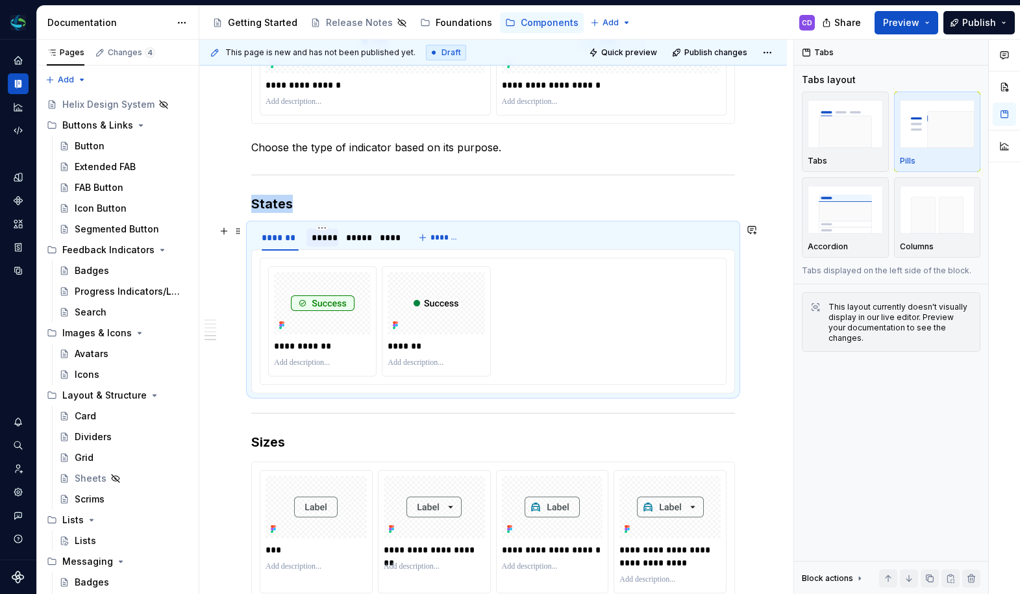
click at [328, 240] on div "*****" at bounding box center [322, 237] width 21 height 13
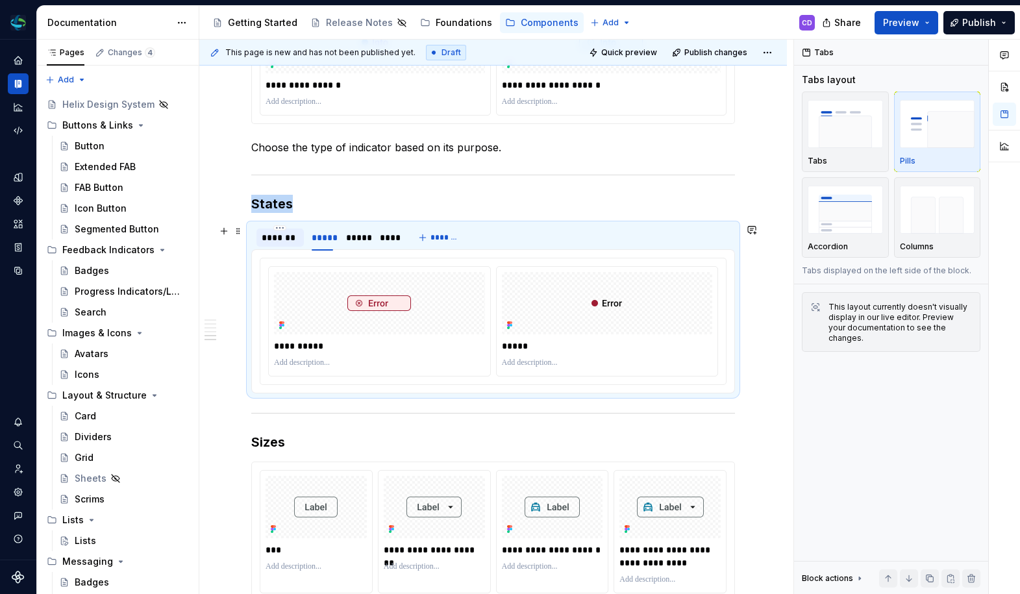
click at [288, 242] on div "*******" at bounding box center [280, 237] width 37 height 13
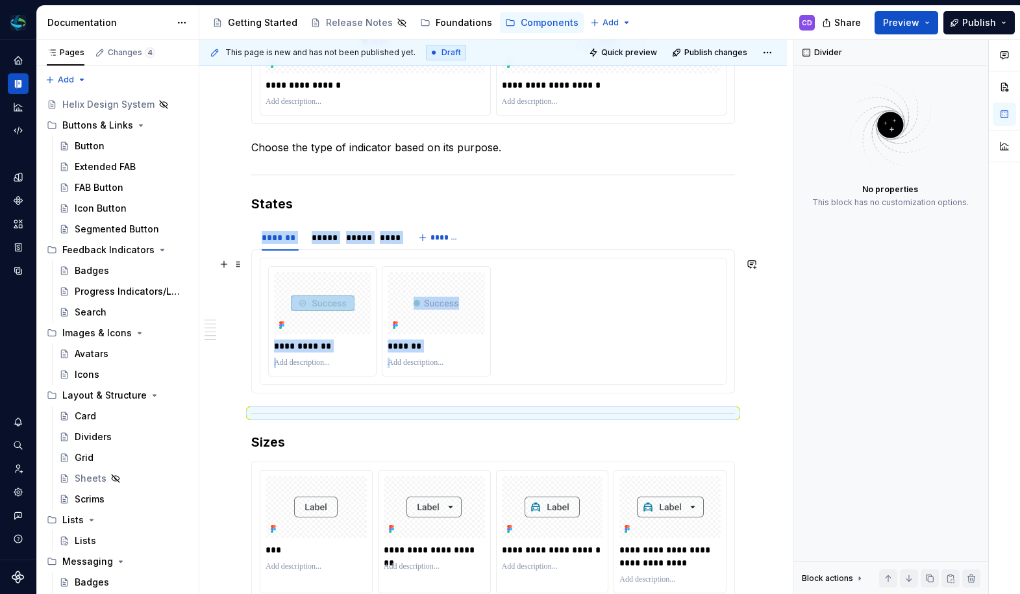
click at [598, 321] on div "**********" at bounding box center [493, 321] width 450 height 110
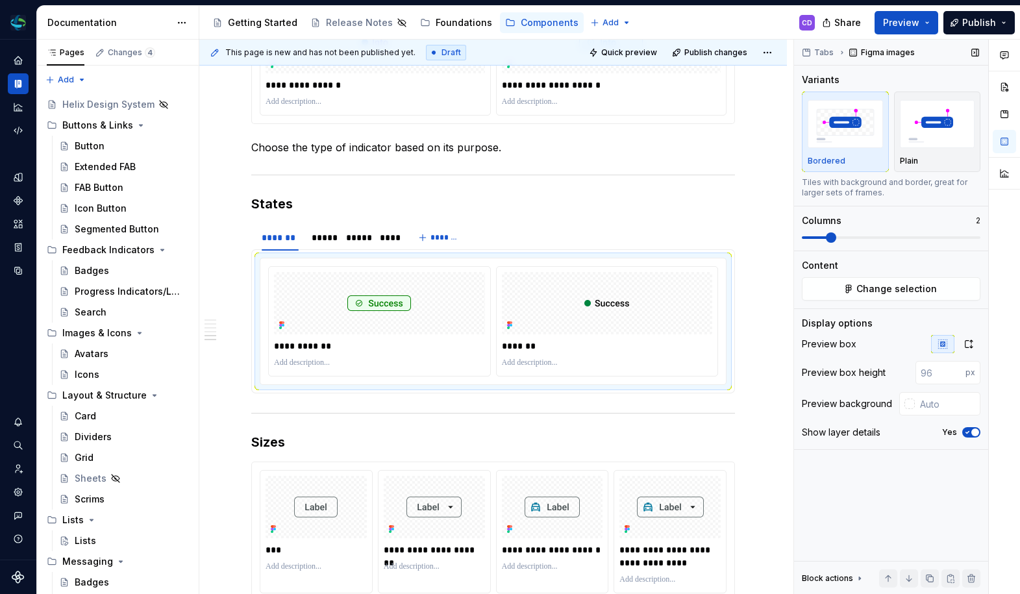
click at [820, 243] on div "Variants Bordered Plain Tiles with background and border, great for larger sets…" at bounding box center [891, 161] width 178 height 177
click at [330, 240] on div "*****" at bounding box center [322, 237] width 21 height 13
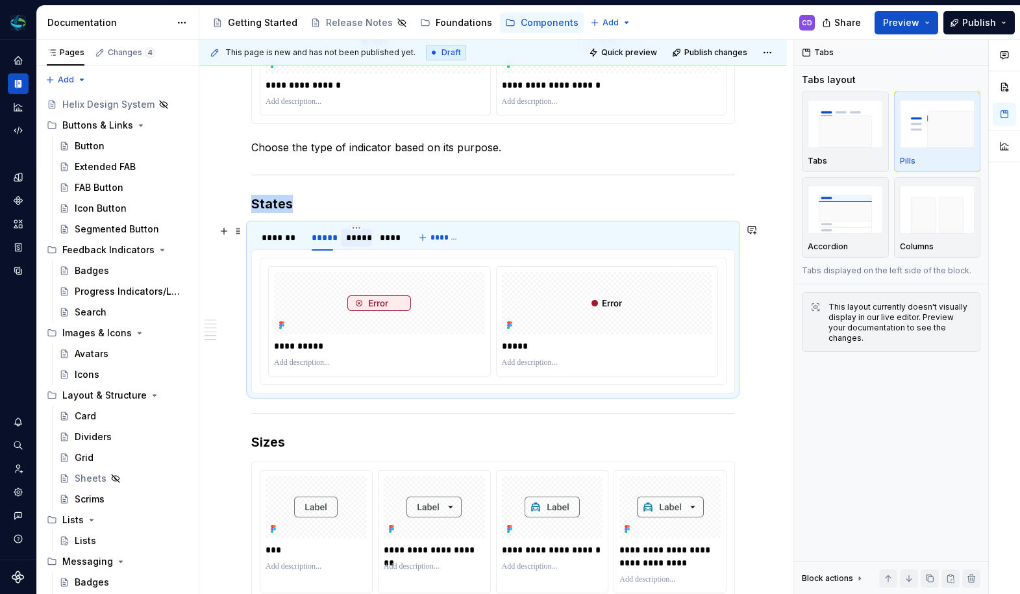
click at [349, 238] on div "*****" at bounding box center [356, 237] width 21 height 13
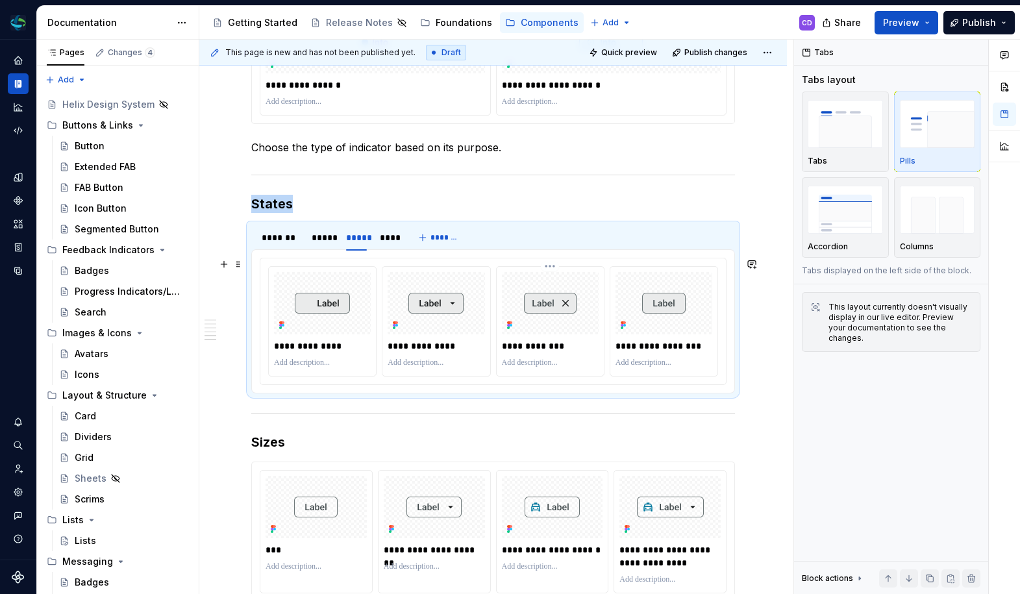
click at [546, 289] on div at bounding box center [550, 303] width 97 height 62
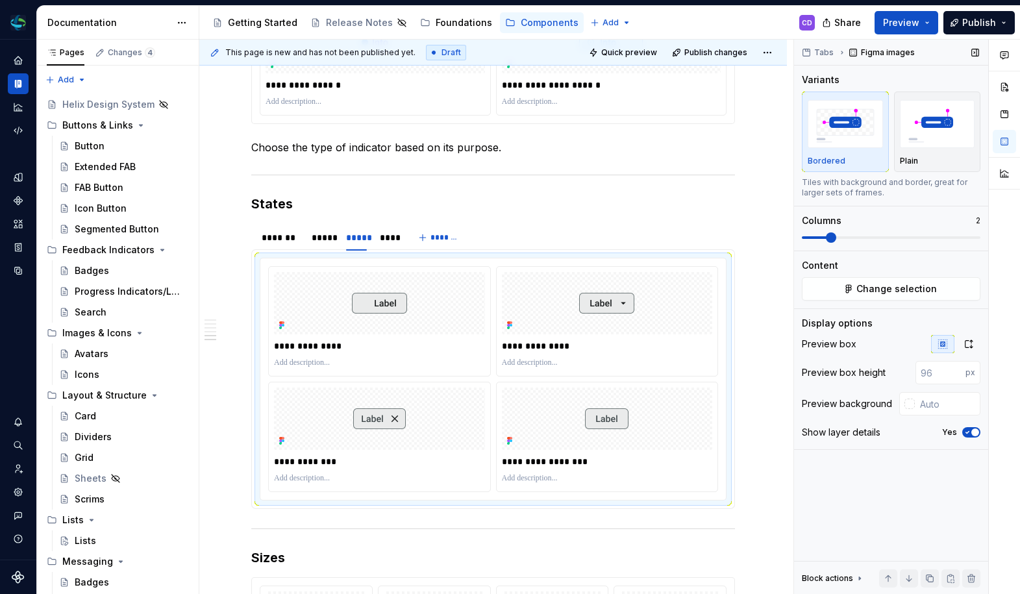
click at [835, 241] on span at bounding box center [831, 237] width 10 height 10
click at [834, 286] on button "Change selection" at bounding box center [891, 288] width 178 height 23
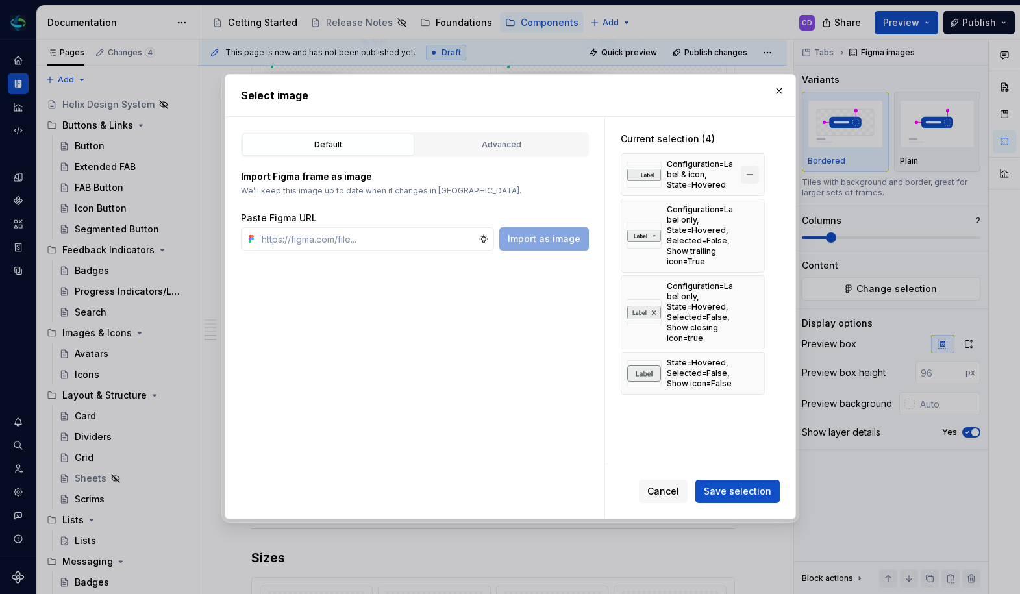
click at [746, 178] on button "button" at bounding box center [749, 174] width 18 height 18
click at [746, 199] on div "Configuration=Label only, State=Hovered, Selected=False, Show trailing icon=True" at bounding box center [692, 236] width 144 height 74
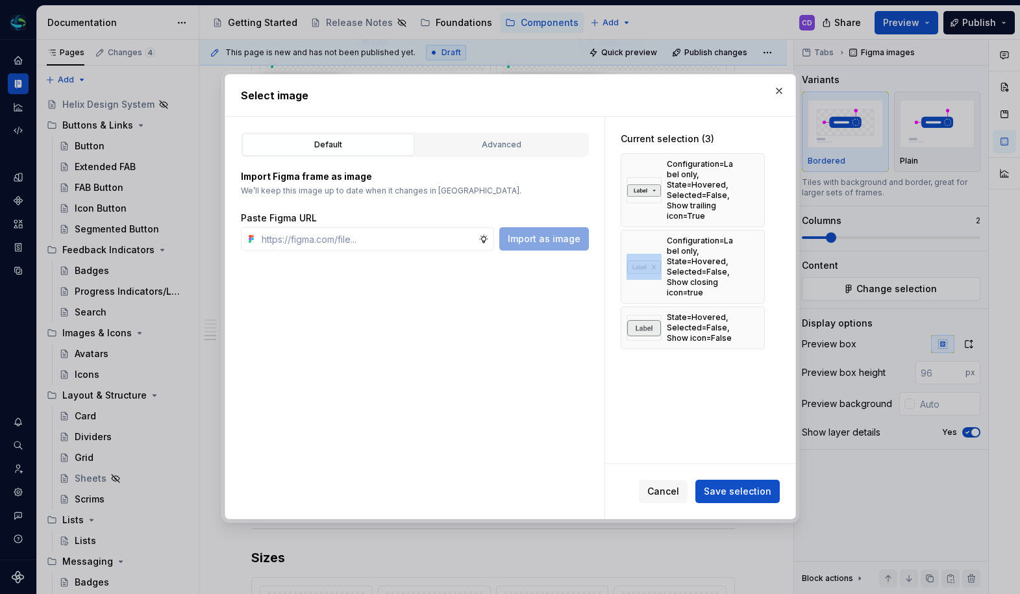
click at [746, 178] on div "Configuration=Label only, State=Hovered, Selected=False, Show trailing icon=True" at bounding box center [692, 190] width 144 height 74
click at [744, 185] on button "button" at bounding box center [749, 190] width 18 height 18
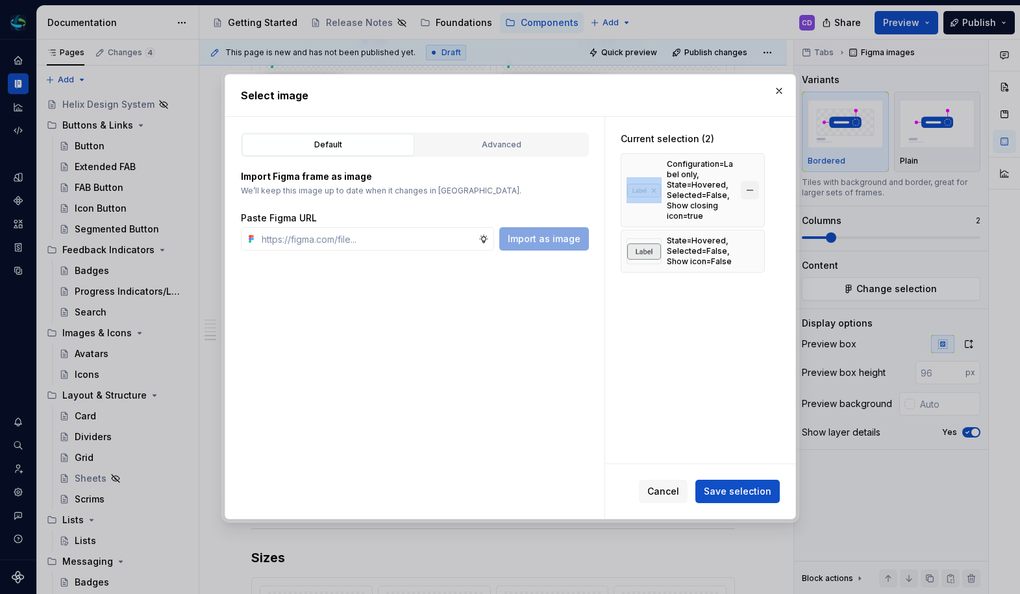
click at [748, 197] on button "button" at bounding box center [749, 190] width 18 height 18
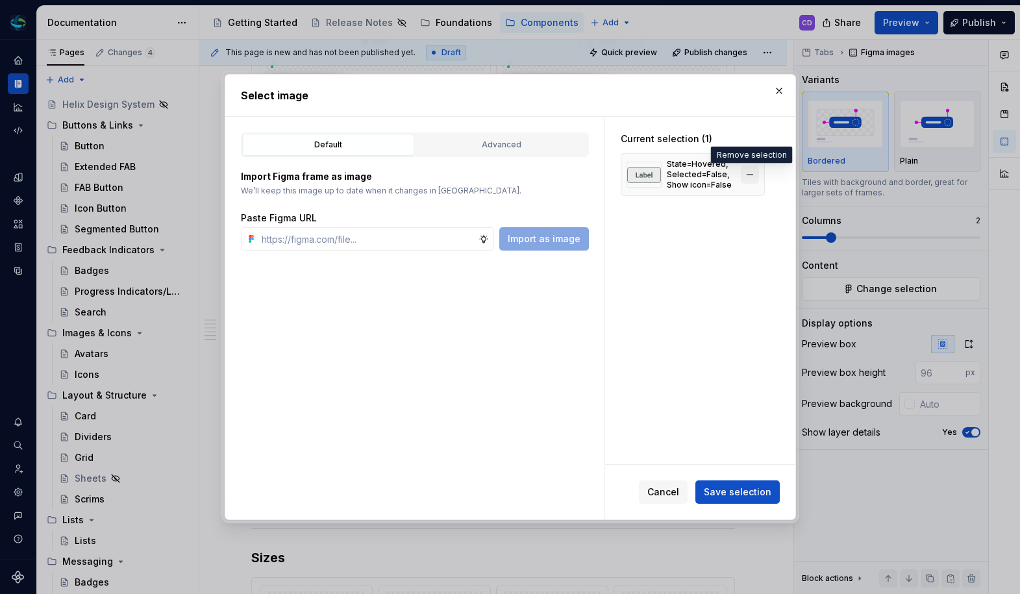
click at [749, 178] on button "button" at bounding box center [749, 174] width 18 height 18
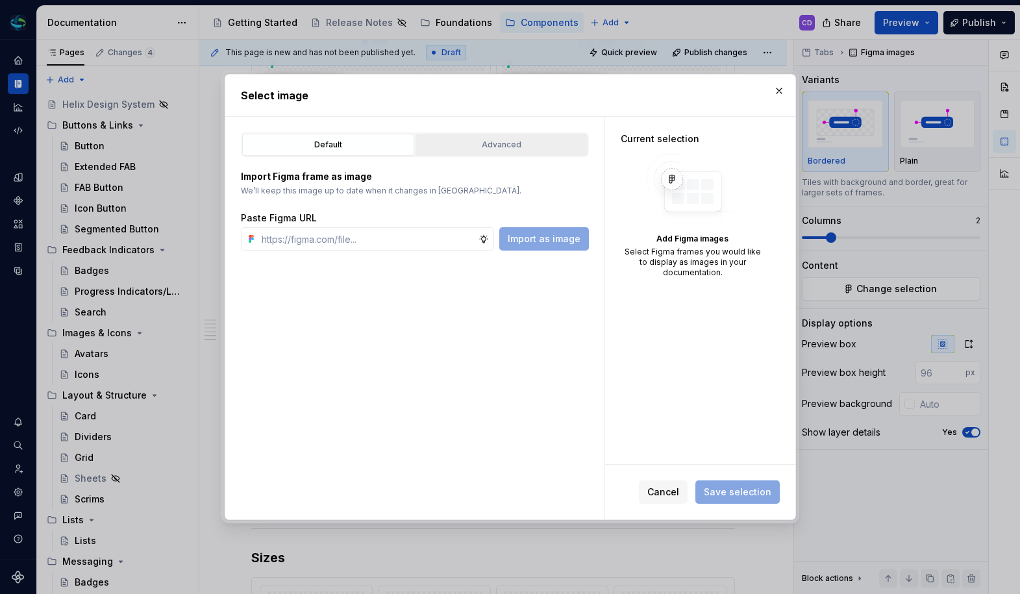
click at [459, 140] on div "Advanced" at bounding box center [501, 144] width 163 height 13
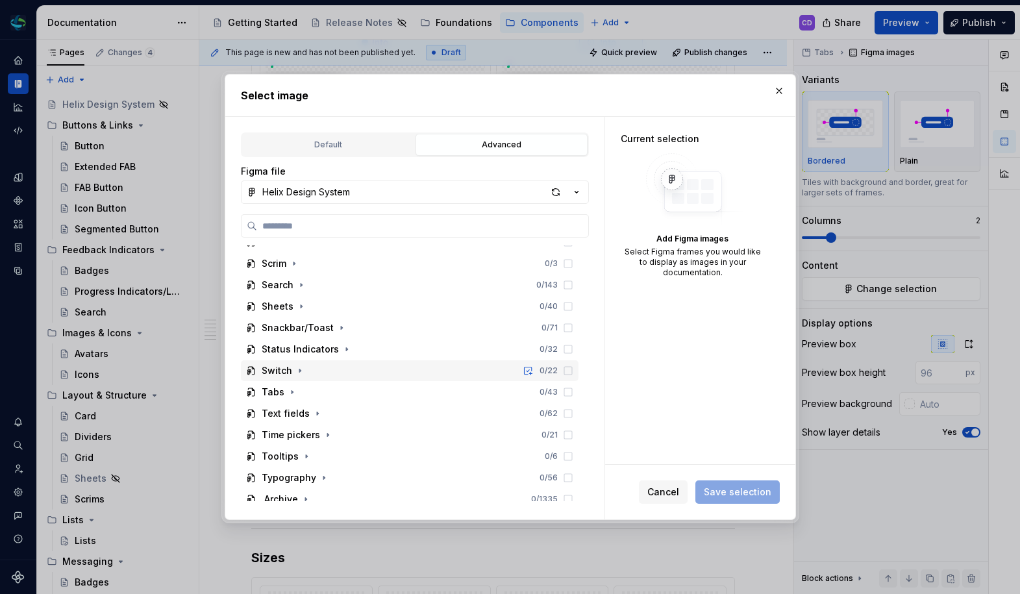
scroll to position [641, 0]
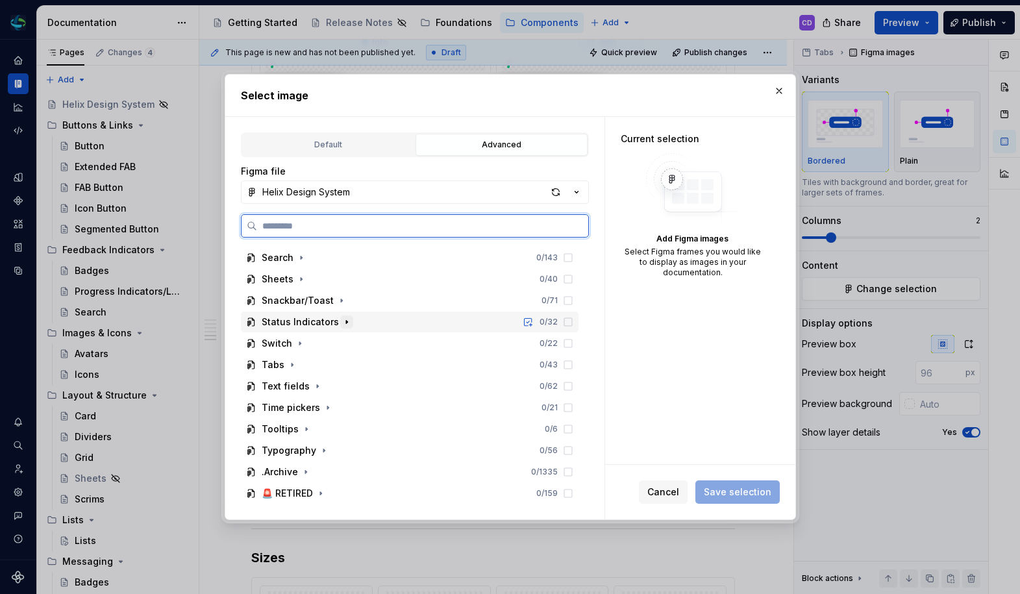
click at [344, 321] on icon "button" at bounding box center [346, 322] width 10 height 10
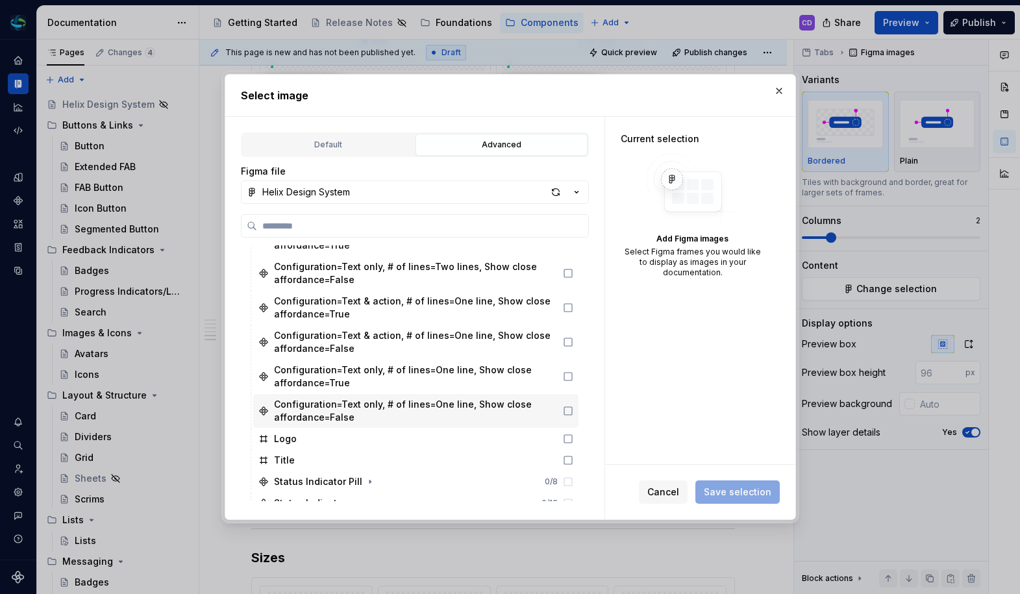
scroll to position [994, 0]
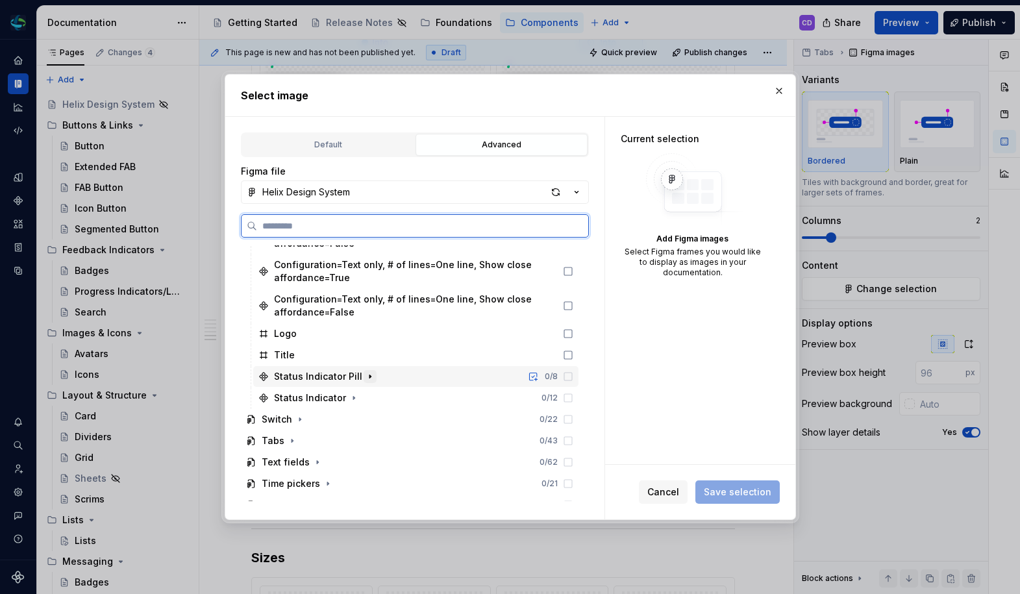
click at [369, 378] on icon "button" at bounding box center [369, 376] width 1 height 3
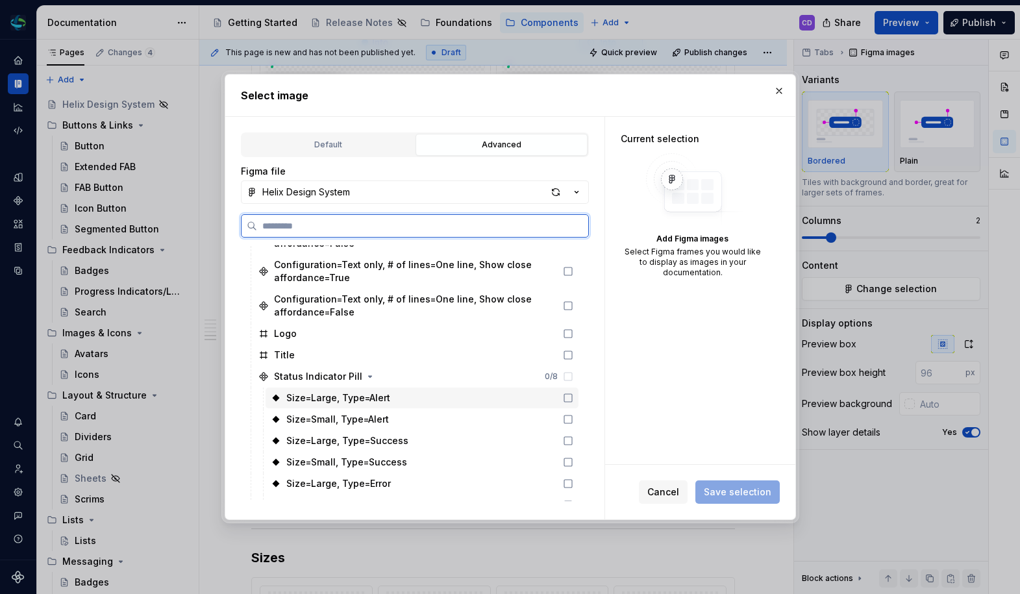
click at [476, 401] on div "Size=Large, Type=Alert" at bounding box center [421, 397] width 313 height 21
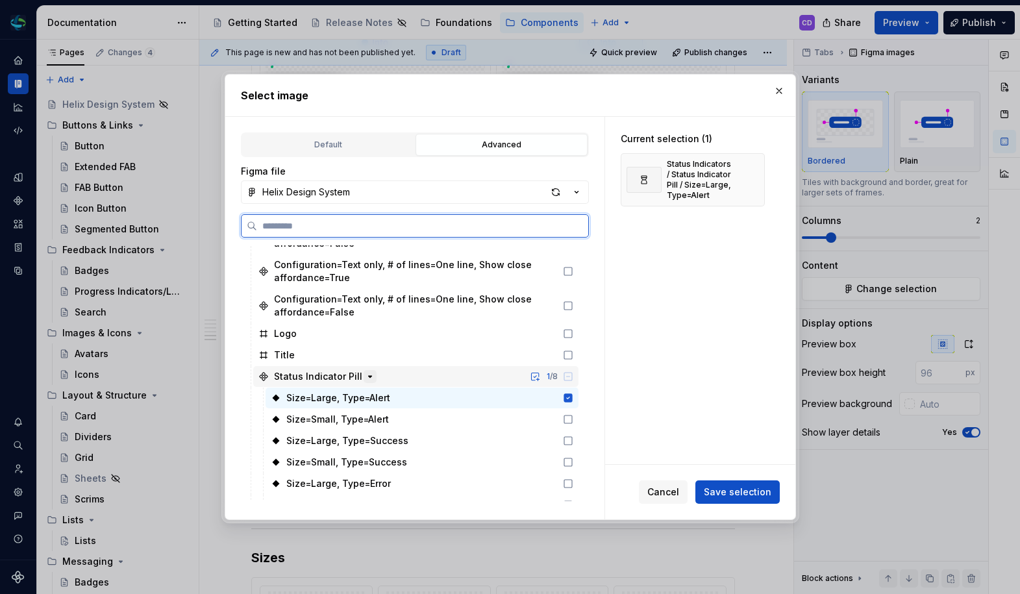
click at [366, 379] on icon "button" at bounding box center [370, 376] width 10 height 10
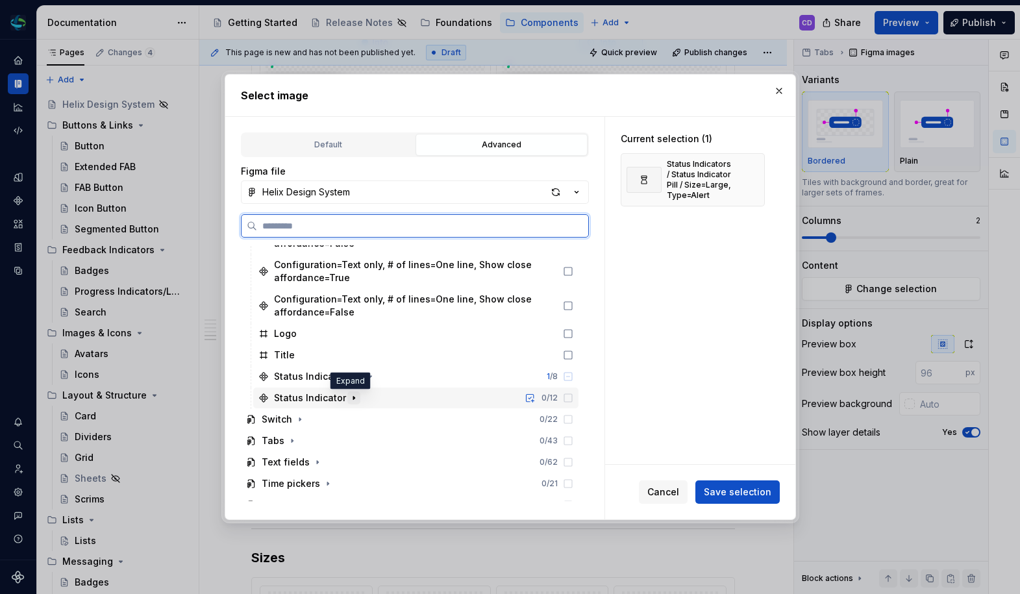
click at [352, 395] on icon "button" at bounding box center [354, 398] width 10 height 10
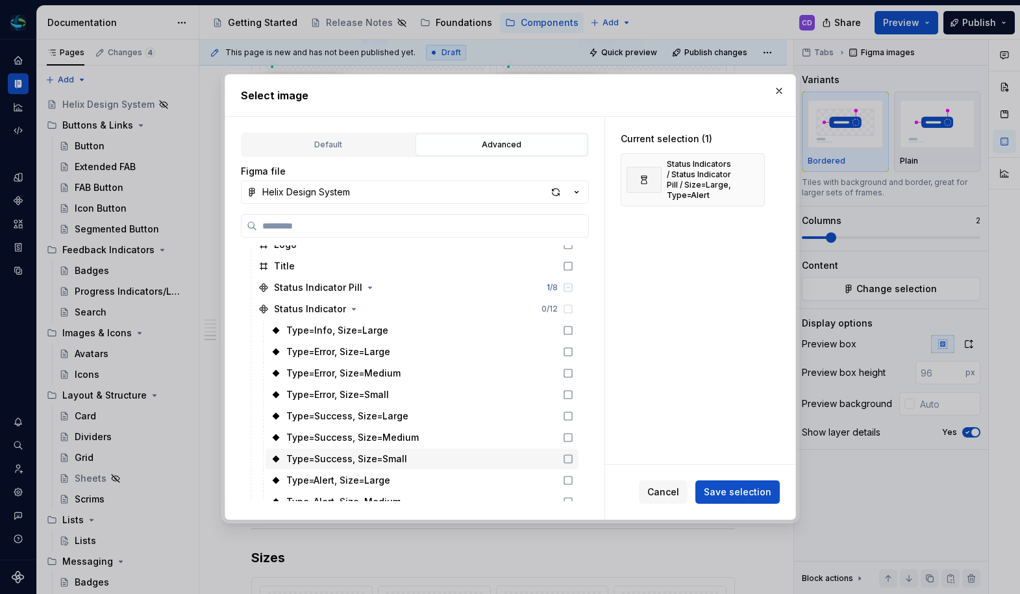
scroll to position [1124, 0]
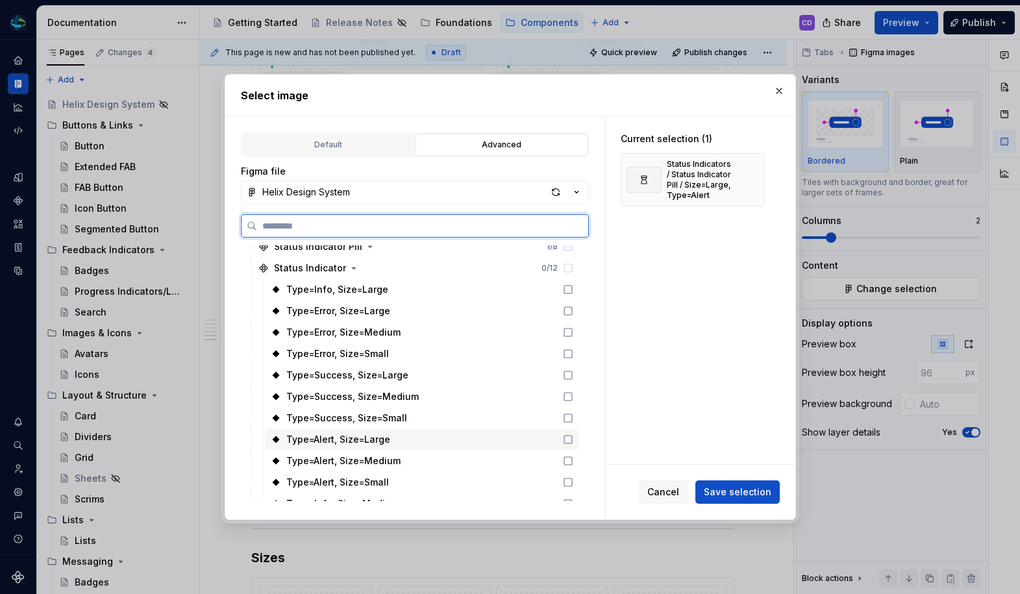
click at [408, 439] on div "Type=Alert, Size=Large" at bounding box center [421, 439] width 313 height 21
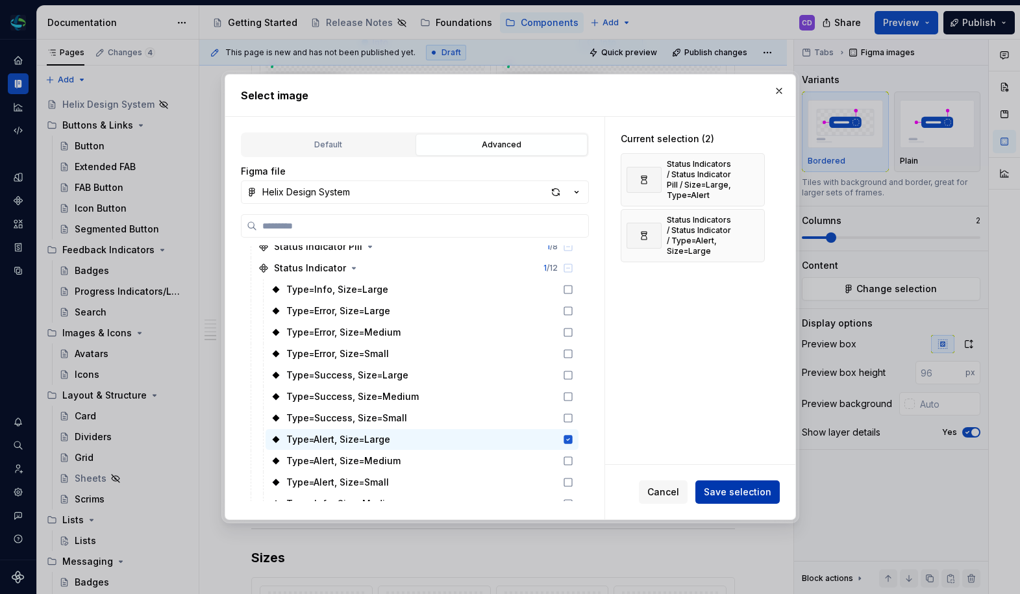
click at [746, 489] on span "Save selection" at bounding box center [737, 491] width 67 height 13
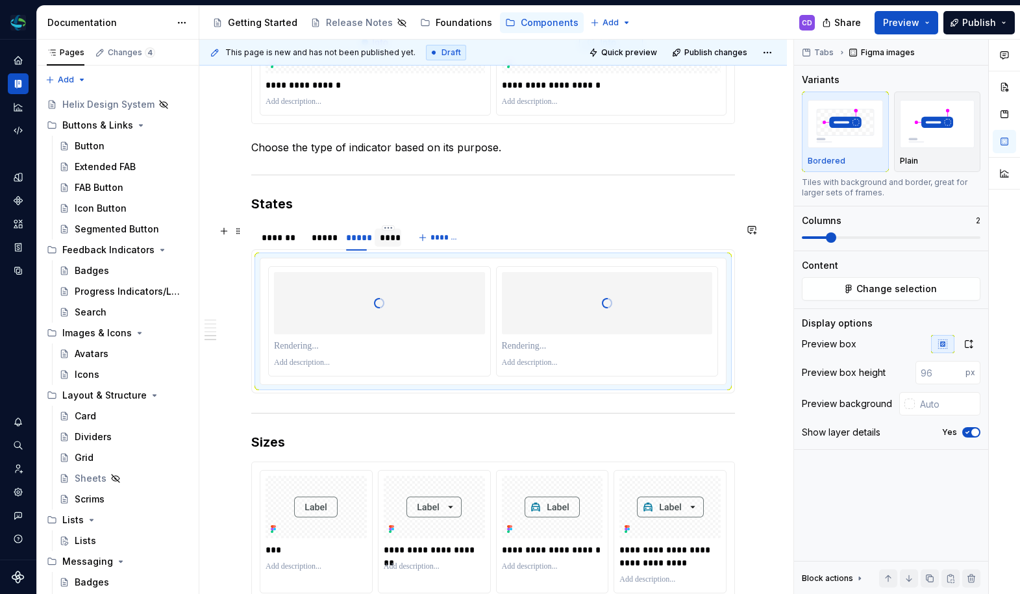
click at [389, 247] on div "****" at bounding box center [387, 237] width 27 height 21
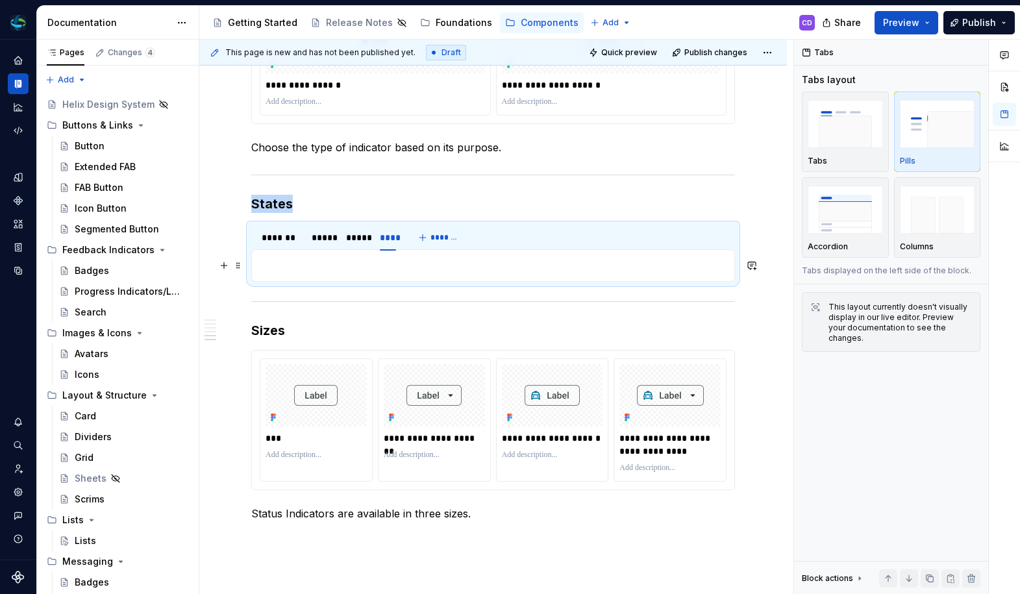
click at [377, 264] on p at bounding box center [493, 266] width 467 height 16
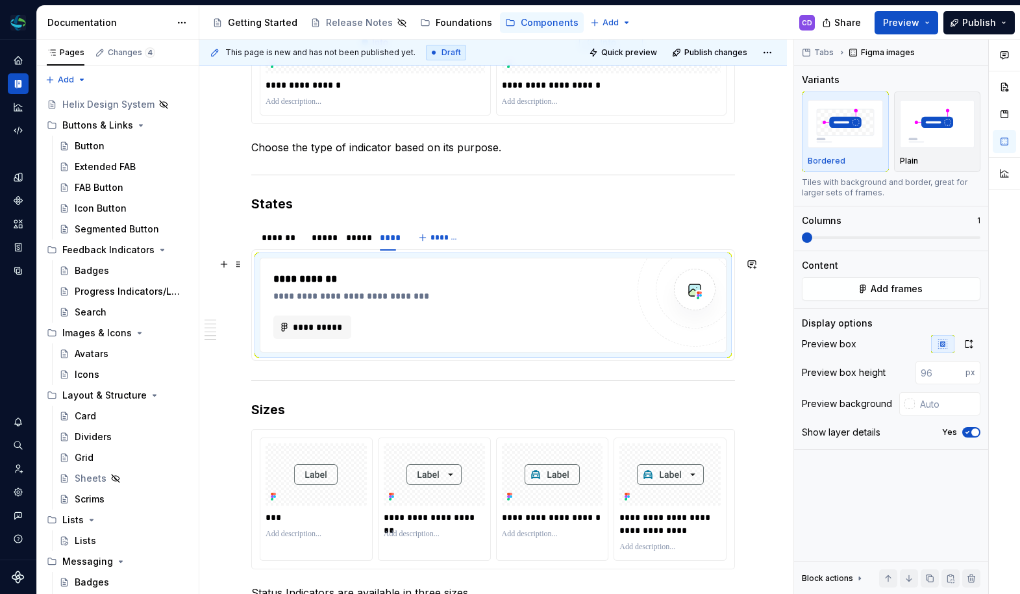
type textarea "*"
click at [312, 333] on span "**********" at bounding box center [317, 327] width 51 height 13
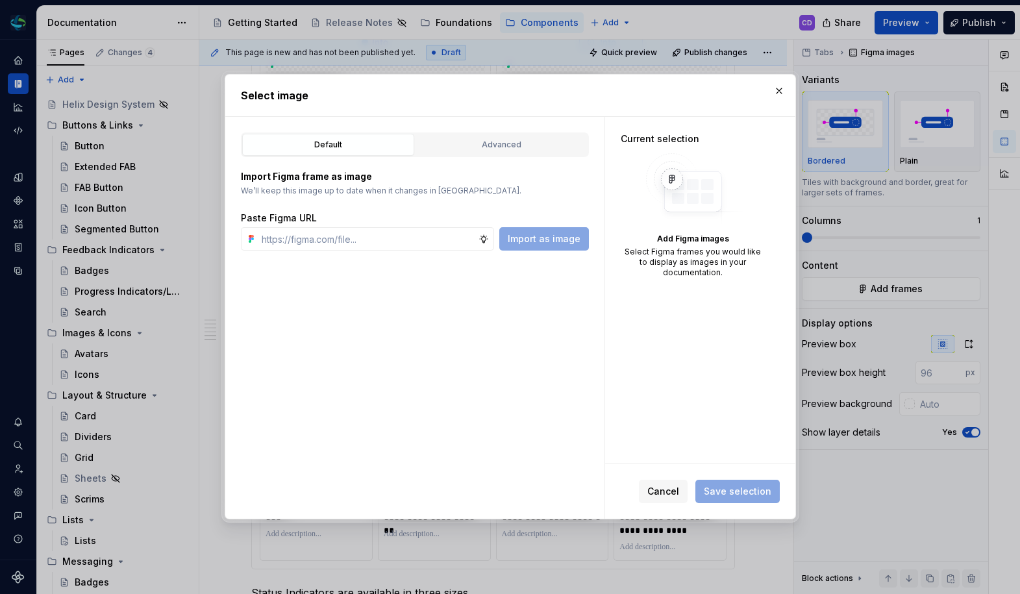
click at [476, 130] on div "Default Advanced Import Figma frame as image We’ll keep this image up to date w…" at bounding box center [414, 318] width 379 height 402
click at [475, 136] on button "Advanced" at bounding box center [501, 145] width 172 height 22
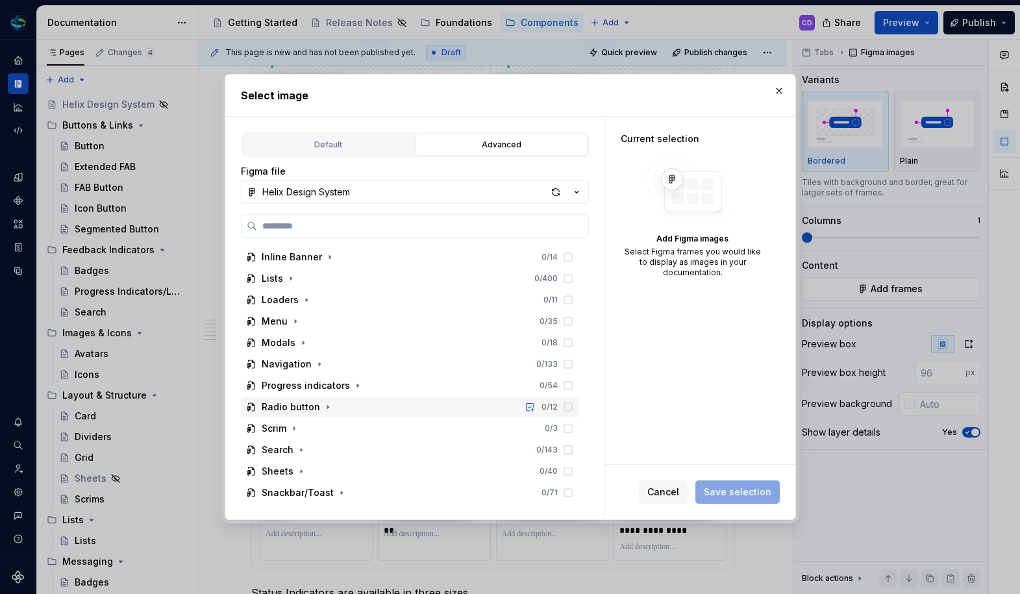
scroll to position [556, 0]
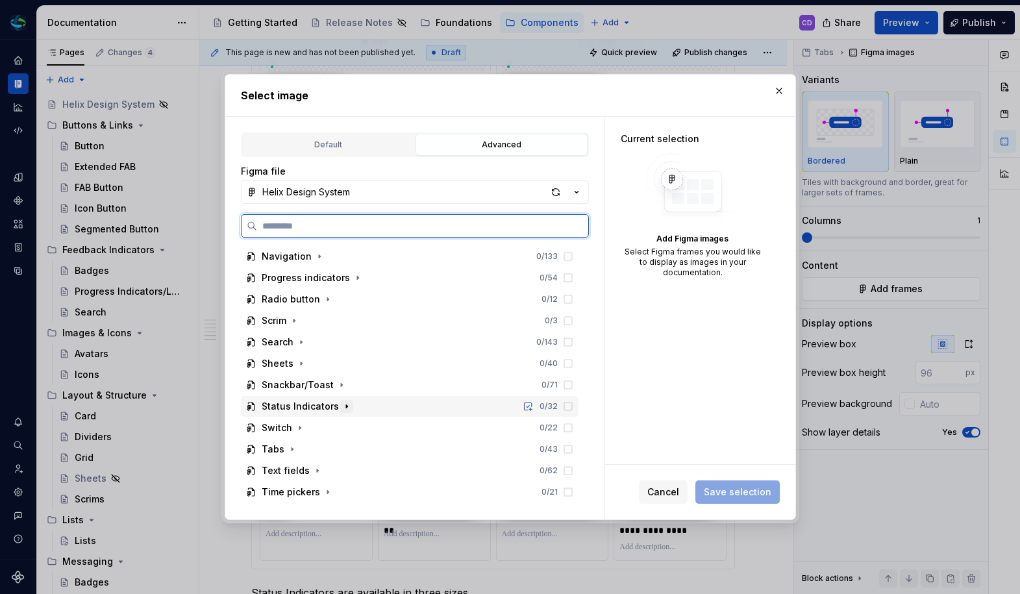
click at [346, 408] on icon "button" at bounding box center [346, 406] width 1 height 3
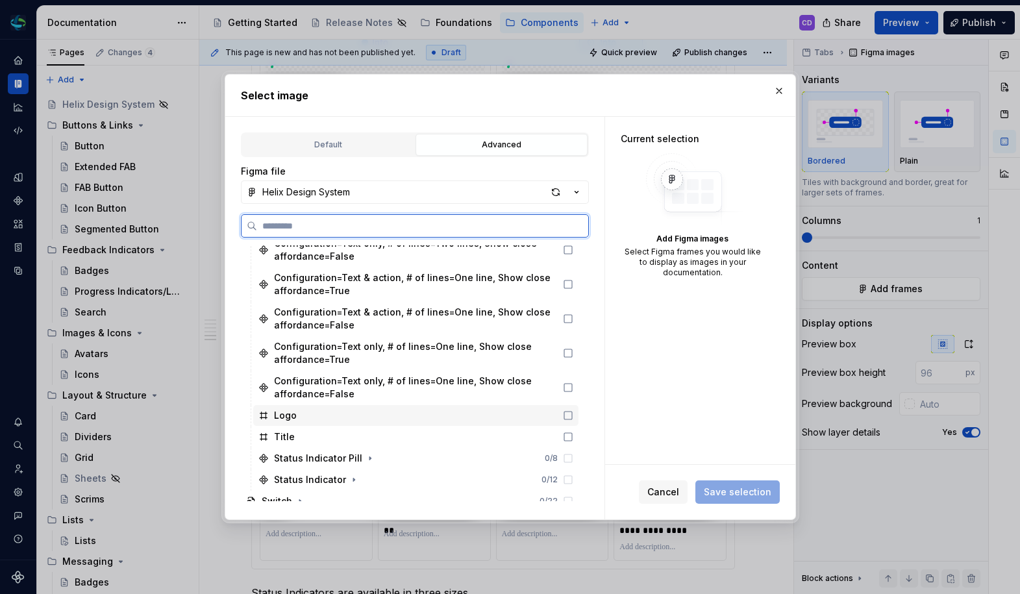
scroll to position [996, 0]
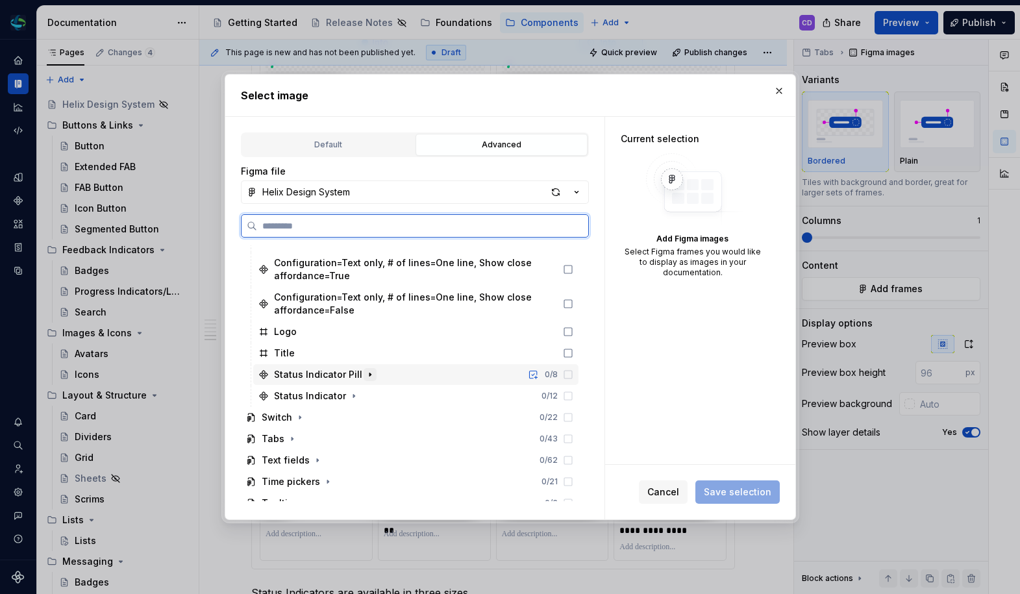
click at [369, 375] on icon "button" at bounding box center [369, 374] width 1 height 3
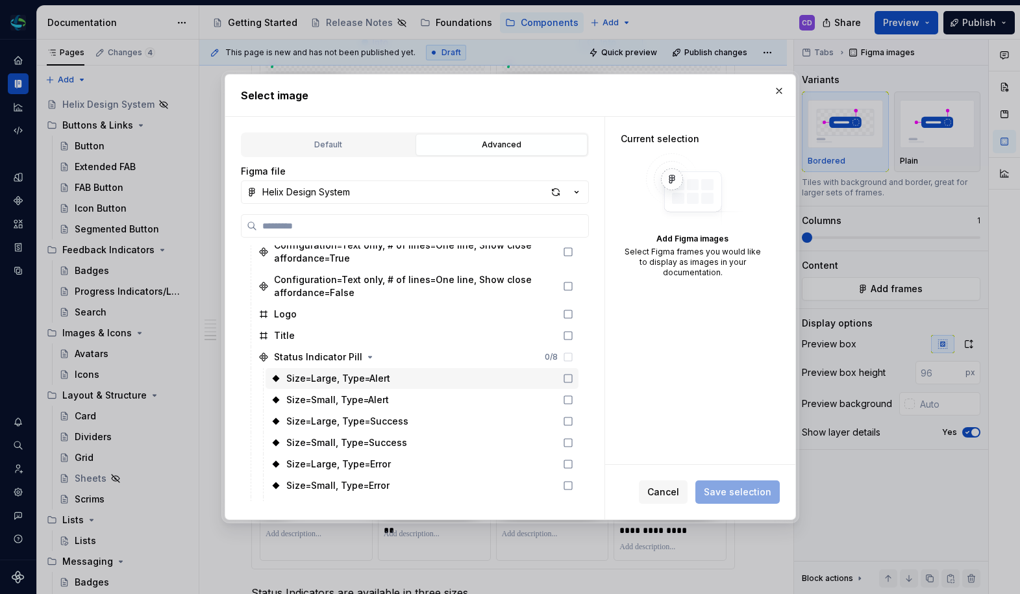
scroll to position [1119, 0]
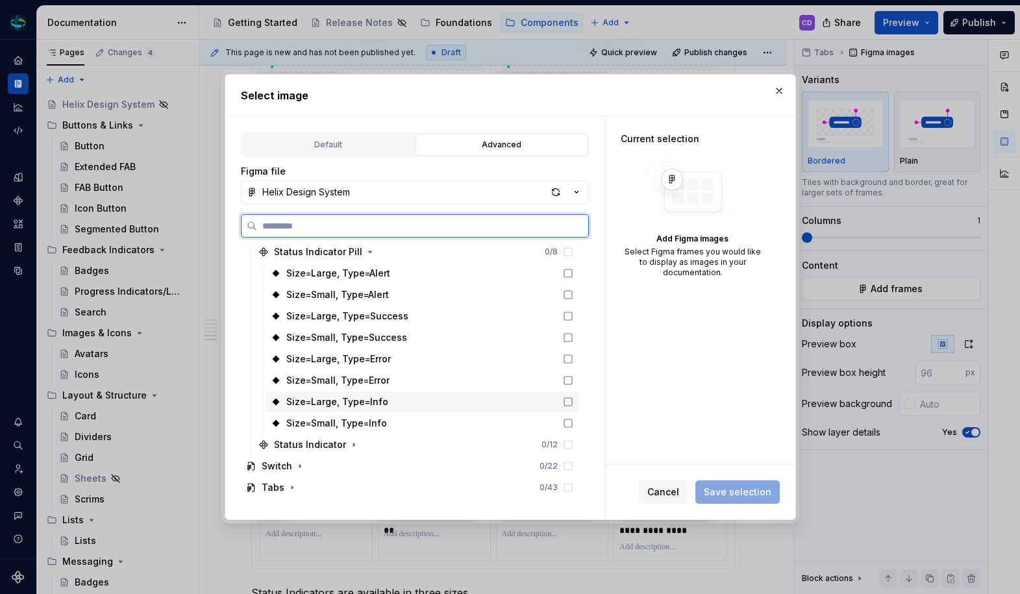
click at [418, 406] on div "Size=Large, Type=Info" at bounding box center [421, 401] width 313 height 21
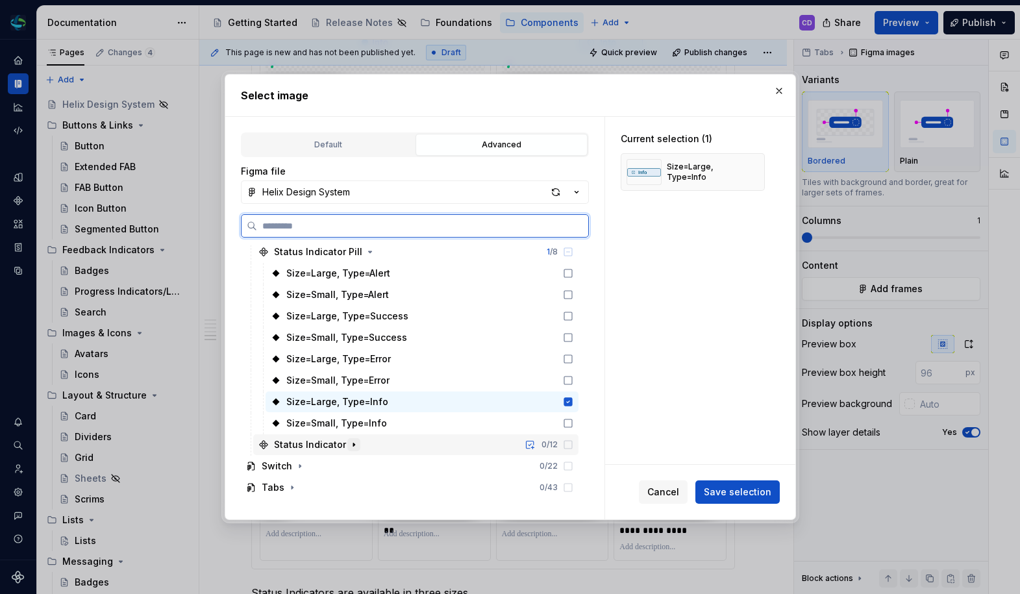
click at [354, 442] on icon "button" at bounding box center [354, 444] width 10 height 10
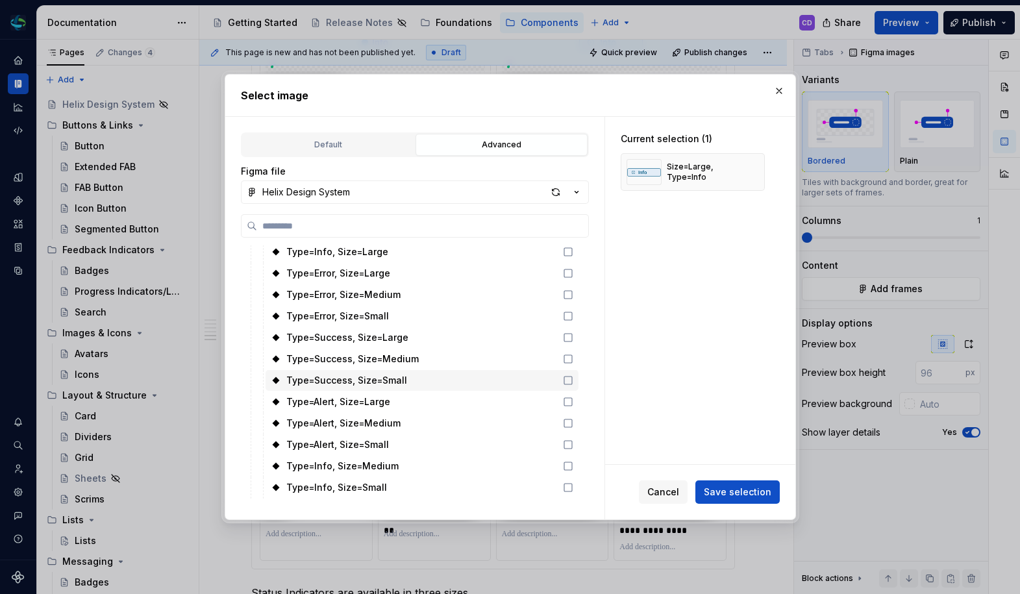
scroll to position [1328, 0]
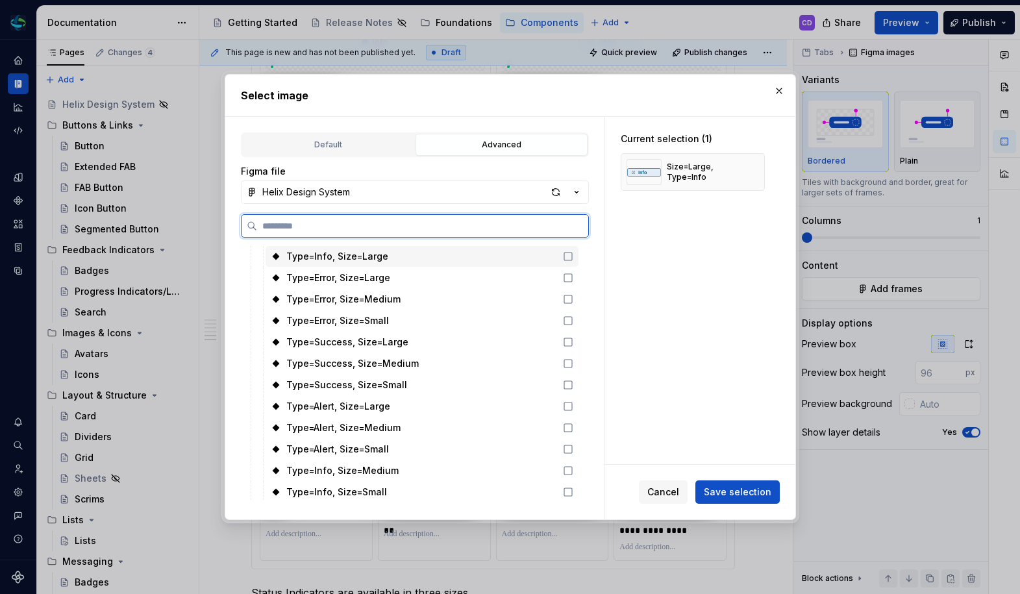
click at [419, 260] on div "Type=Info, Size=Large" at bounding box center [421, 256] width 313 height 21
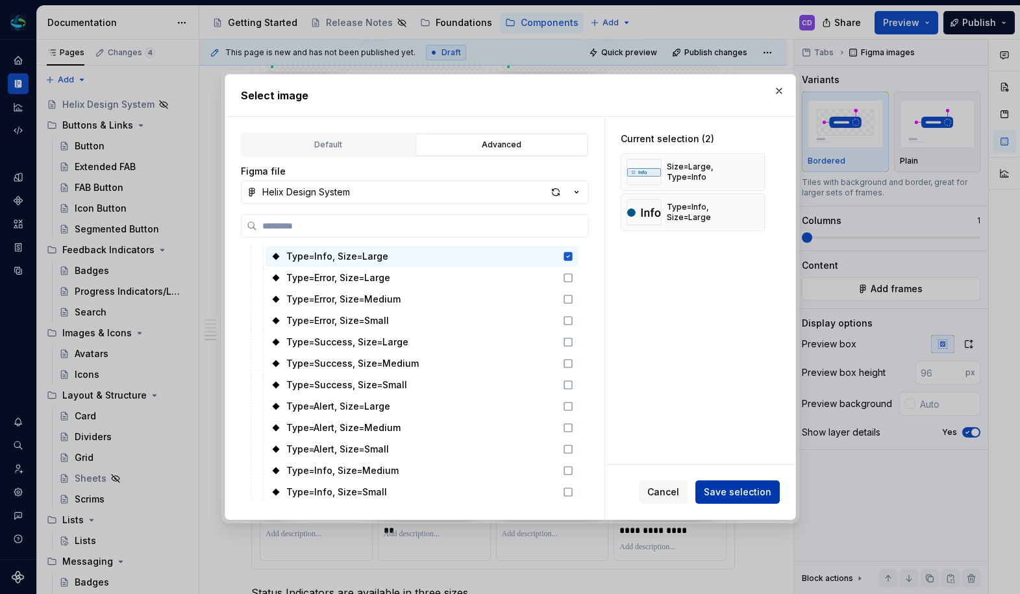
drag, startPoint x: 758, startPoint y: 511, endPoint x: 749, endPoint y: 485, distance: 27.5
click at [758, 511] on div "Cancel Save selection" at bounding box center [700, 492] width 190 height 55
click at [745, 480] on div "Cancel Save selection" at bounding box center [709, 491] width 141 height 23
click at [738, 478] on div "Cancel Save selection" at bounding box center [700, 492] width 190 height 55
click at [735, 483] on button "Save selection" at bounding box center [737, 491] width 84 height 23
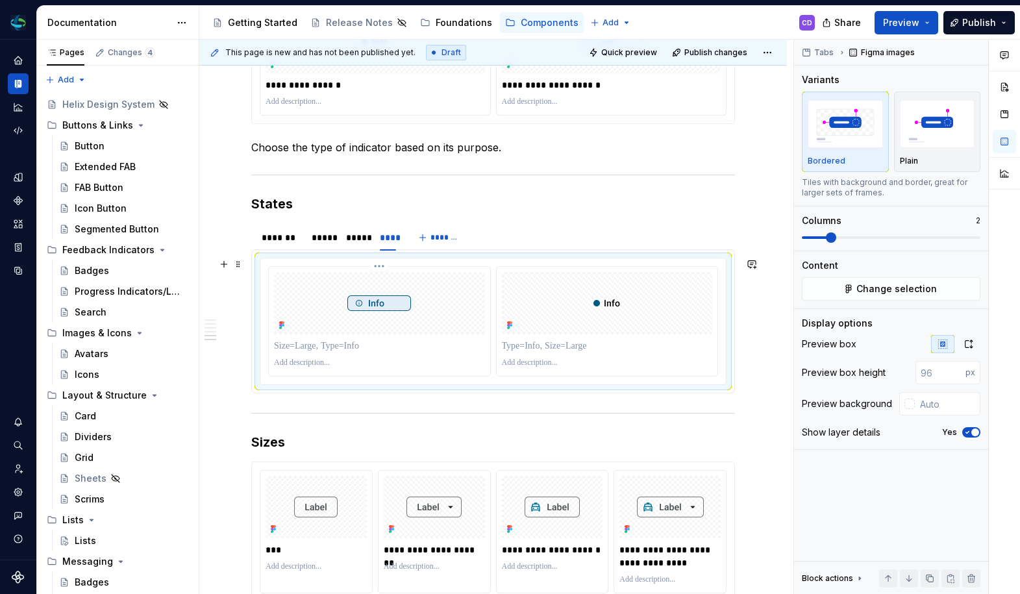
click at [389, 344] on p at bounding box center [379, 345] width 211 height 13
click at [548, 349] on p at bounding box center [607, 345] width 211 height 13
type textarea "*"
click at [356, 231] on div "*****" at bounding box center [356, 237] width 21 height 13
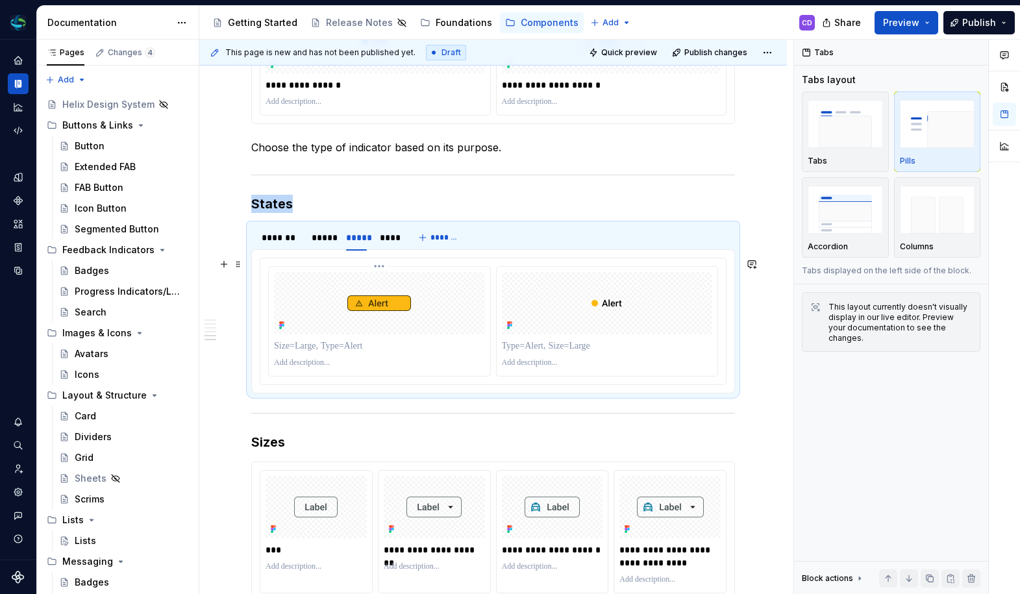
click at [367, 348] on p at bounding box center [379, 345] width 211 height 13
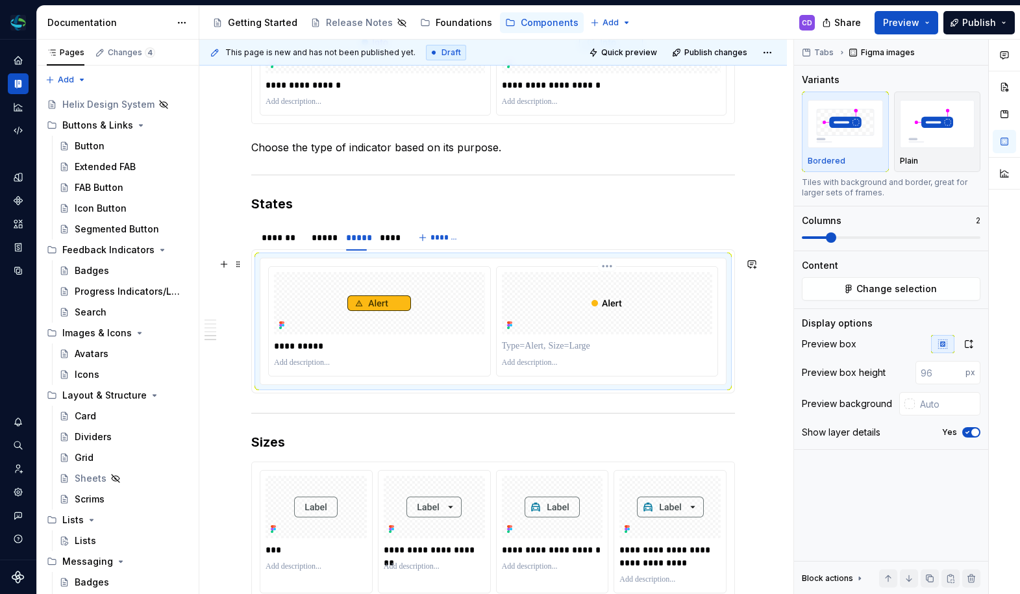
click at [530, 339] on div at bounding box center [607, 346] width 211 height 18
click at [530, 344] on p at bounding box center [607, 345] width 211 height 13
click at [376, 235] on div "****" at bounding box center [387, 237] width 27 height 18
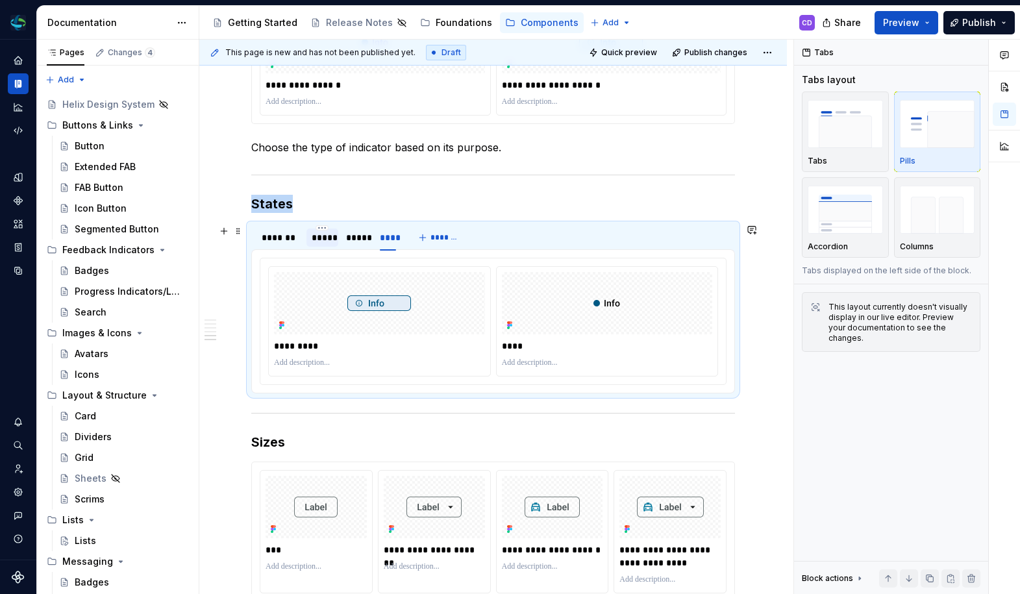
click at [337, 236] on div "*****" at bounding box center [322, 237] width 32 height 18
click at [297, 236] on div "*******" at bounding box center [280, 237] width 37 height 13
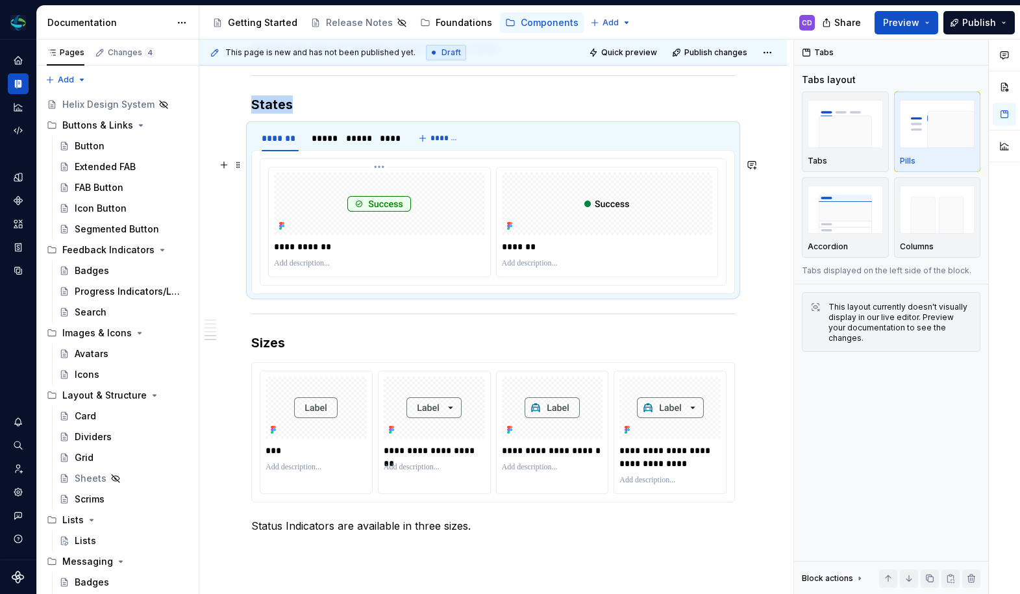
scroll to position [2007, 0]
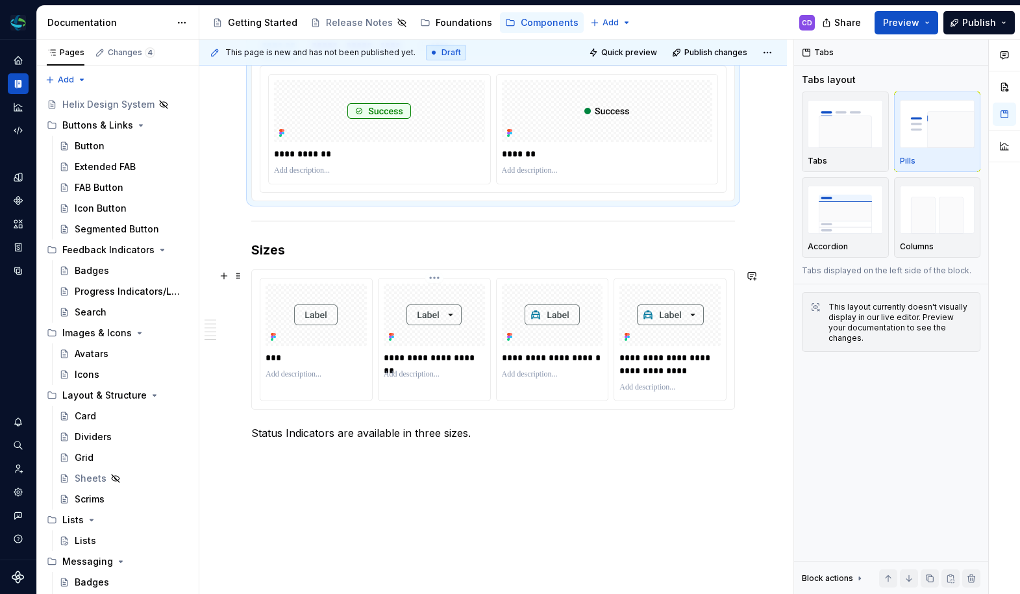
click at [489, 310] on div "**********" at bounding box center [434, 332] width 112 height 109
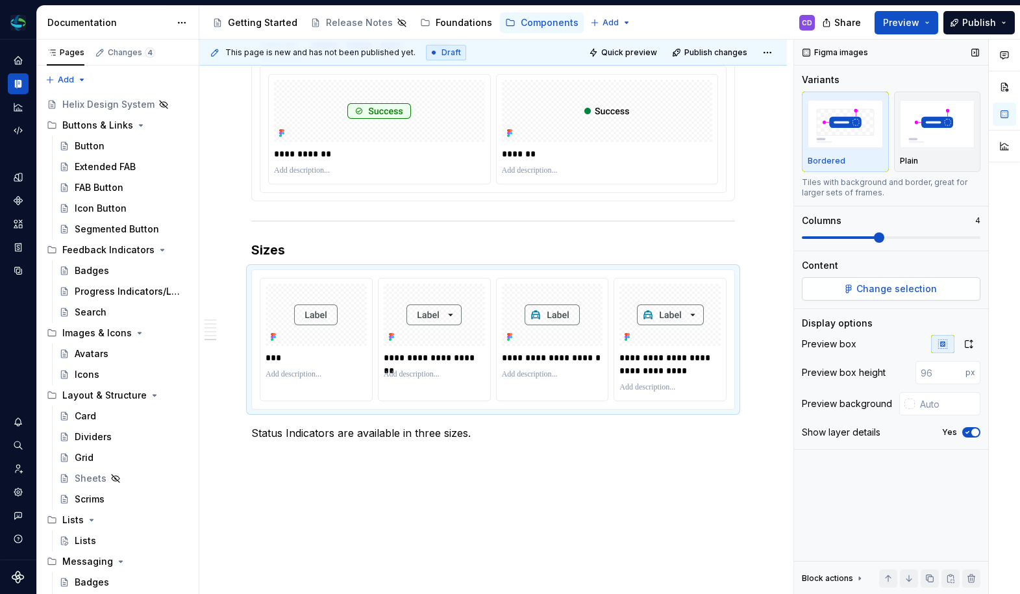
click at [935, 290] on button "Change selection" at bounding box center [891, 288] width 178 height 23
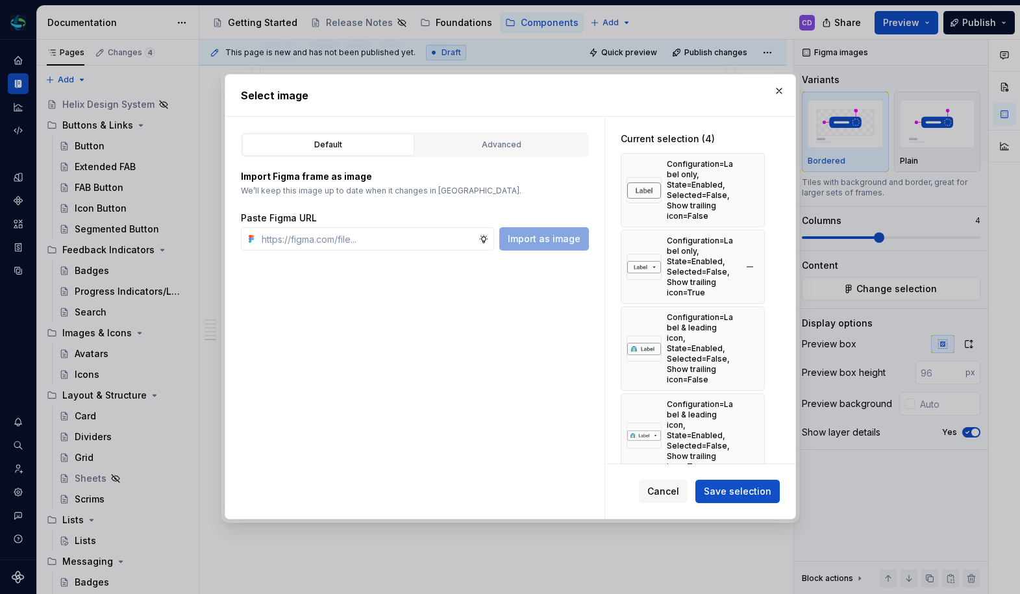
type textarea "*"
click at [746, 190] on button "button" at bounding box center [749, 190] width 18 height 18
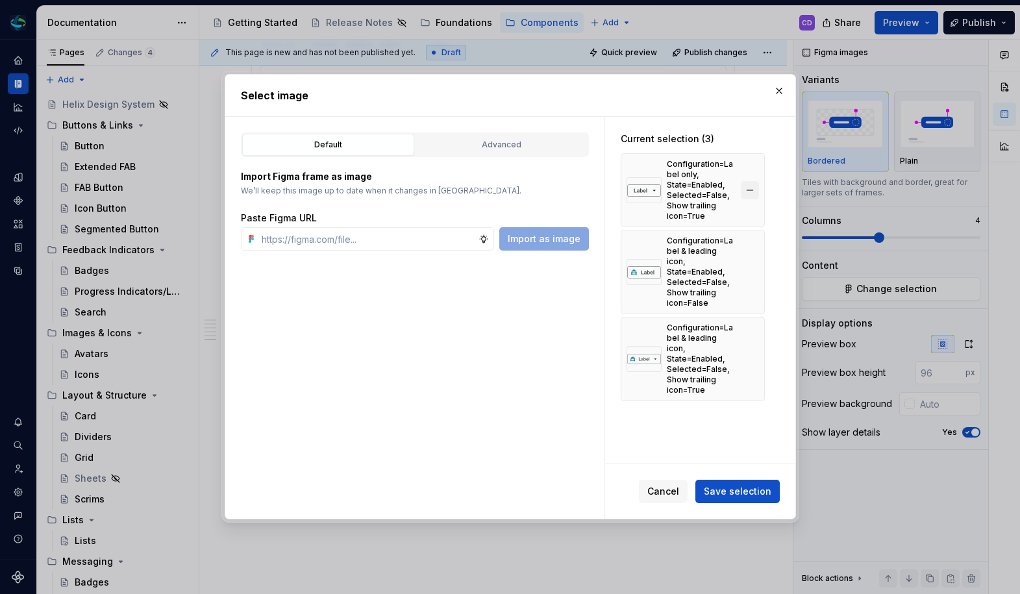
click at [748, 197] on button "button" at bounding box center [749, 190] width 18 height 18
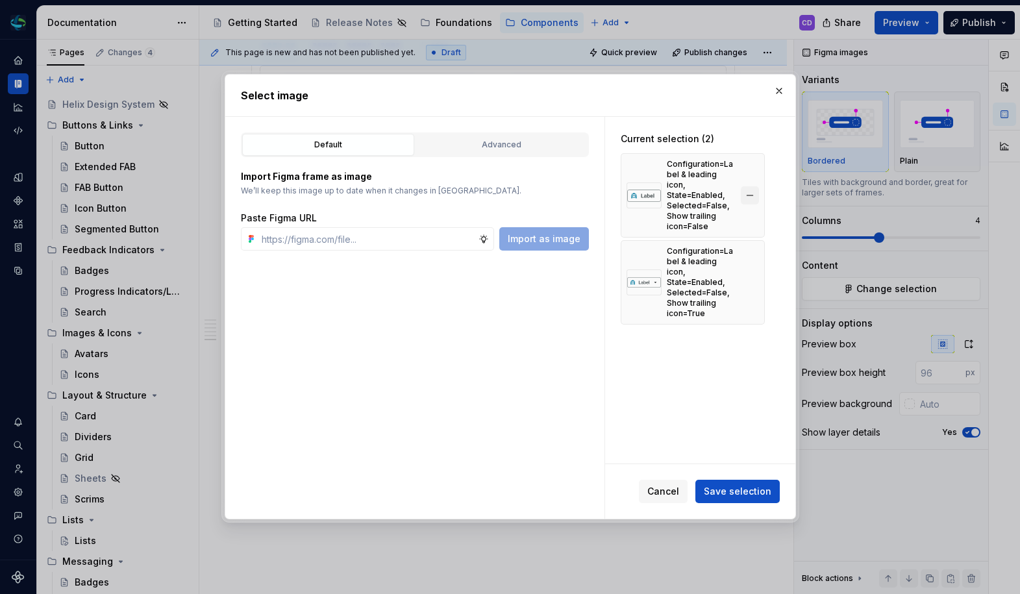
click at [751, 197] on button "button" at bounding box center [749, 195] width 18 height 18
click at [751, 201] on button "button" at bounding box center [749, 195] width 18 height 18
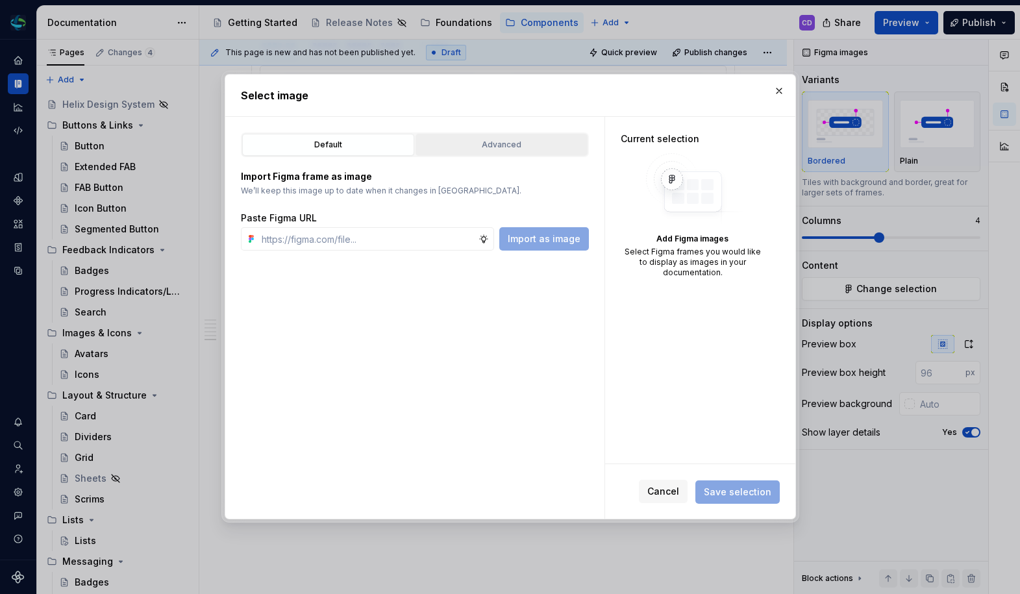
click at [488, 156] on button "Advanced" at bounding box center [501, 145] width 172 height 22
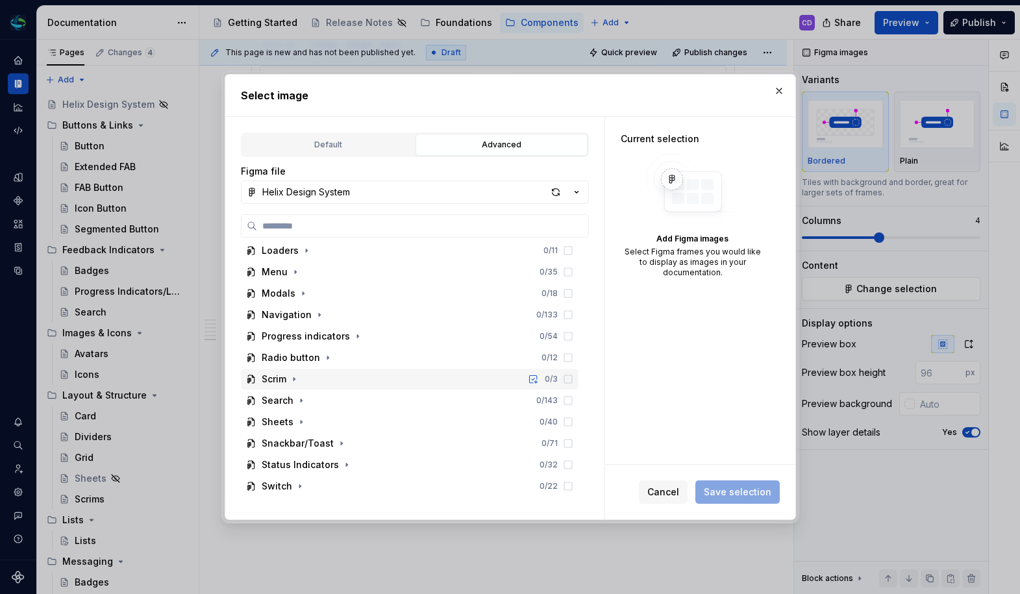
scroll to position [590, 0]
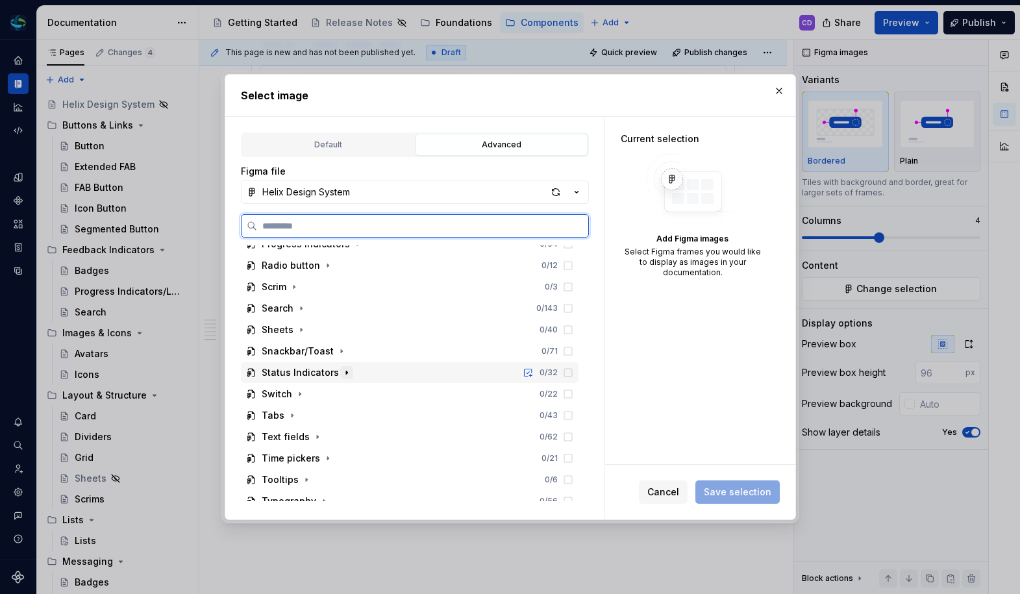
click at [341, 374] on icon "button" at bounding box center [346, 372] width 10 height 10
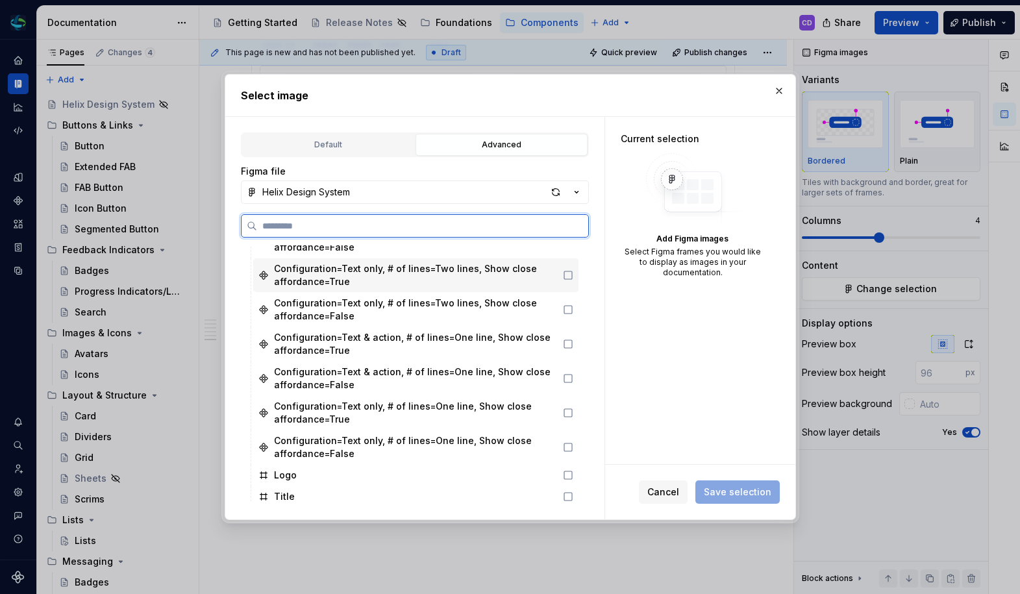
scroll to position [966, 0]
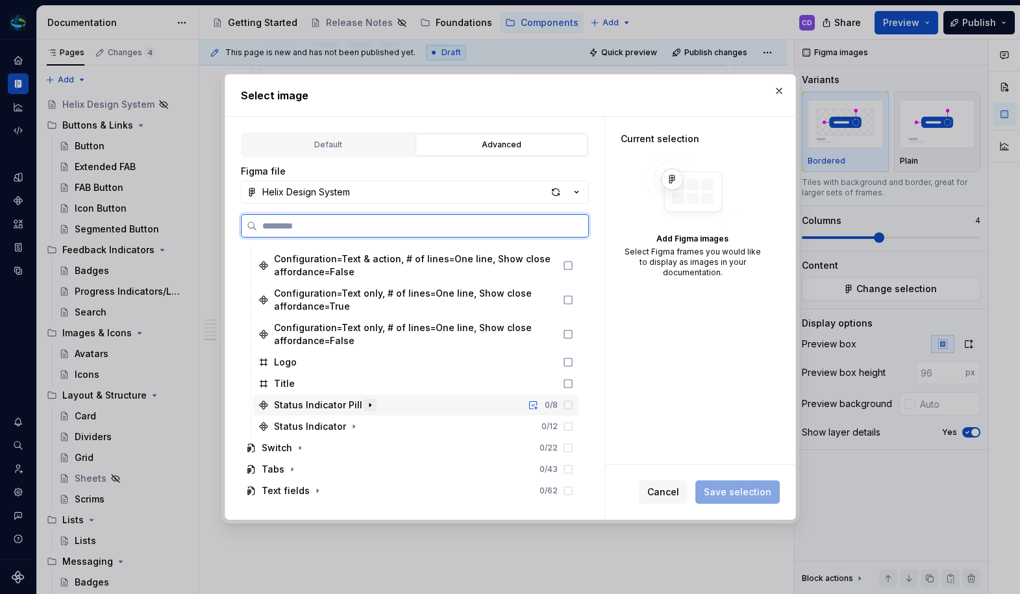
click at [365, 404] on icon "button" at bounding box center [370, 405] width 10 height 10
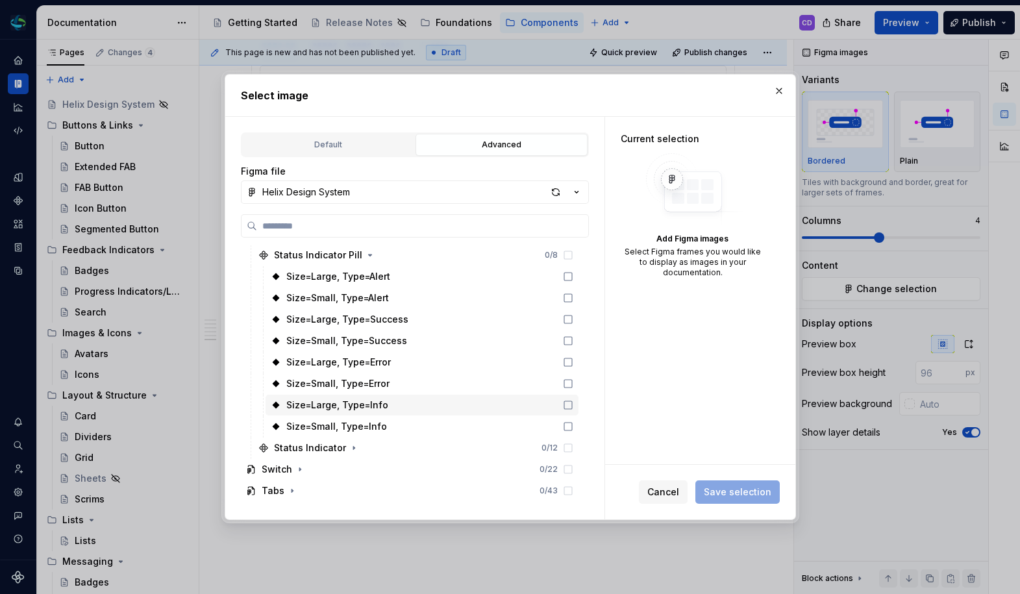
scroll to position [1113, 0]
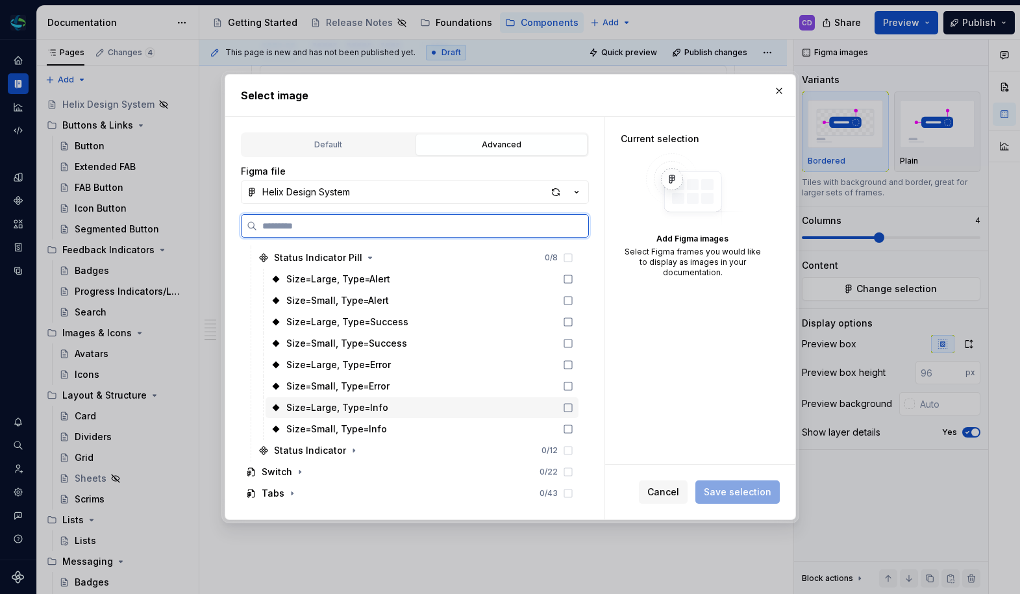
click at [412, 413] on div "Size=Large, Type=Info" at bounding box center [421, 407] width 313 height 21
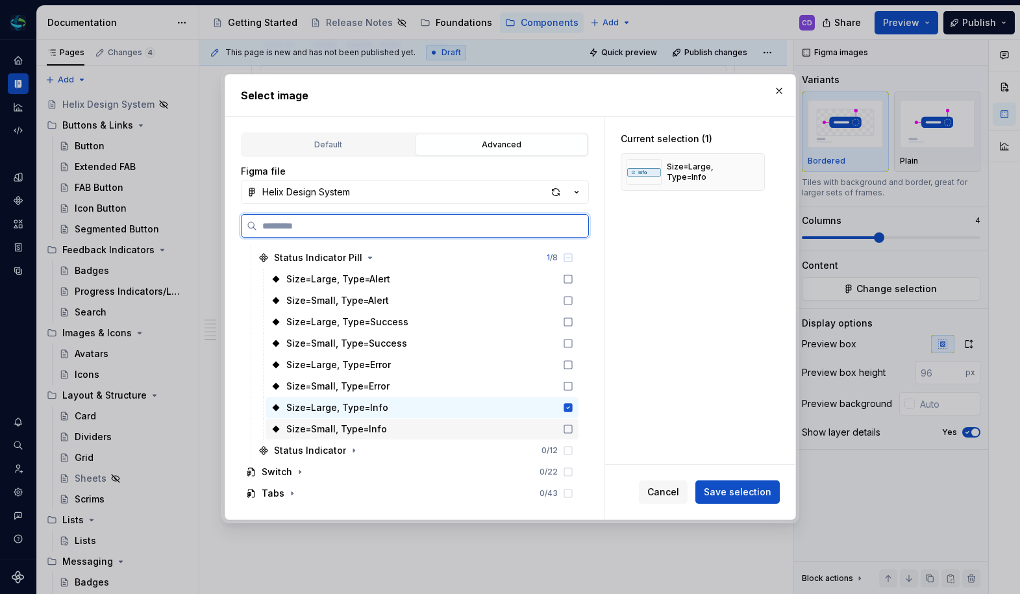
click at [406, 426] on div "Size=Small, Type=Info" at bounding box center [421, 429] width 313 height 21
click at [352, 450] on icon "button" at bounding box center [354, 450] width 10 height 10
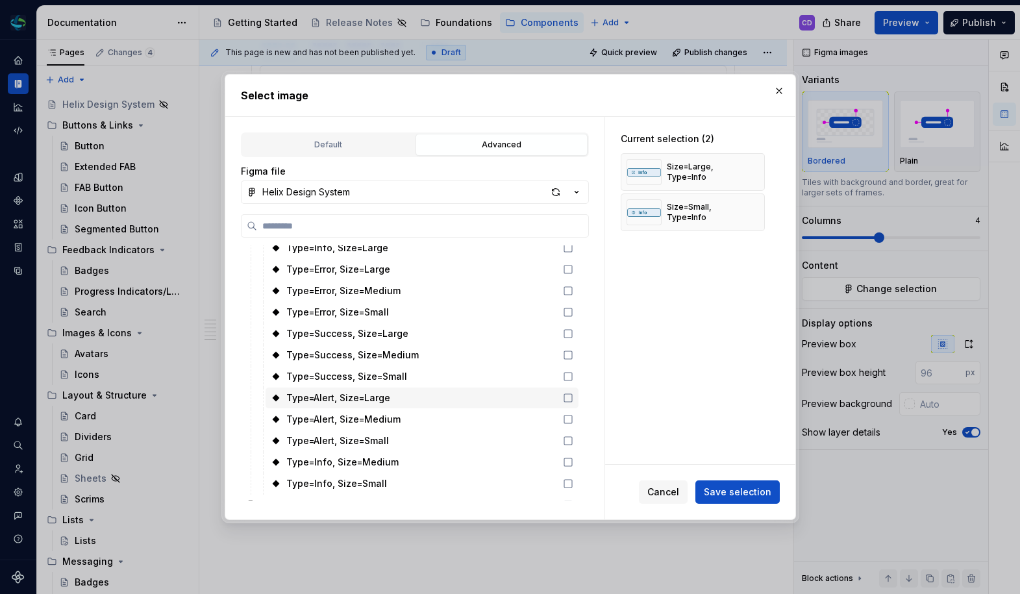
scroll to position [1314, 0]
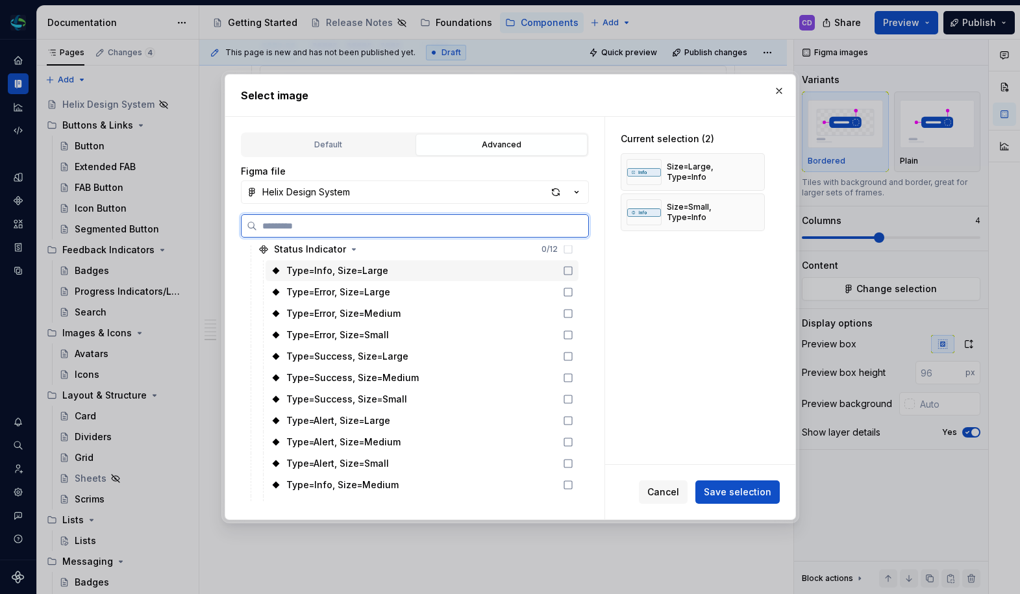
click at [409, 273] on div "Type=Info, Size=Large" at bounding box center [421, 270] width 313 height 21
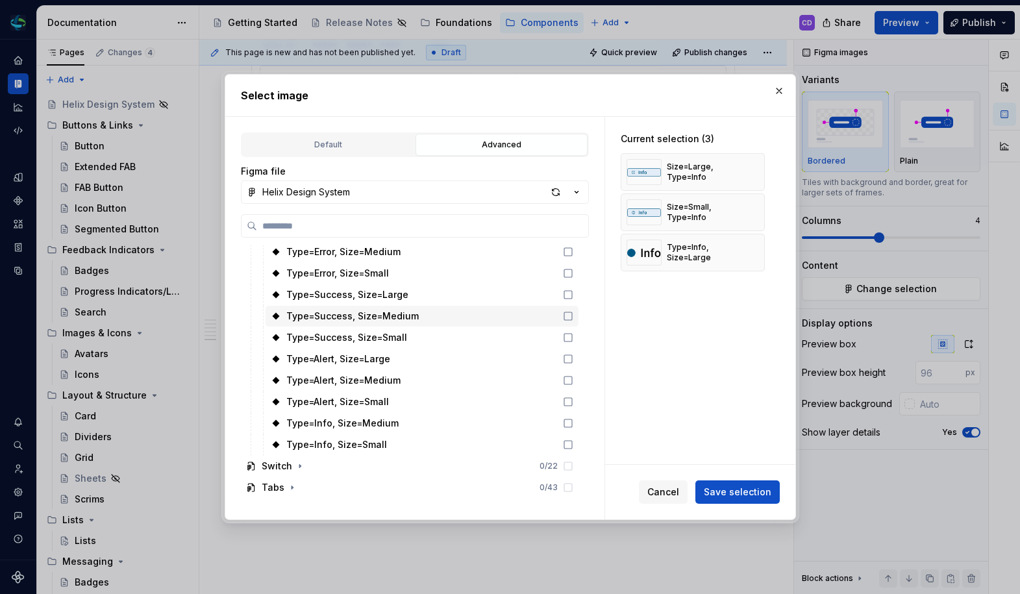
scroll to position [1419, 0]
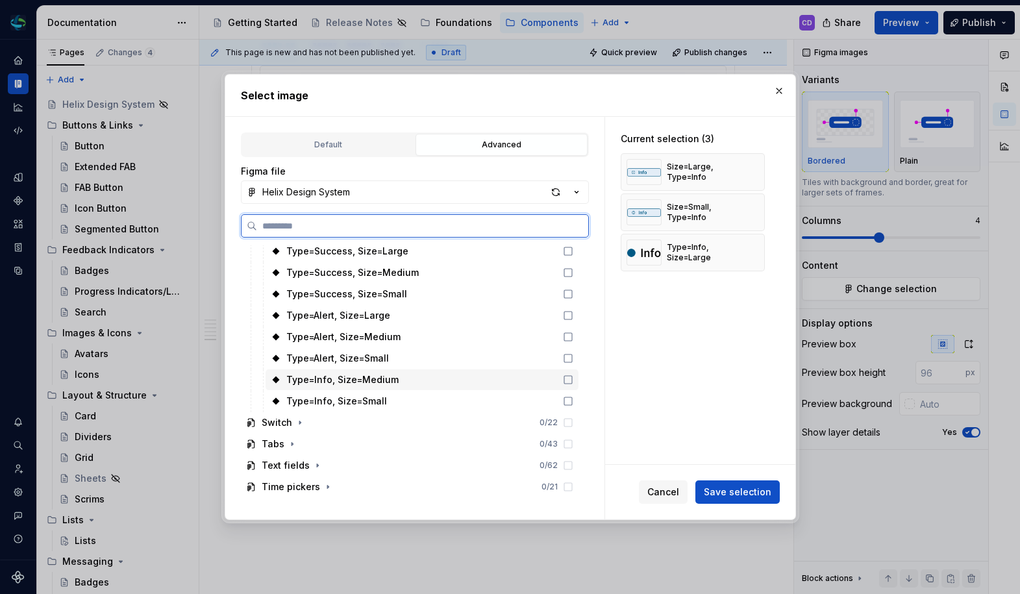
click at [404, 377] on div "Type=Info, Size=Medium" at bounding box center [421, 379] width 313 height 21
click at [403, 399] on div "Type=Info, Size=Small" at bounding box center [421, 401] width 313 height 21
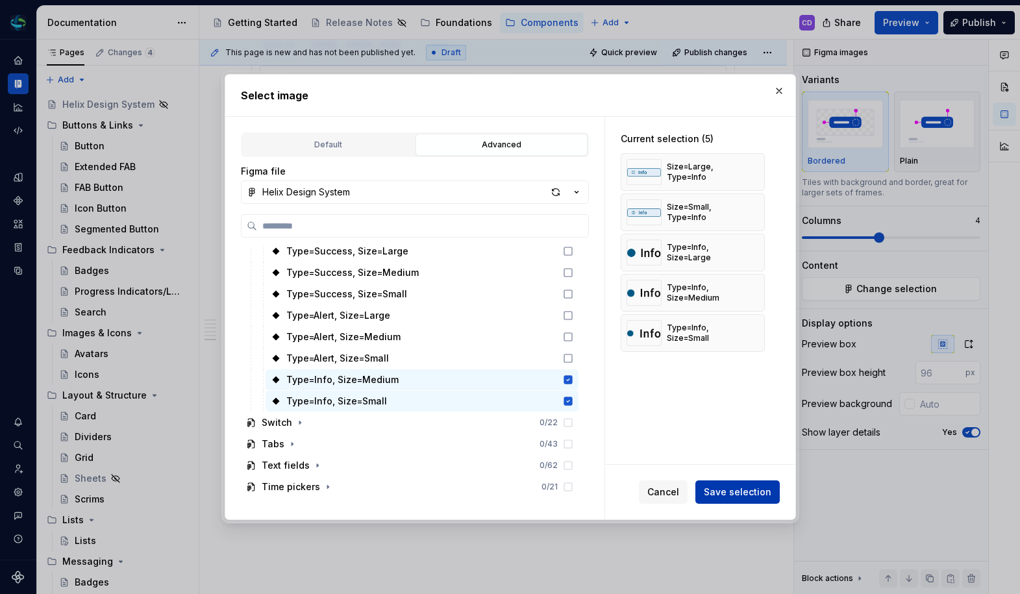
click at [736, 503] on button "Save selection" at bounding box center [737, 491] width 84 height 23
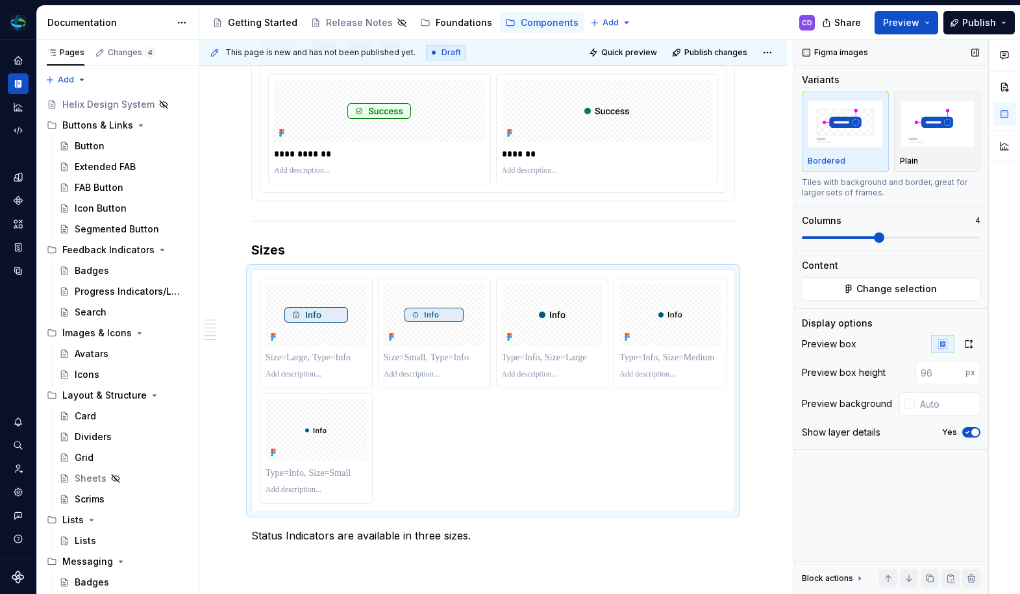
scroll to position [1924, 0]
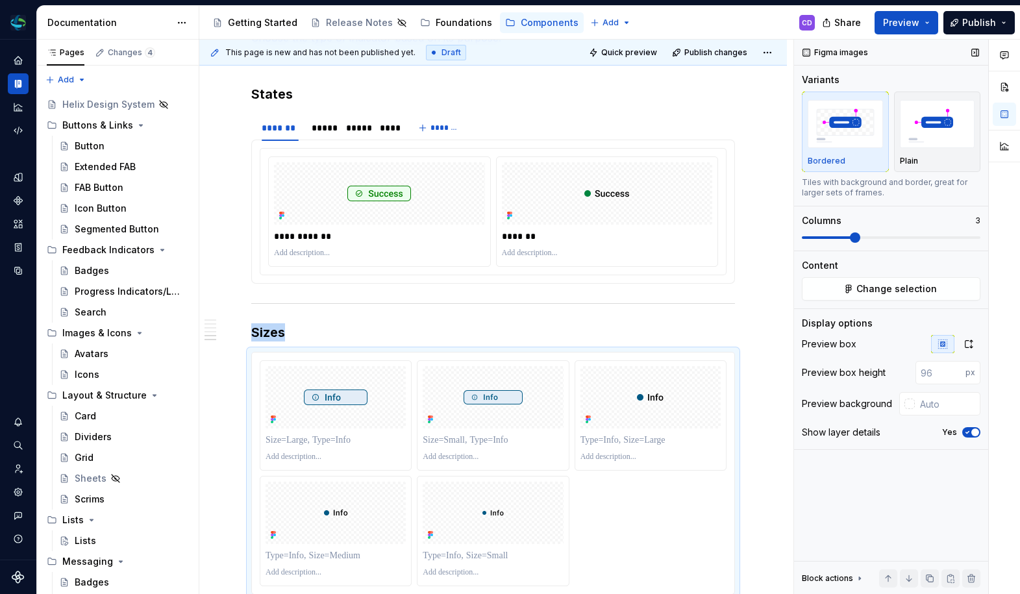
click at [861, 243] on div "Variants Bordered Plain Tiles with background and border, great for larger sets…" at bounding box center [891, 161] width 178 height 177
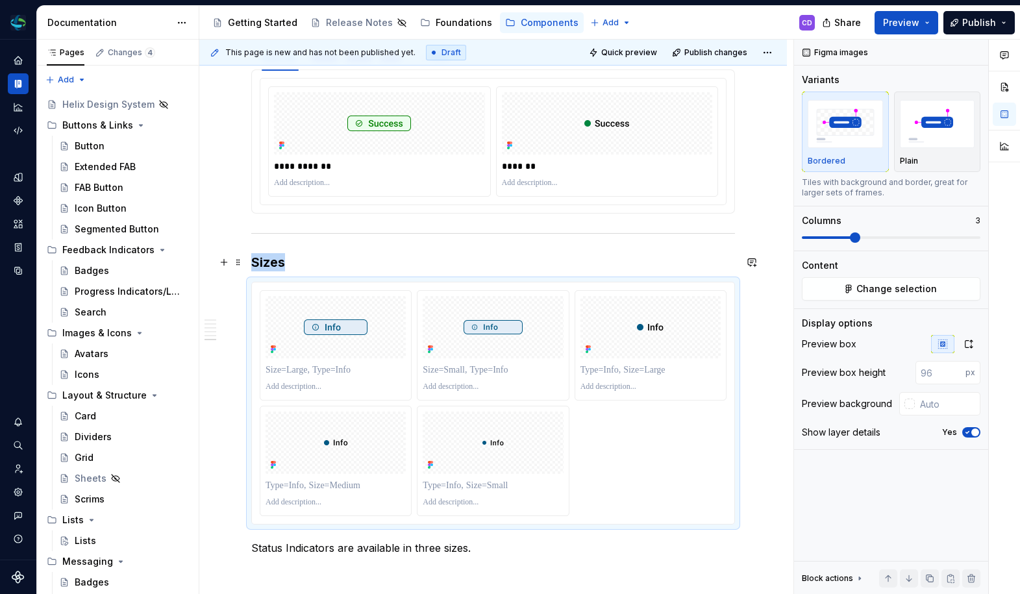
scroll to position [2019, 0]
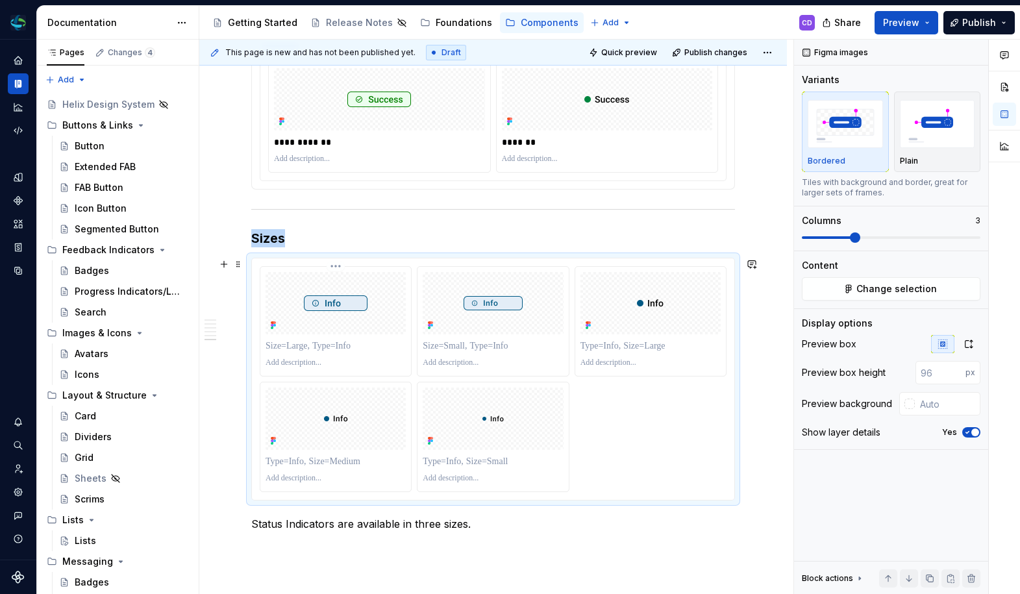
click at [331, 350] on p at bounding box center [335, 345] width 140 height 13
click at [347, 344] on p at bounding box center [335, 345] width 140 height 13
click at [456, 345] on p at bounding box center [492, 345] width 140 height 13
click at [626, 337] on div at bounding box center [650, 346] width 140 height 18
click at [626, 343] on p at bounding box center [650, 345] width 140 height 13
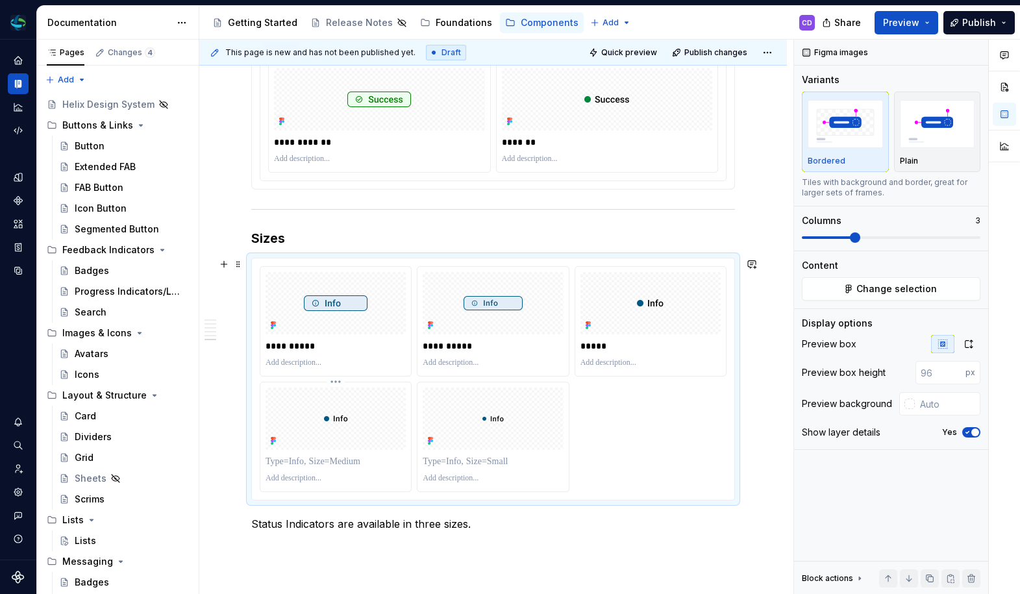
click at [336, 467] on p at bounding box center [335, 461] width 140 height 13
click at [437, 465] on p at bounding box center [492, 461] width 140 height 13
drag, startPoint x: 668, startPoint y: 313, endPoint x: 373, endPoint y: 321, distance: 296.0
click at [373, 321] on body "Helix CD Design system data Documentation Accessibility guide for tree Page tre…" at bounding box center [510, 297] width 1020 height 594
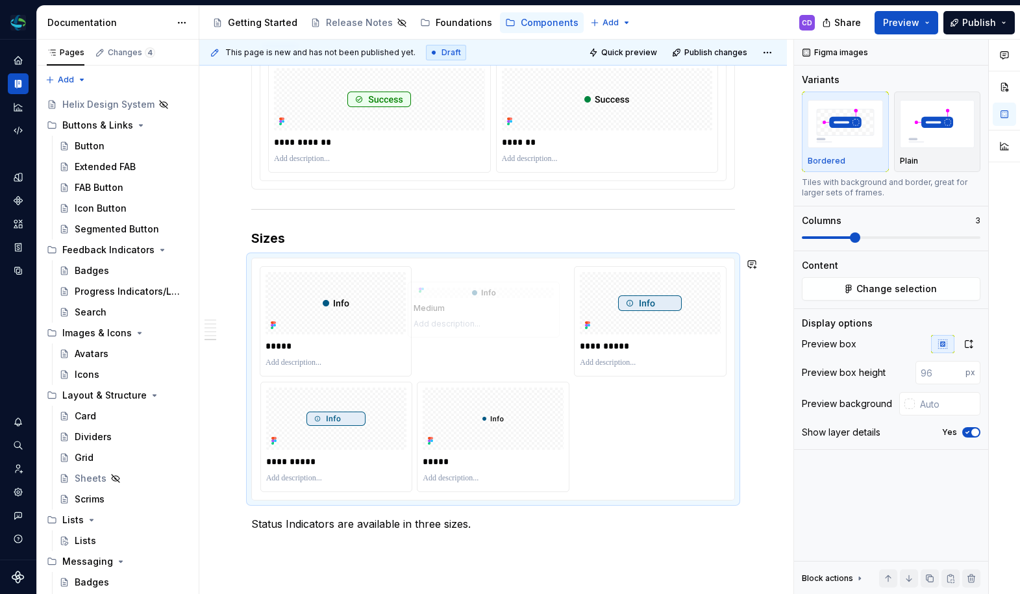
drag, startPoint x: 339, startPoint y: 430, endPoint x: 487, endPoint y: 330, distance: 178.6
click at [487, 330] on body "Helix CD Design system data Documentation Accessibility guide for tree Page tre…" at bounding box center [510, 297] width 1020 height 594
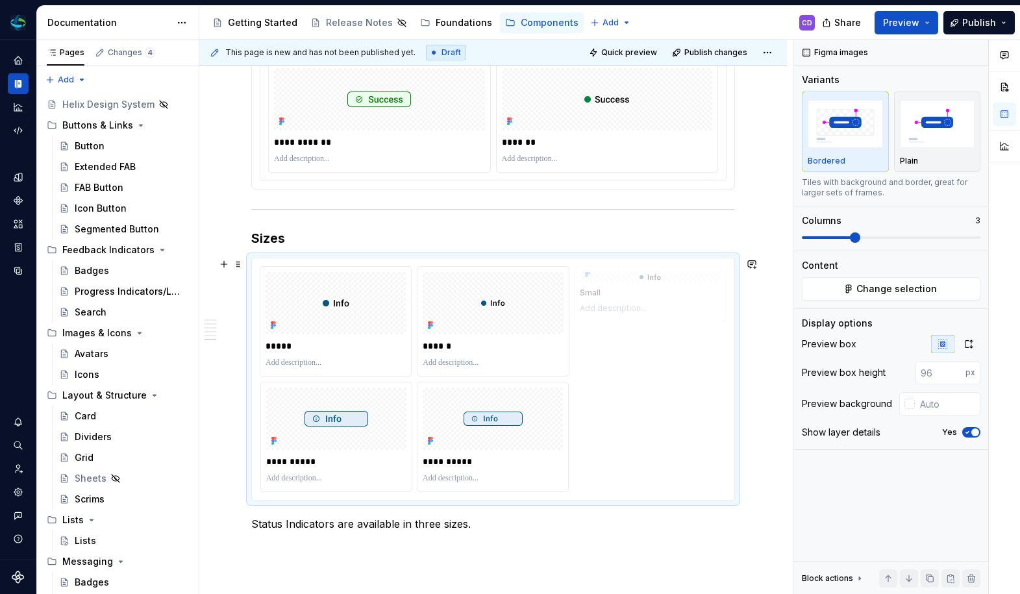
drag, startPoint x: 471, startPoint y: 438, endPoint x: 595, endPoint y: 320, distance: 171.2
click at [595, 320] on body "Helix CD Design system data Documentation Accessibility guide for tree Page tre…" at bounding box center [510, 297] width 1020 height 594
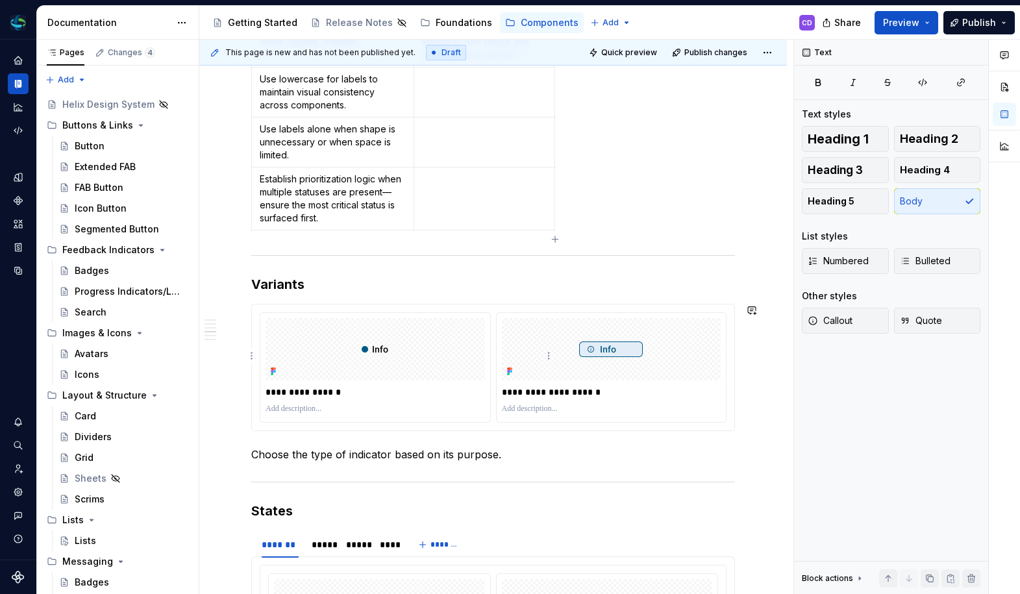
scroll to position [1245, 0]
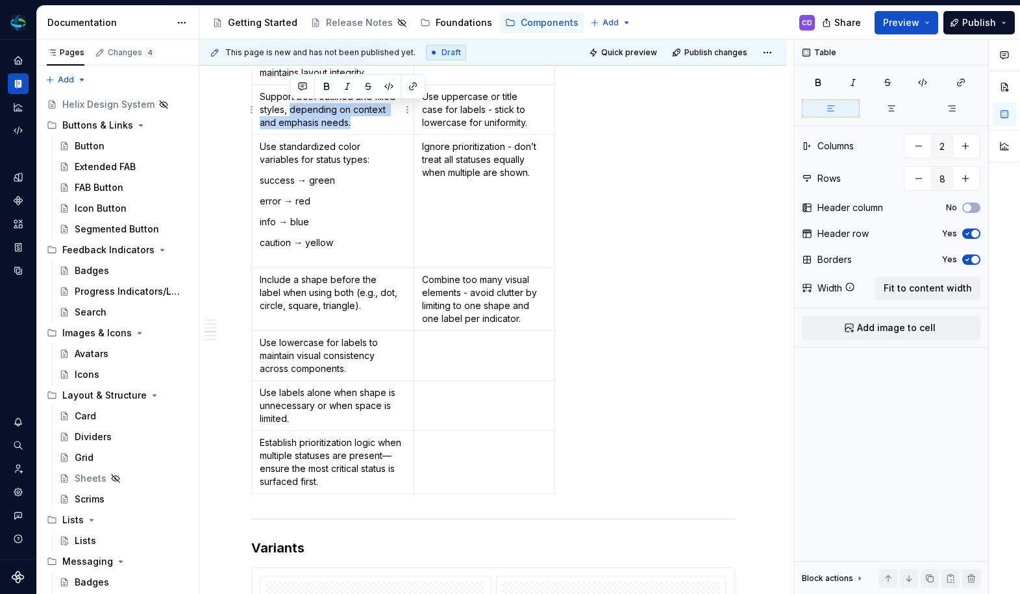
drag, startPoint x: 291, startPoint y: 109, endPoint x: 332, endPoint y: 116, distance: 40.8
click at [332, 116] on p "Support both outlined and filled styles, depending on context and emphasis need…" at bounding box center [333, 109] width 146 height 39
copy p "depending on context and emphasis needs."
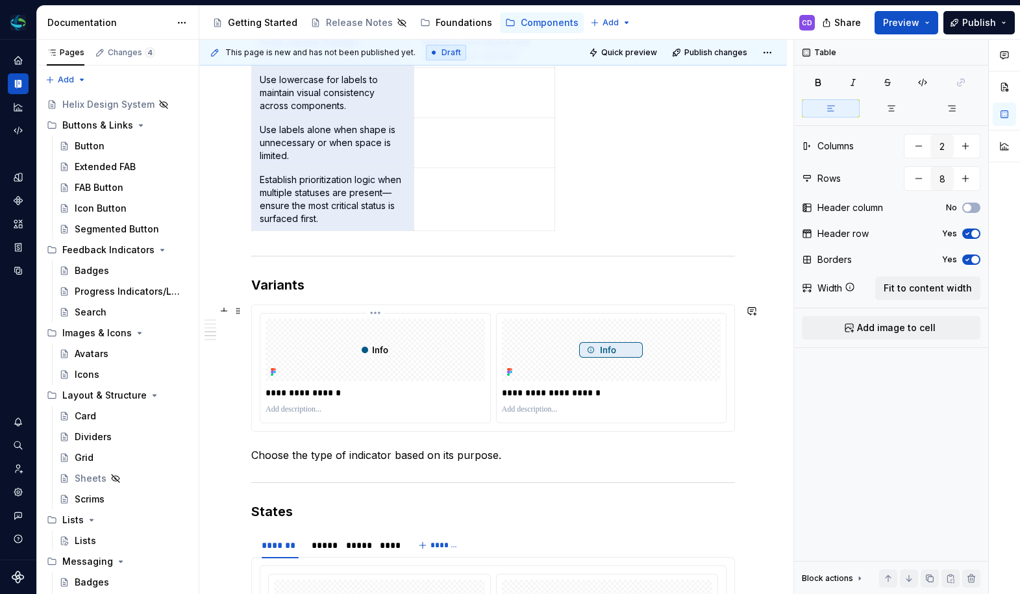
scroll to position [1552, 0]
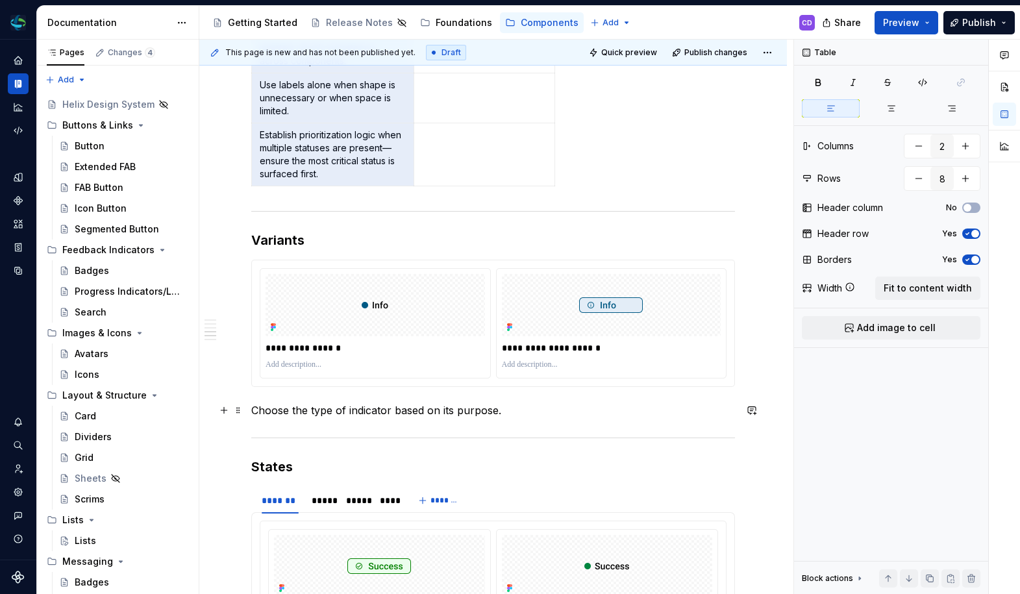
drag, startPoint x: 394, startPoint y: 412, endPoint x: 491, endPoint y: 413, distance: 97.4
click at [490, 414] on p "Choose the type of indicator based on its purpose." at bounding box center [492, 410] width 483 height 16
click at [496, 411] on p "Choose the type of indicator based on its purpose." at bounding box center [492, 410] width 483 height 16
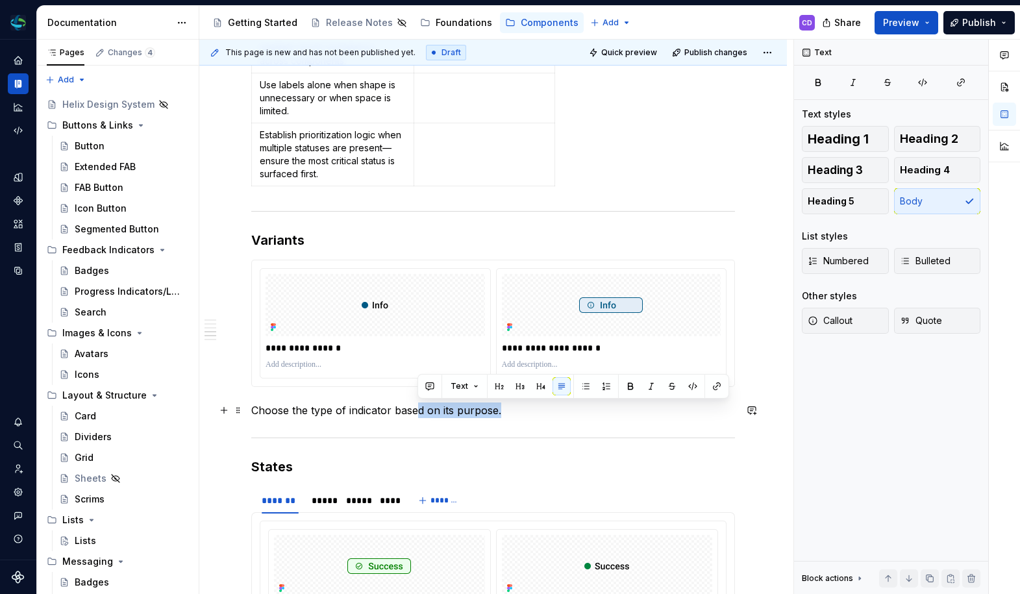
drag, startPoint x: 496, startPoint y: 411, endPoint x: 404, endPoint y: 412, distance: 92.2
click at [404, 412] on p "Choose the type of indicator based on its purpose." at bounding box center [492, 410] width 483 height 16
drag, startPoint x: 420, startPoint y: 414, endPoint x: 396, endPoint y: 414, distance: 24.0
click at [396, 414] on p "Choose the type of indicator basedepending on context and emphasis needs." at bounding box center [492, 410] width 483 height 16
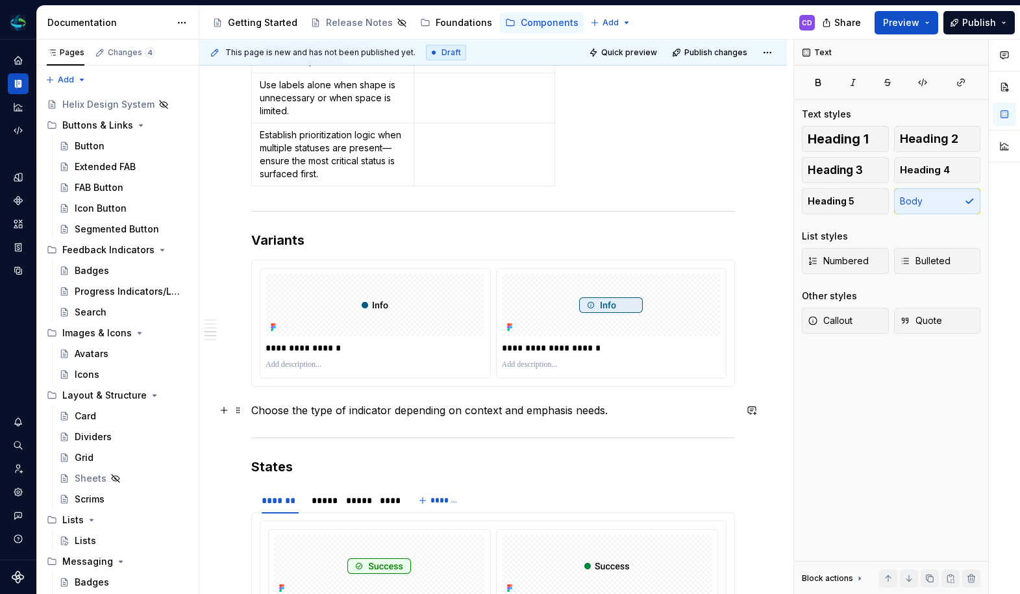
click at [398, 408] on p "Choose the type of indicator depending on context and emphasis needs." at bounding box center [492, 410] width 483 height 16
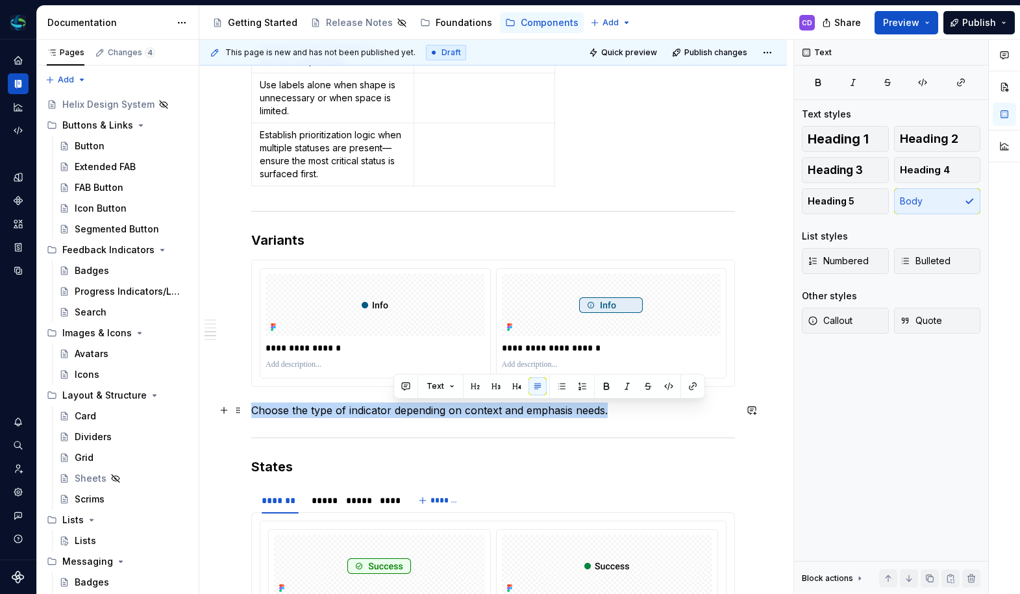
click at [398, 408] on p "Choose the type of indicator depending on context and emphasis needs." at bounding box center [492, 410] width 483 height 16
copy p "Choose the type of indicator depending on context and emphasis needs."
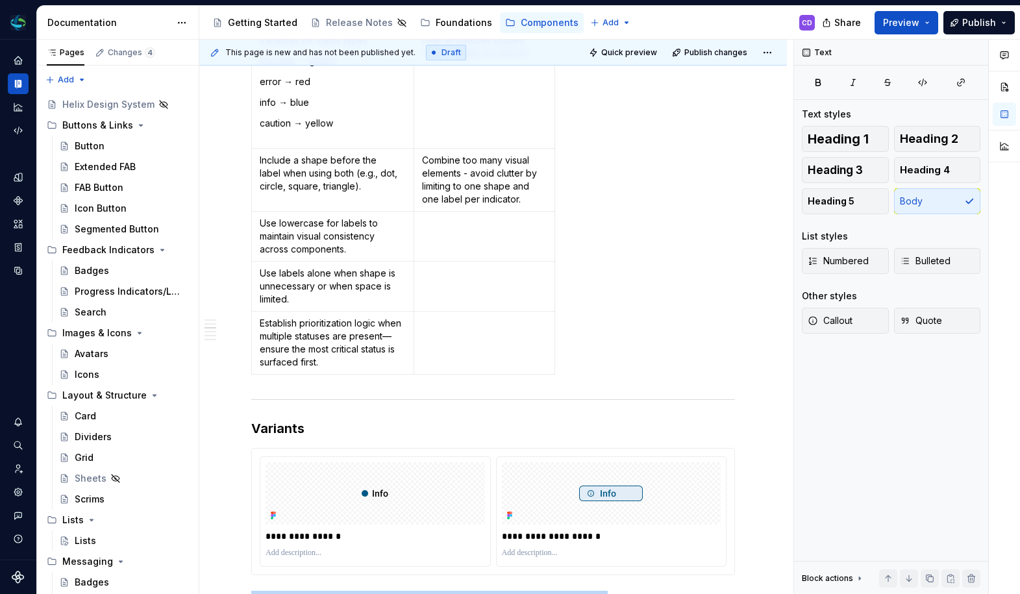
scroll to position [1074, 0]
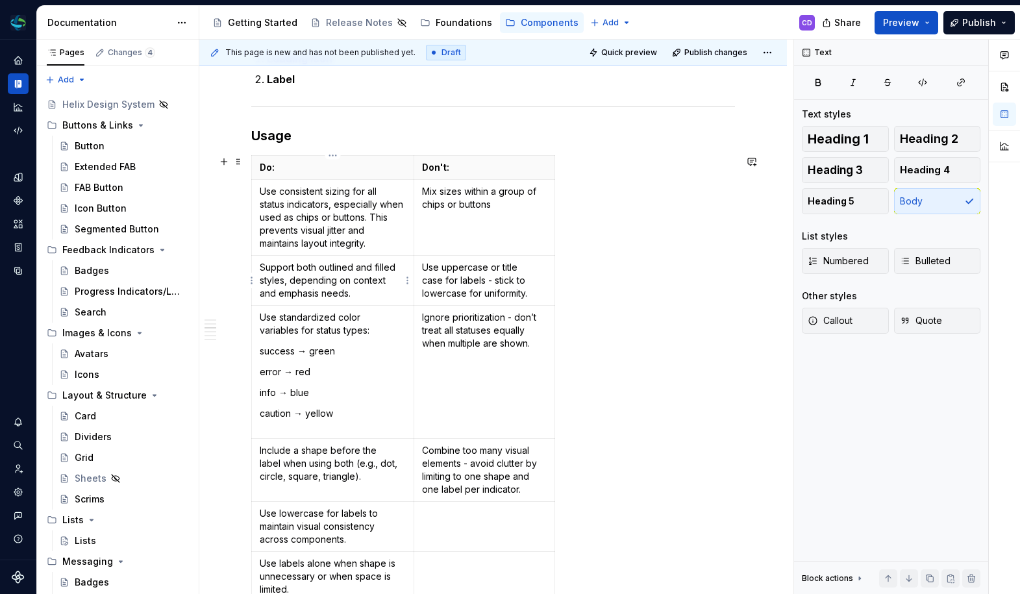
click at [334, 275] on p "Support both outlined and filled styles, depending on context and emphasis need…" at bounding box center [333, 280] width 146 height 39
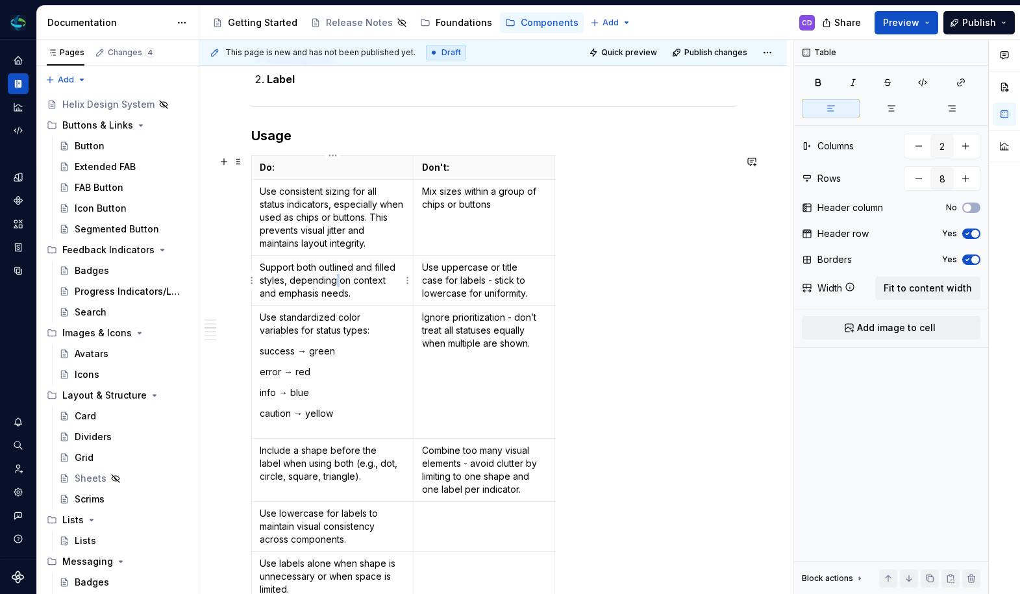
click at [334, 275] on p "Support both outlined and filled styles, depending on context and emphasis need…" at bounding box center [333, 280] width 146 height 39
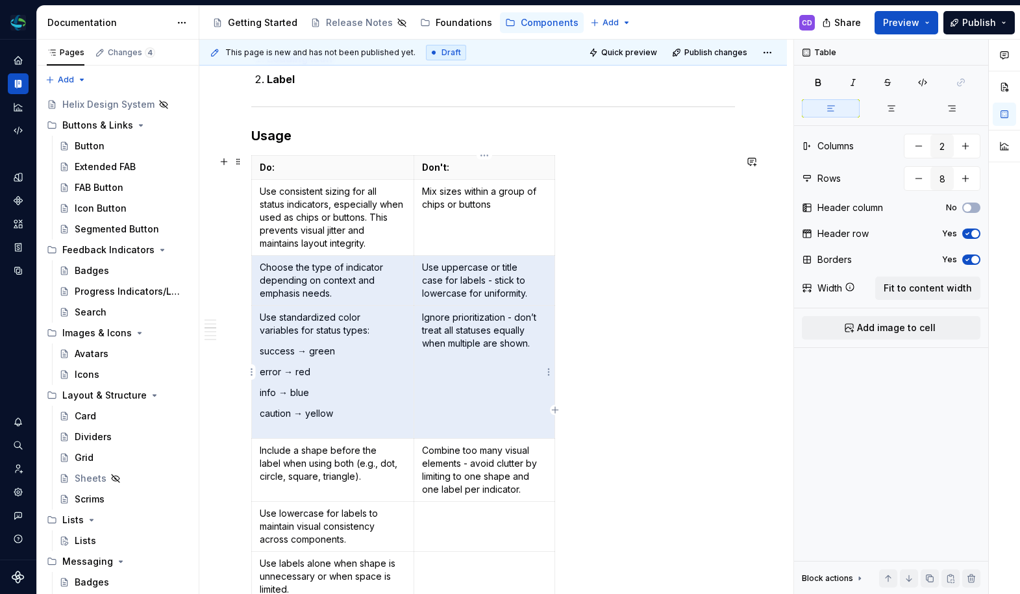
click at [500, 341] on p "Ignore prioritization - don’t treat all statuses equally when multiple are show…" at bounding box center [484, 330] width 125 height 39
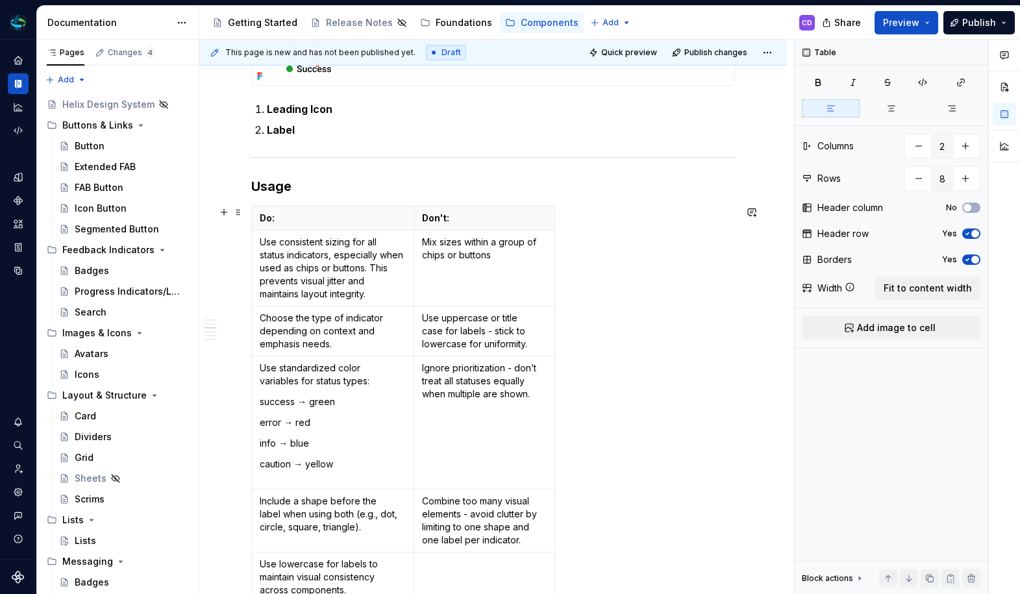
scroll to position [1128, 0]
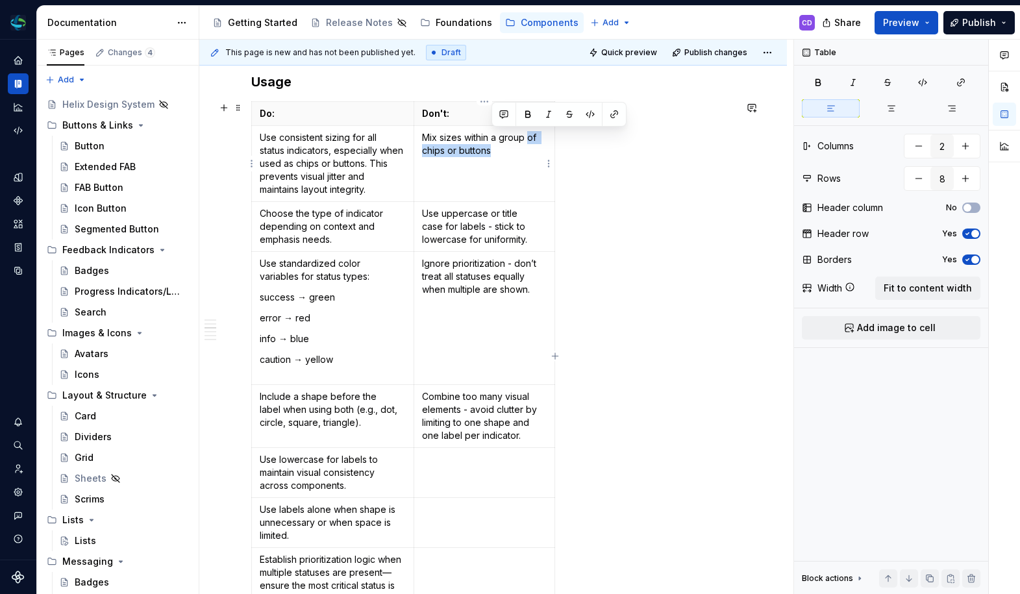
drag, startPoint x: 510, startPoint y: 155, endPoint x: 530, endPoint y: 142, distance: 23.4
click at [530, 142] on p "Mix sizes within a group of chips or buttons" at bounding box center [484, 144] width 125 height 26
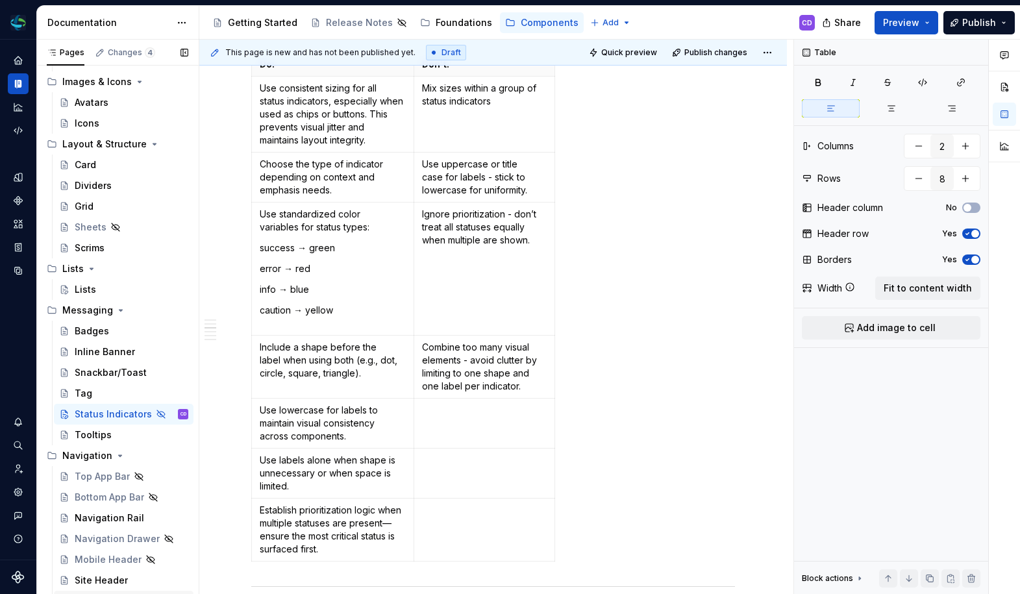
scroll to position [398, 0]
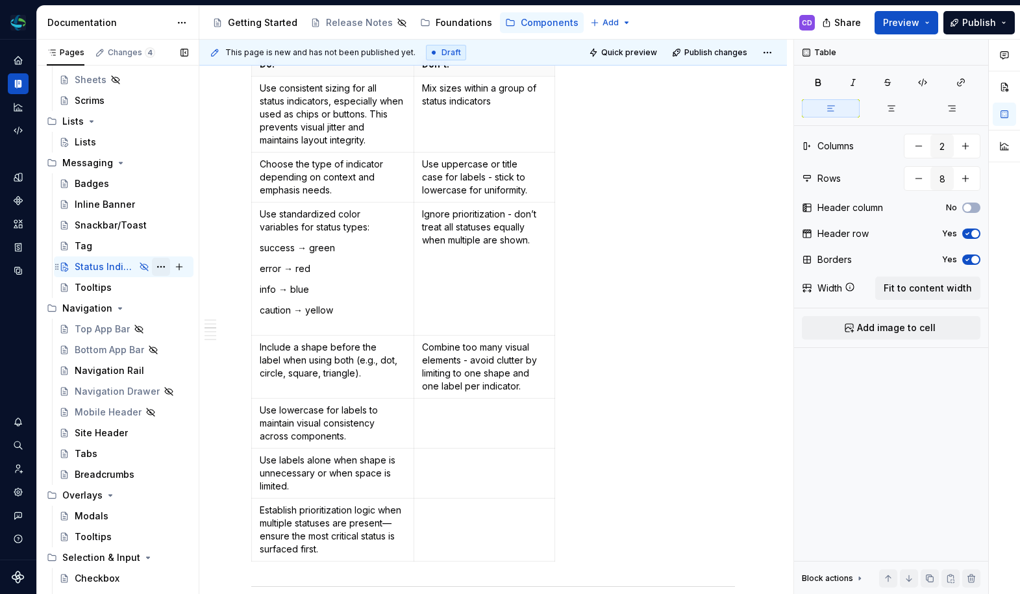
click at [154, 269] on button "Page tree" at bounding box center [161, 267] width 18 height 18
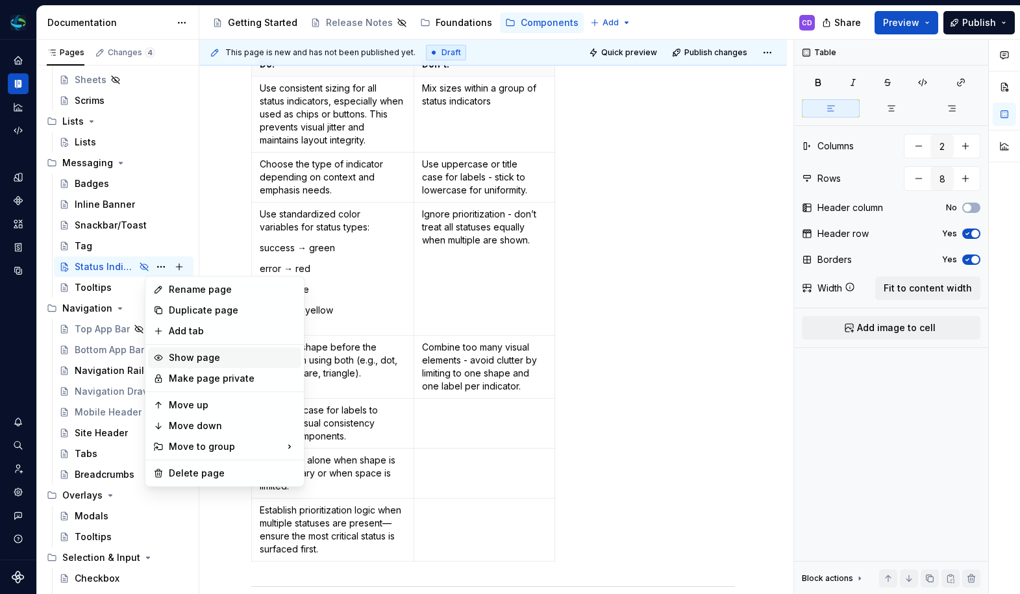
click at [204, 351] on div "Show page" at bounding box center [232, 357] width 127 height 13
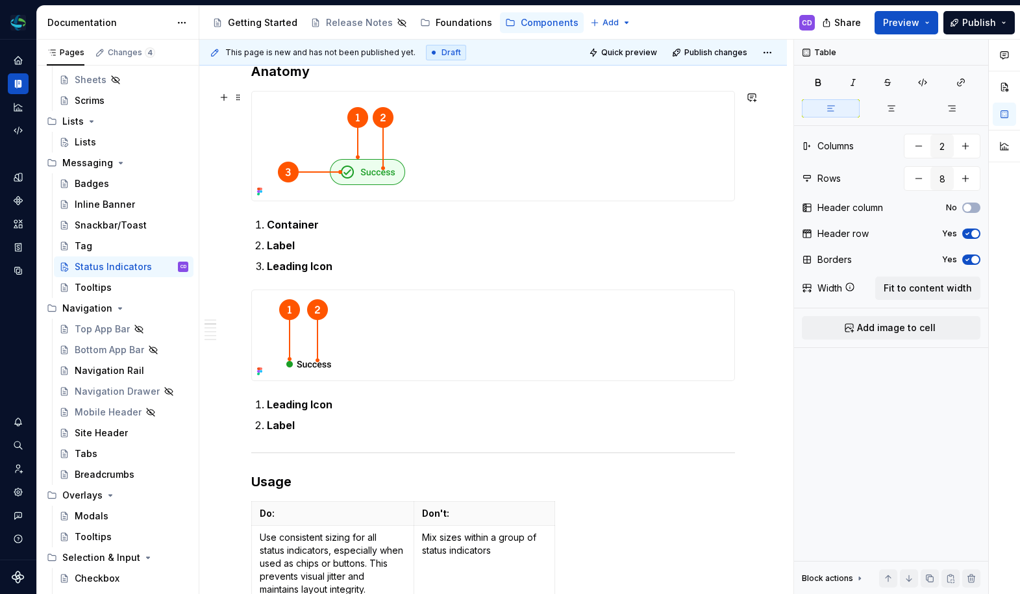
scroll to position [534, 0]
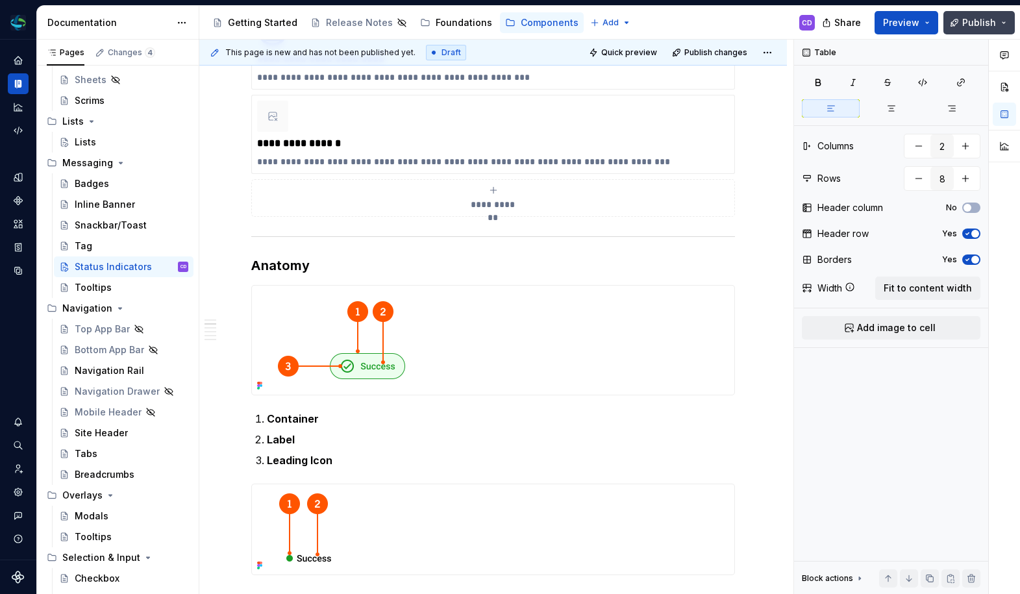
click at [976, 17] on span "Publish" at bounding box center [979, 22] width 34 height 13
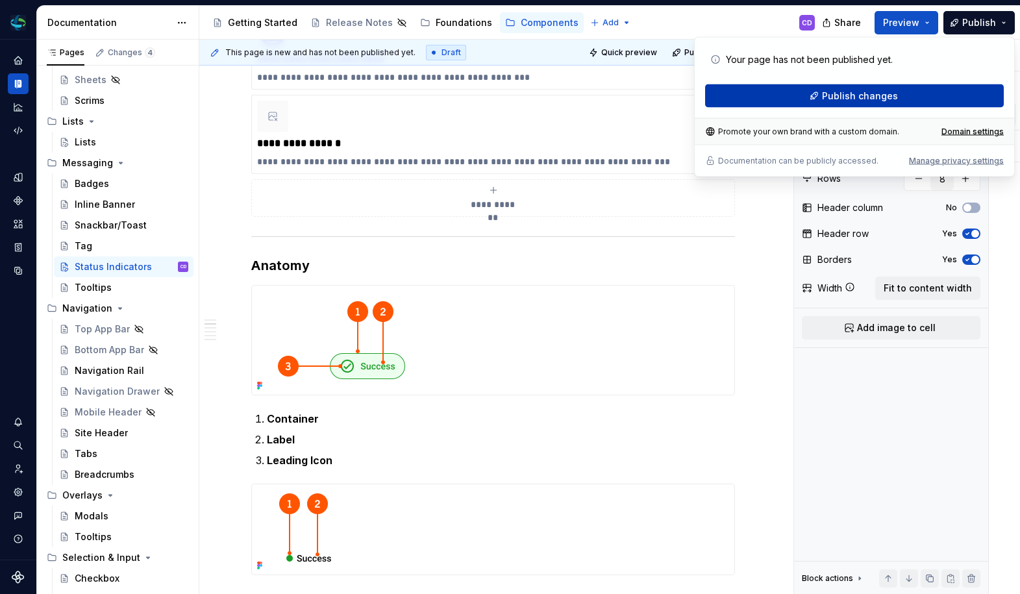
click at [874, 95] on span "Publish changes" at bounding box center [860, 96] width 76 height 13
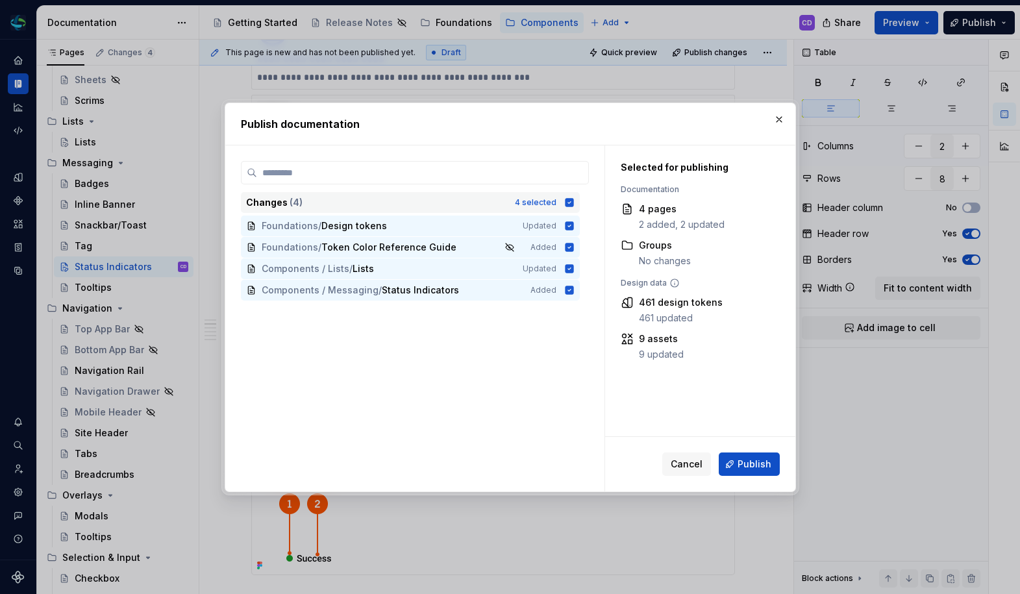
click at [565, 199] on icon at bounding box center [569, 202] width 8 height 8
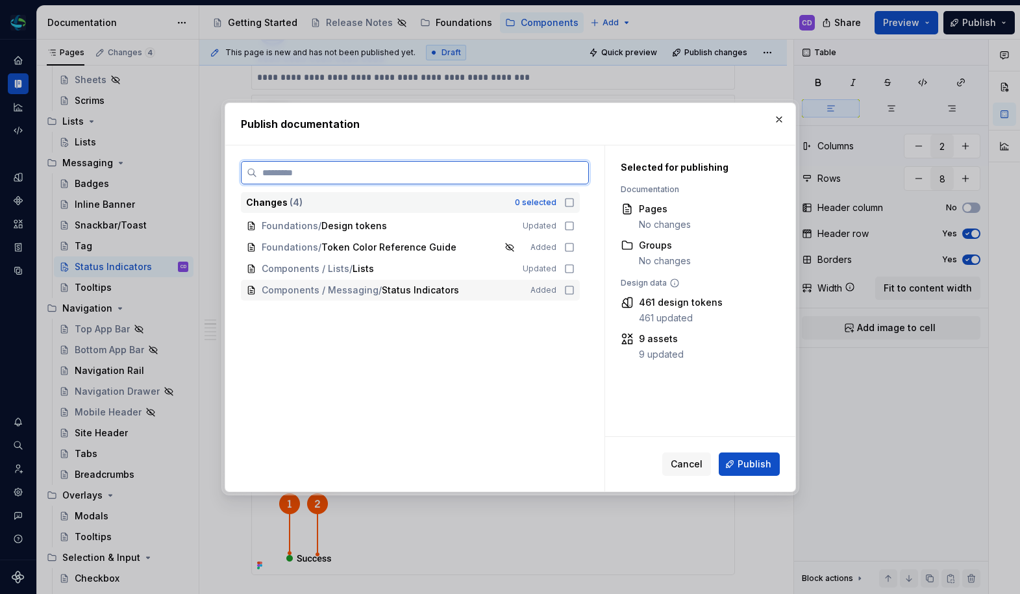
click at [566, 290] on icon at bounding box center [569, 290] width 10 height 10
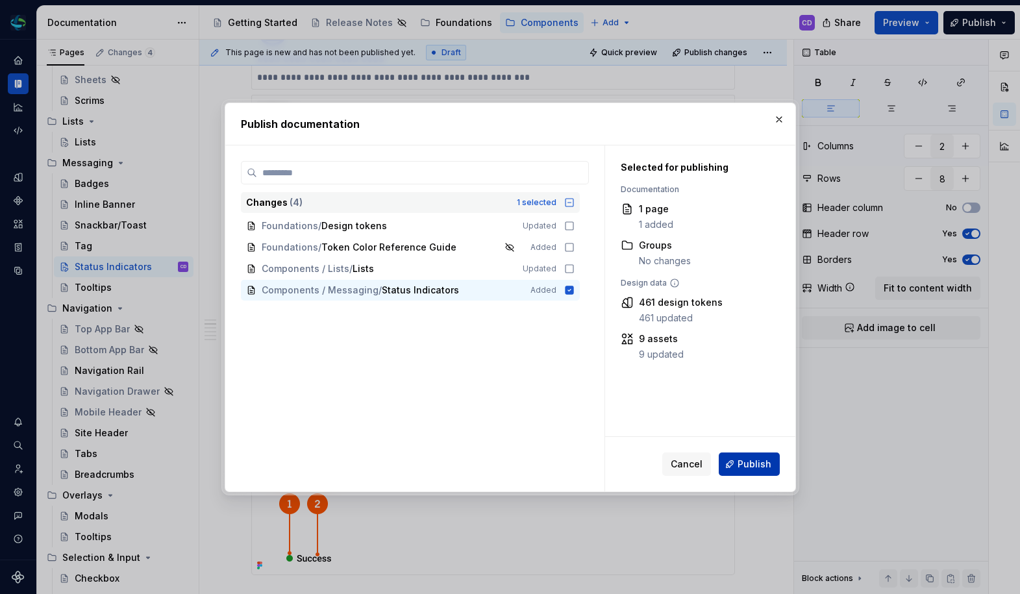
click at [754, 461] on span "Publish" at bounding box center [754, 464] width 34 height 13
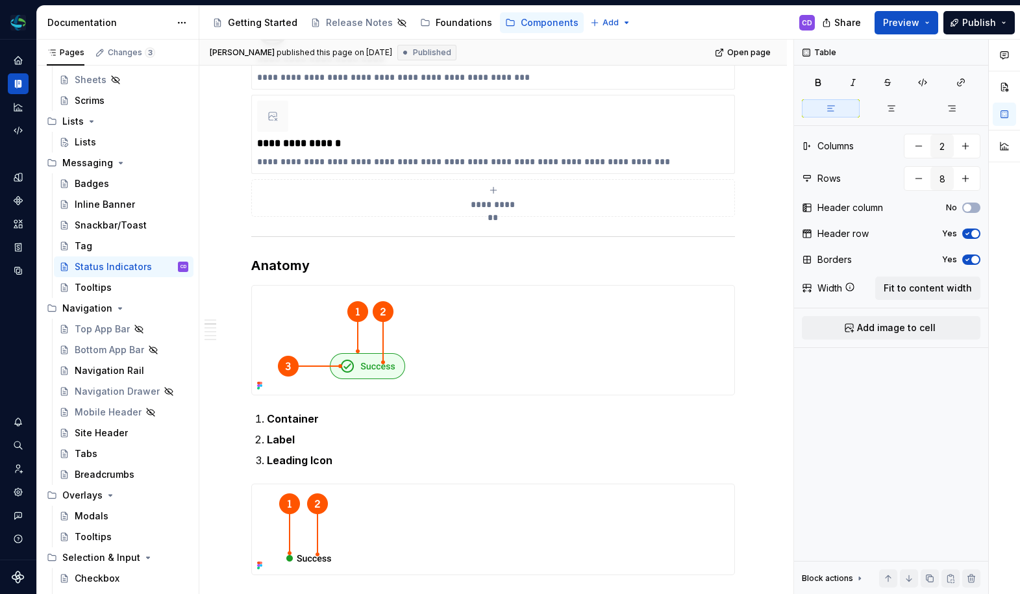
type textarea "*"
